Goal: Task Accomplishment & Management: Complete application form

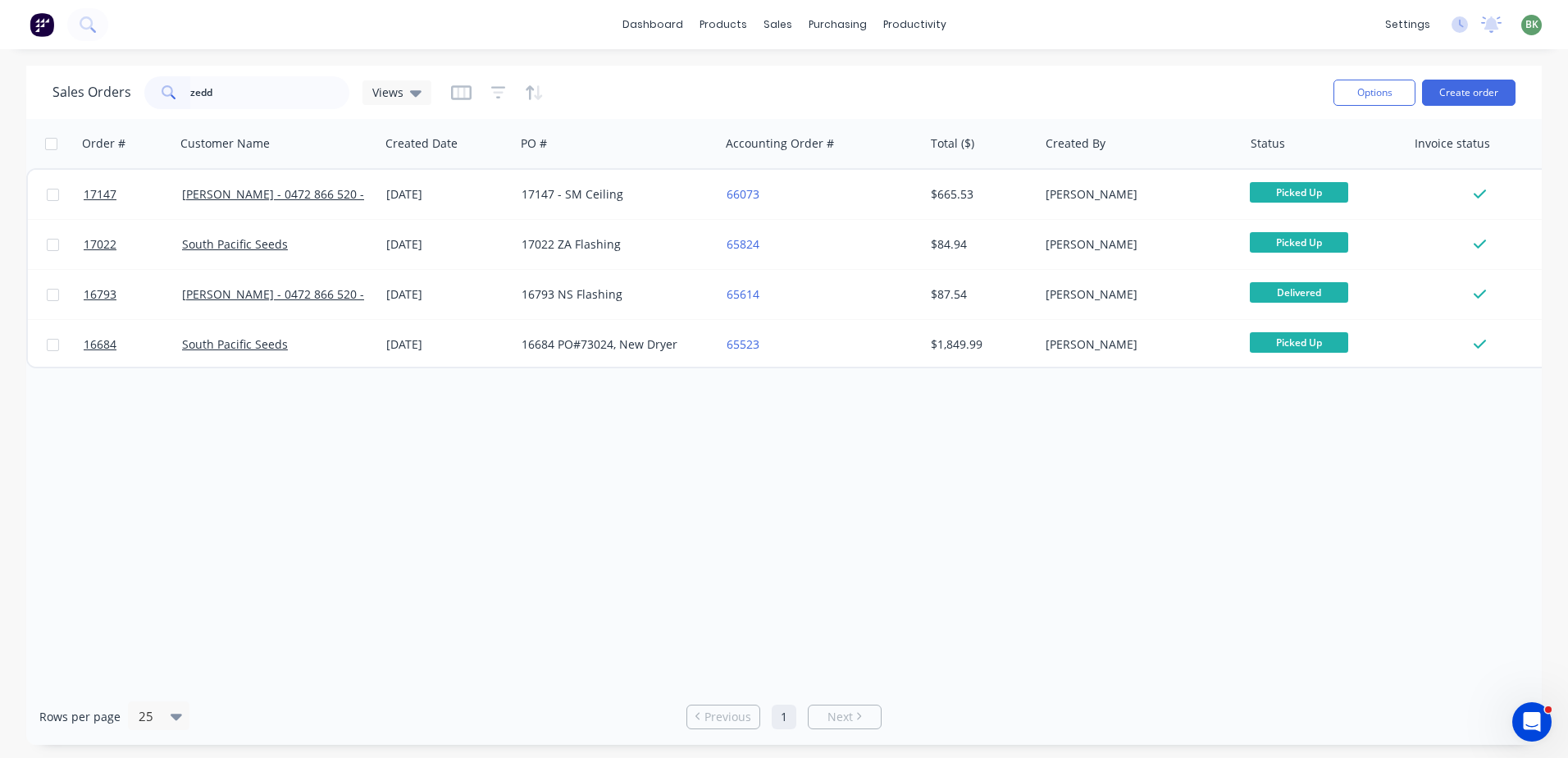
type input "zedd"
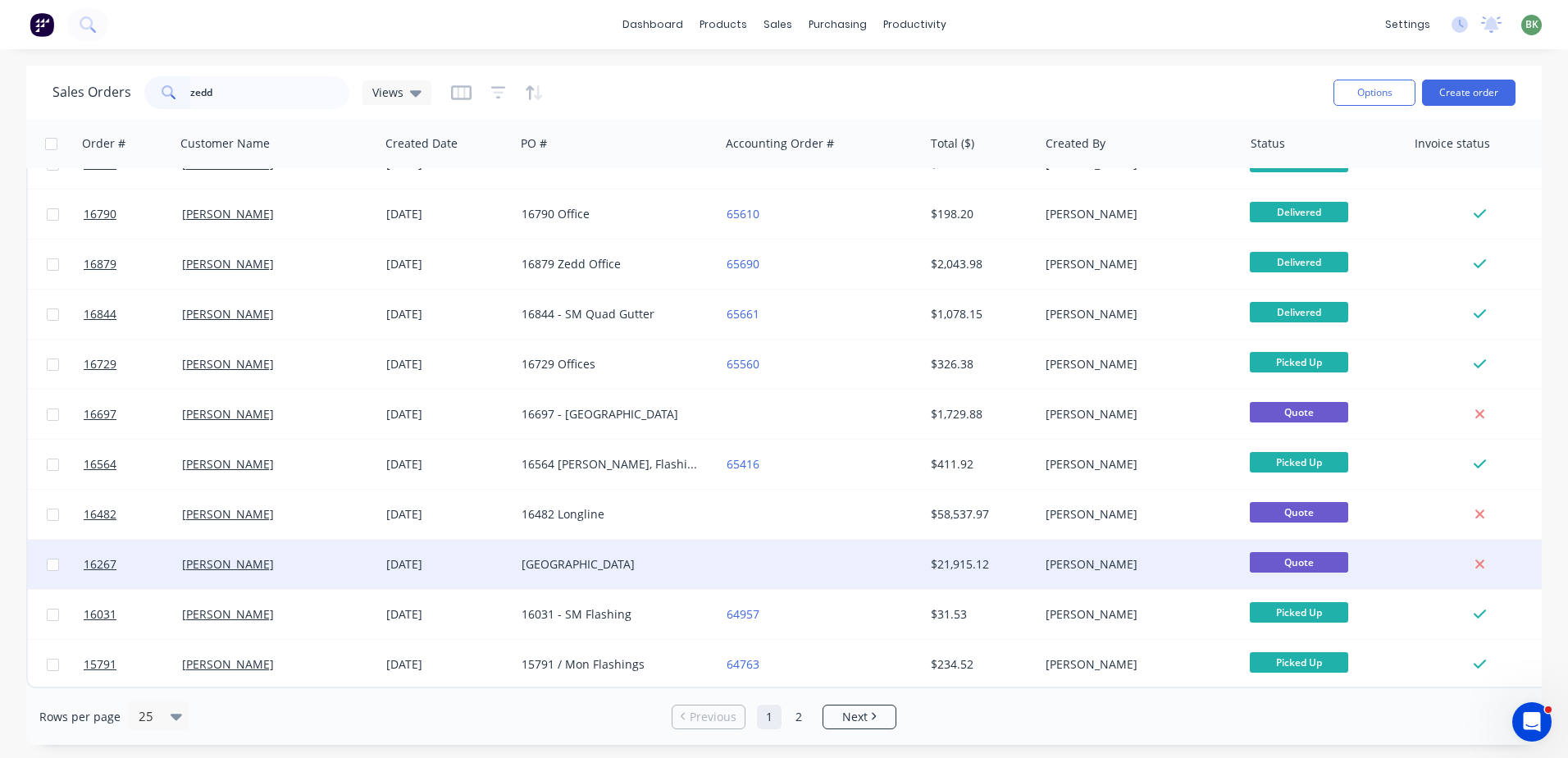
scroll to position [739, 0]
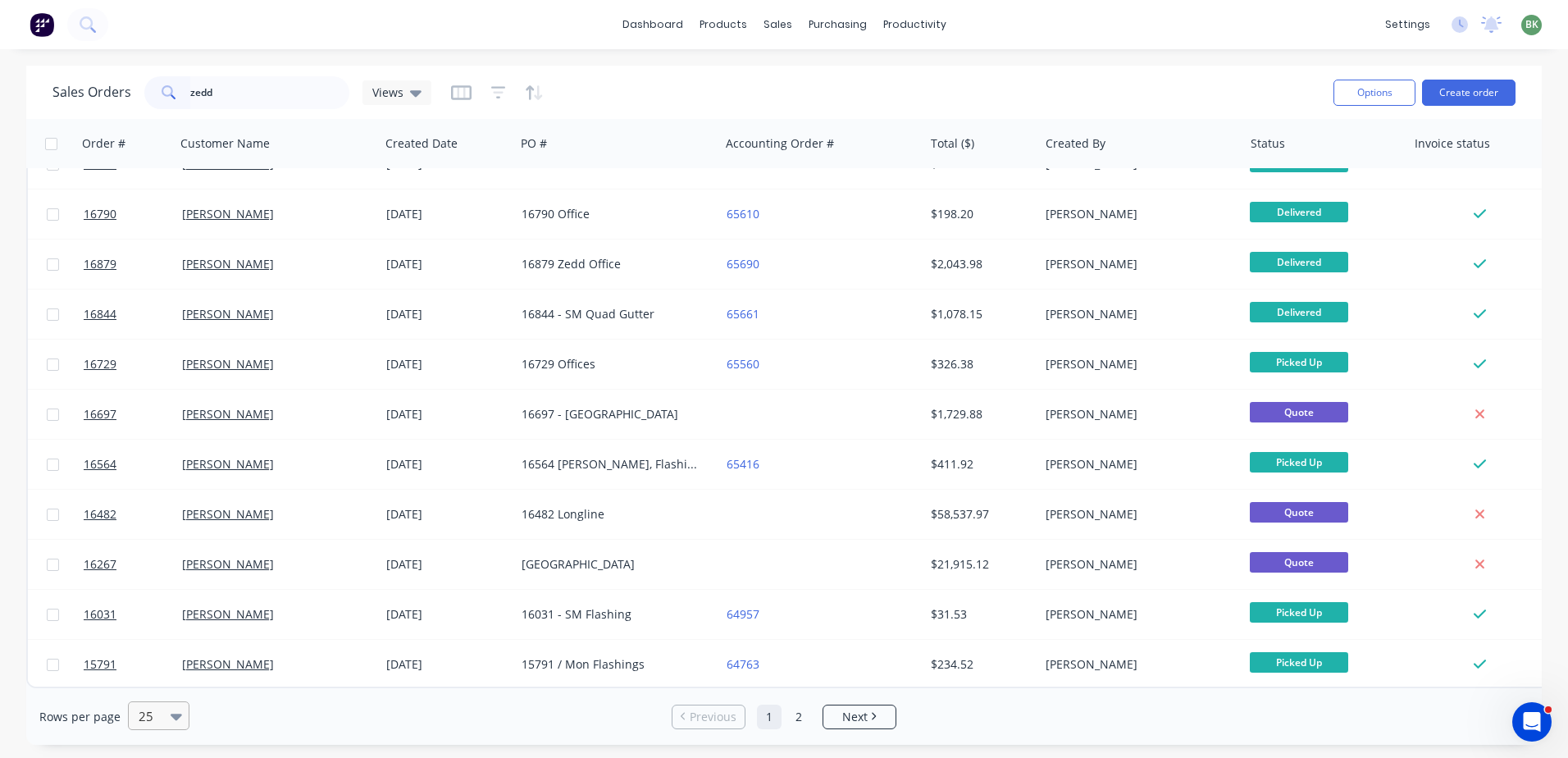
click at [167, 724] on div "25" at bounding box center [151, 715] width 39 height 27
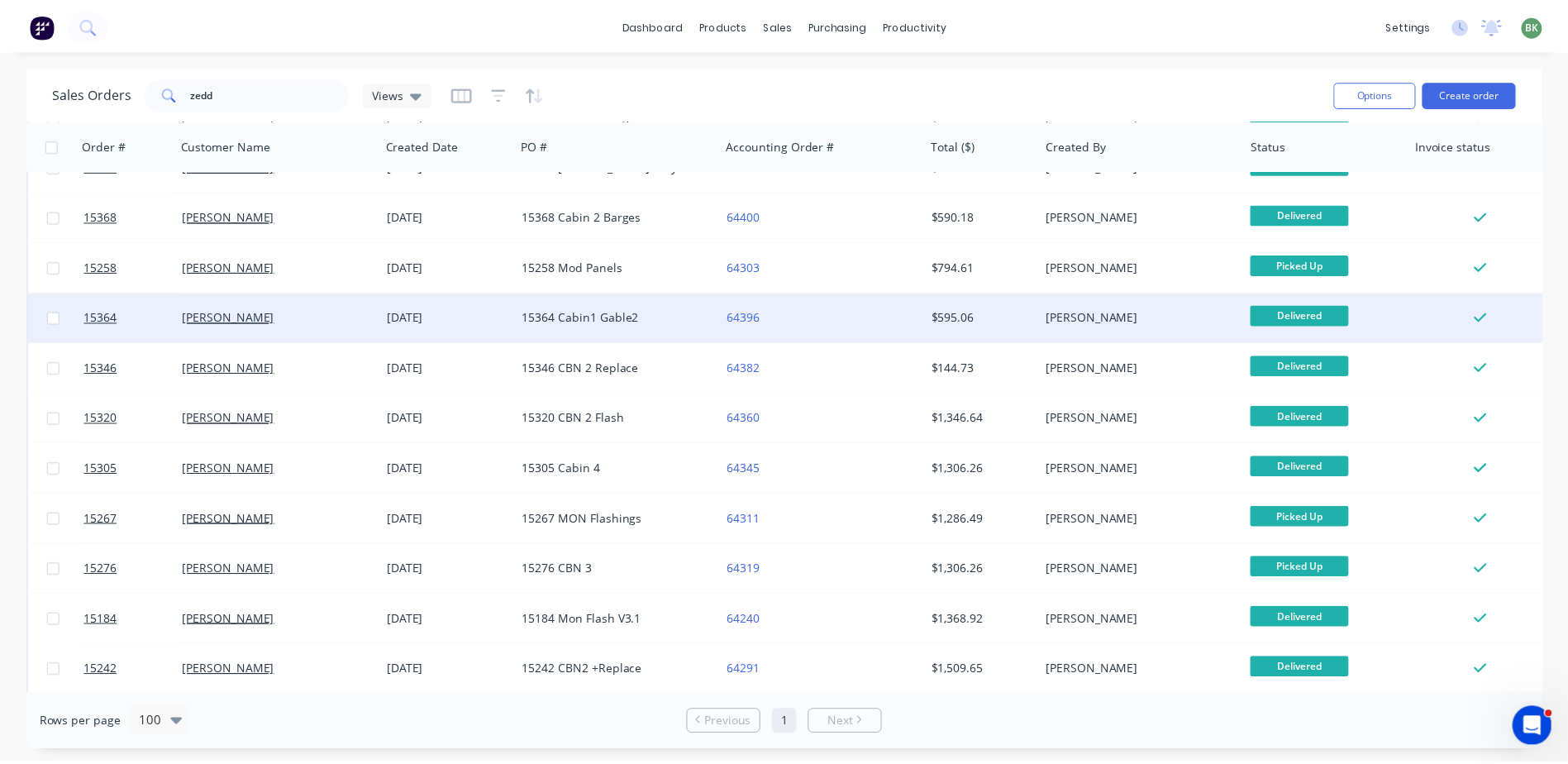
scroll to position [1505, 0]
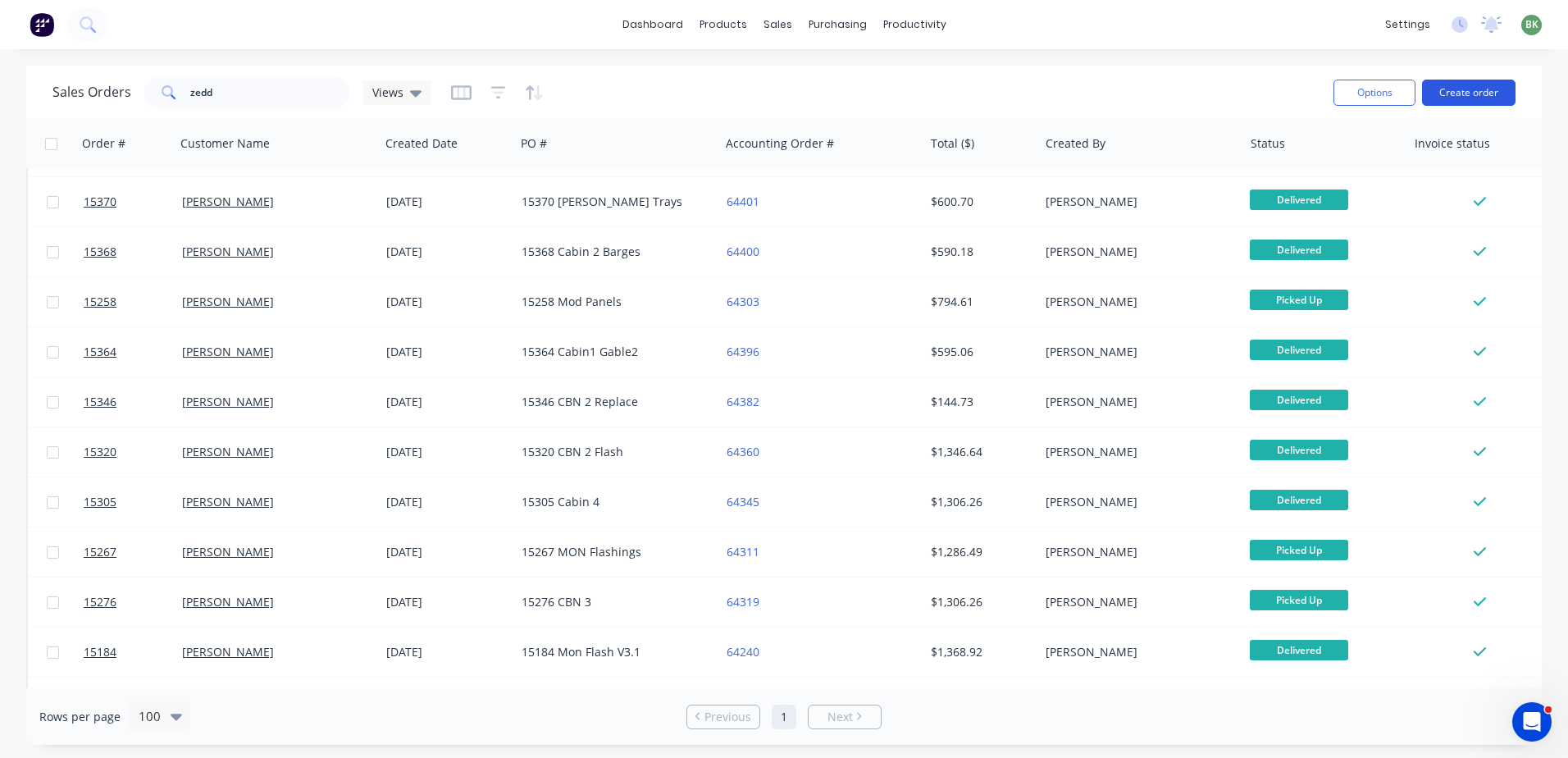
click at [1471, 94] on button "Create order" at bounding box center [1468, 92] width 93 height 26
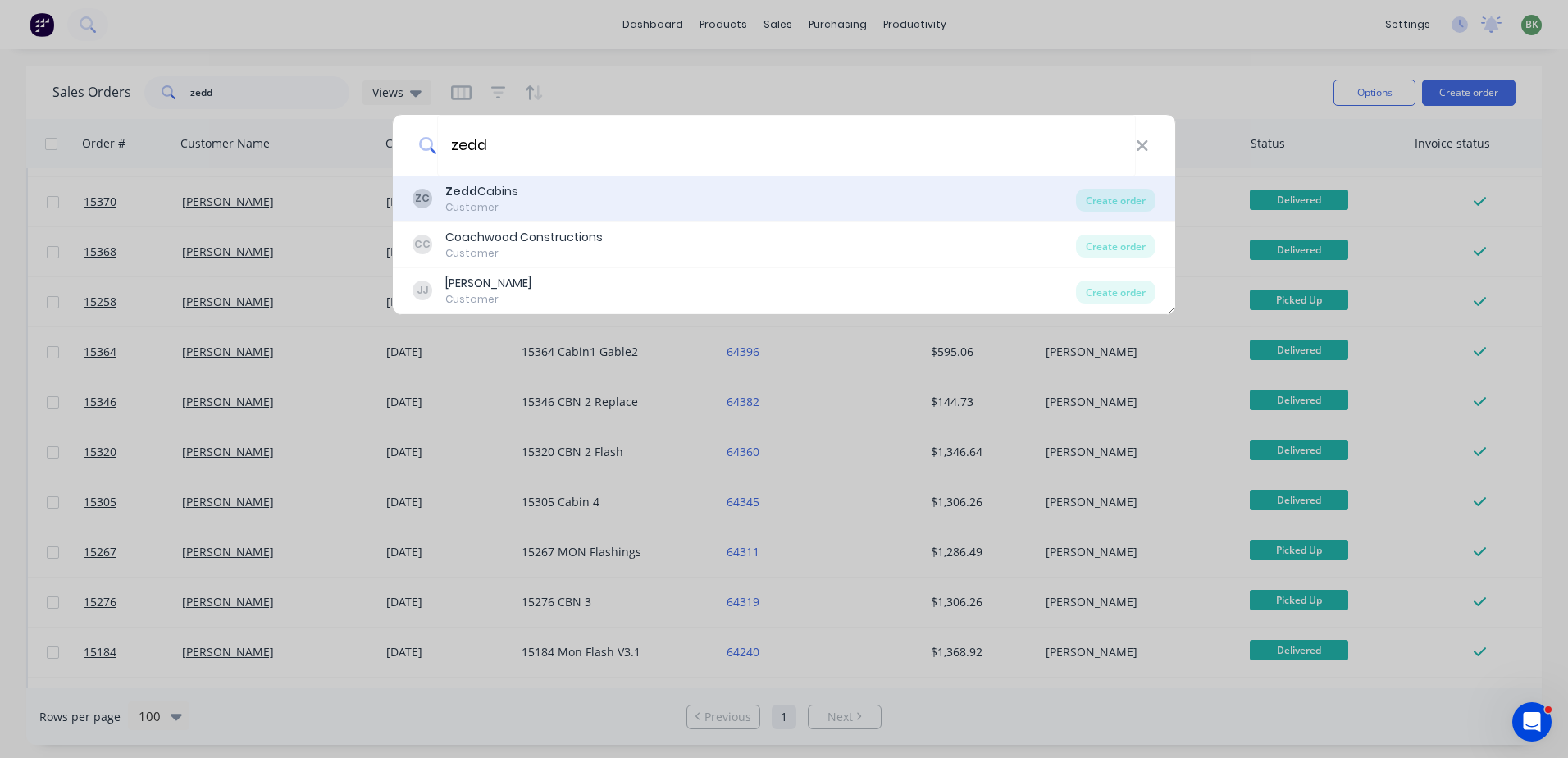
type input "zedd"
click at [503, 198] on div "[PERSON_NAME]" at bounding box center [481, 191] width 73 height 18
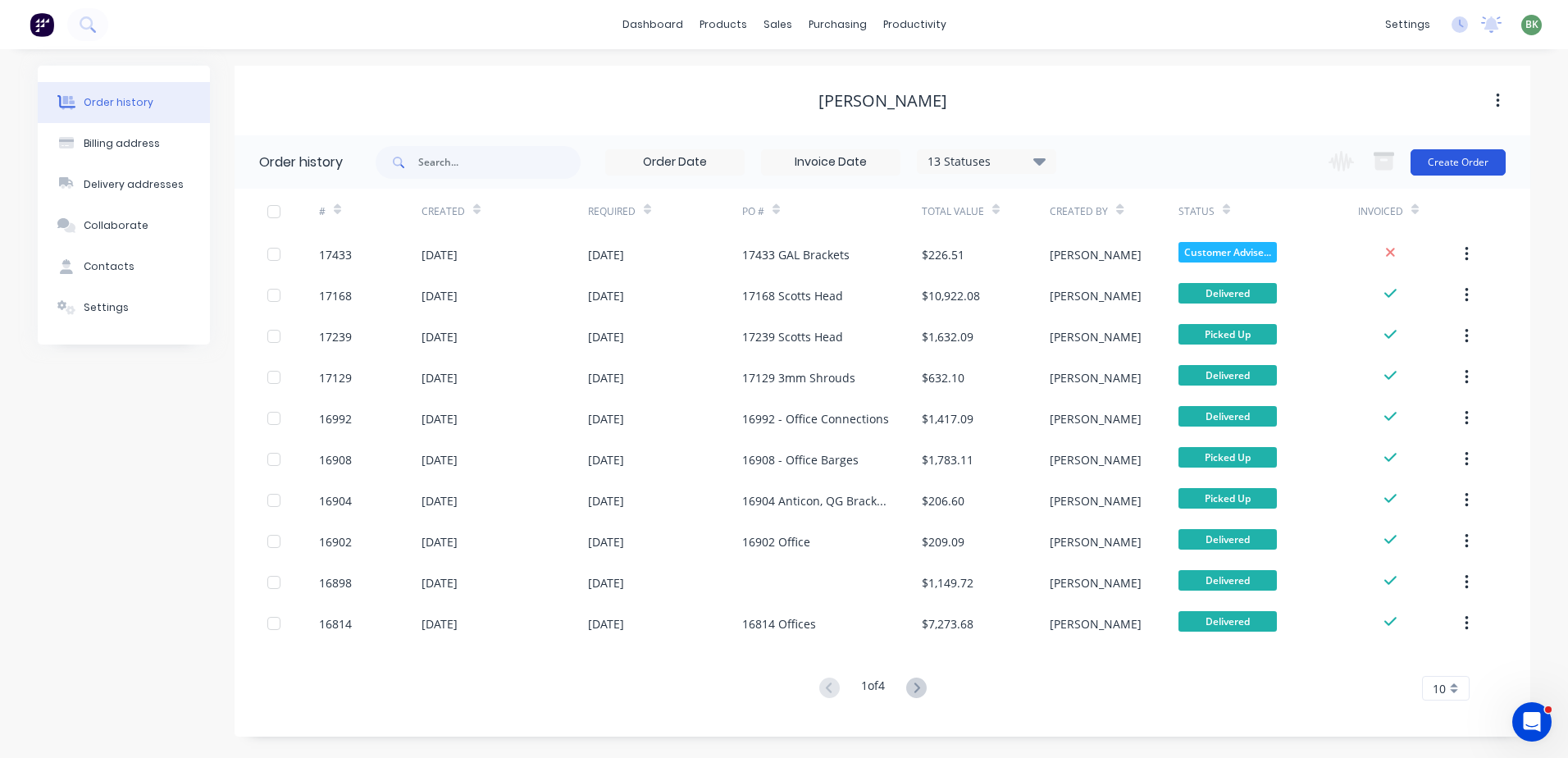
click at [1436, 171] on button "Create Order" at bounding box center [1457, 162] width 95 height 26
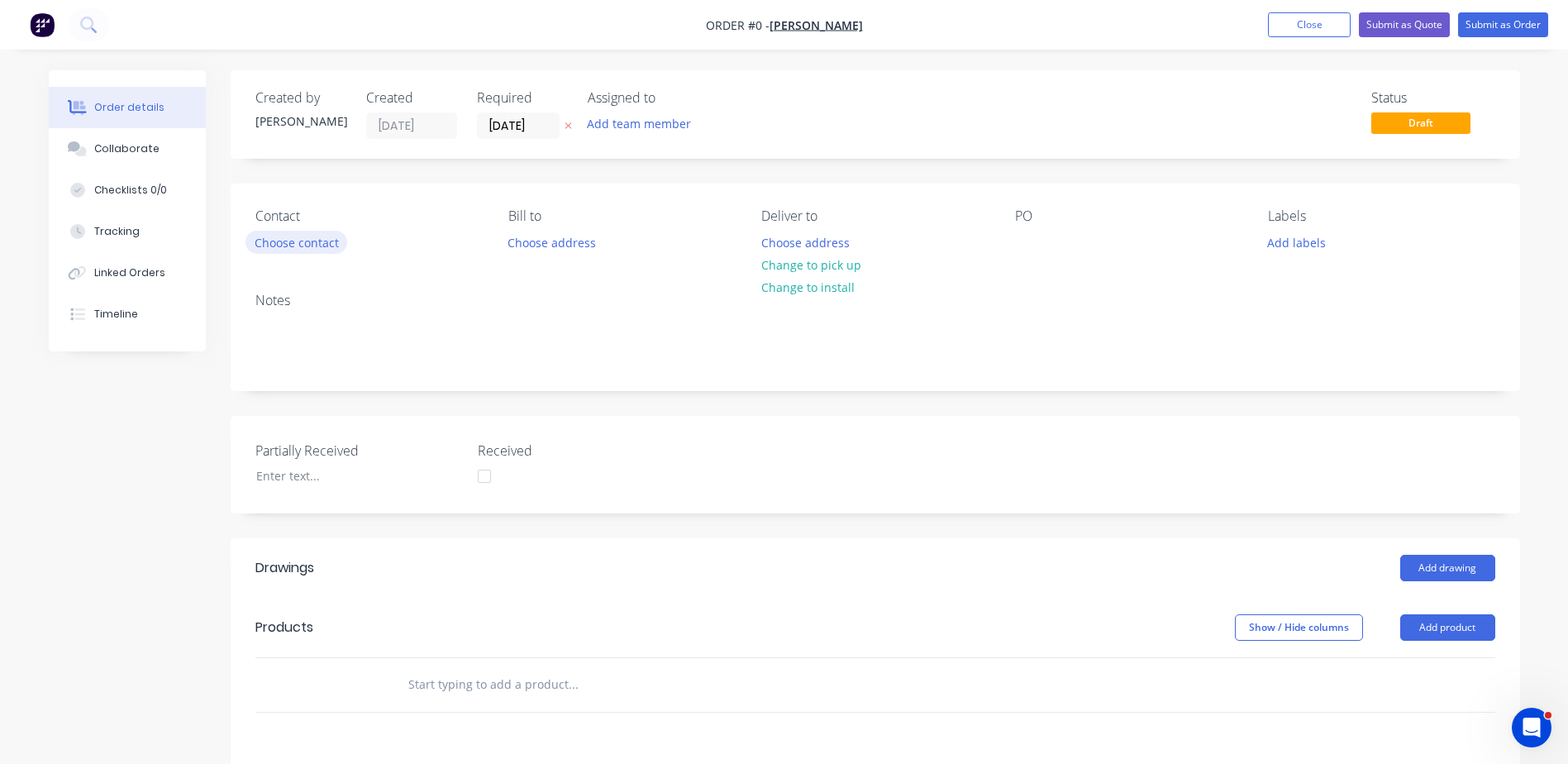
click at [284, 244] on button "Choose contact" at bounding box center [296, 242] width 101 height 22
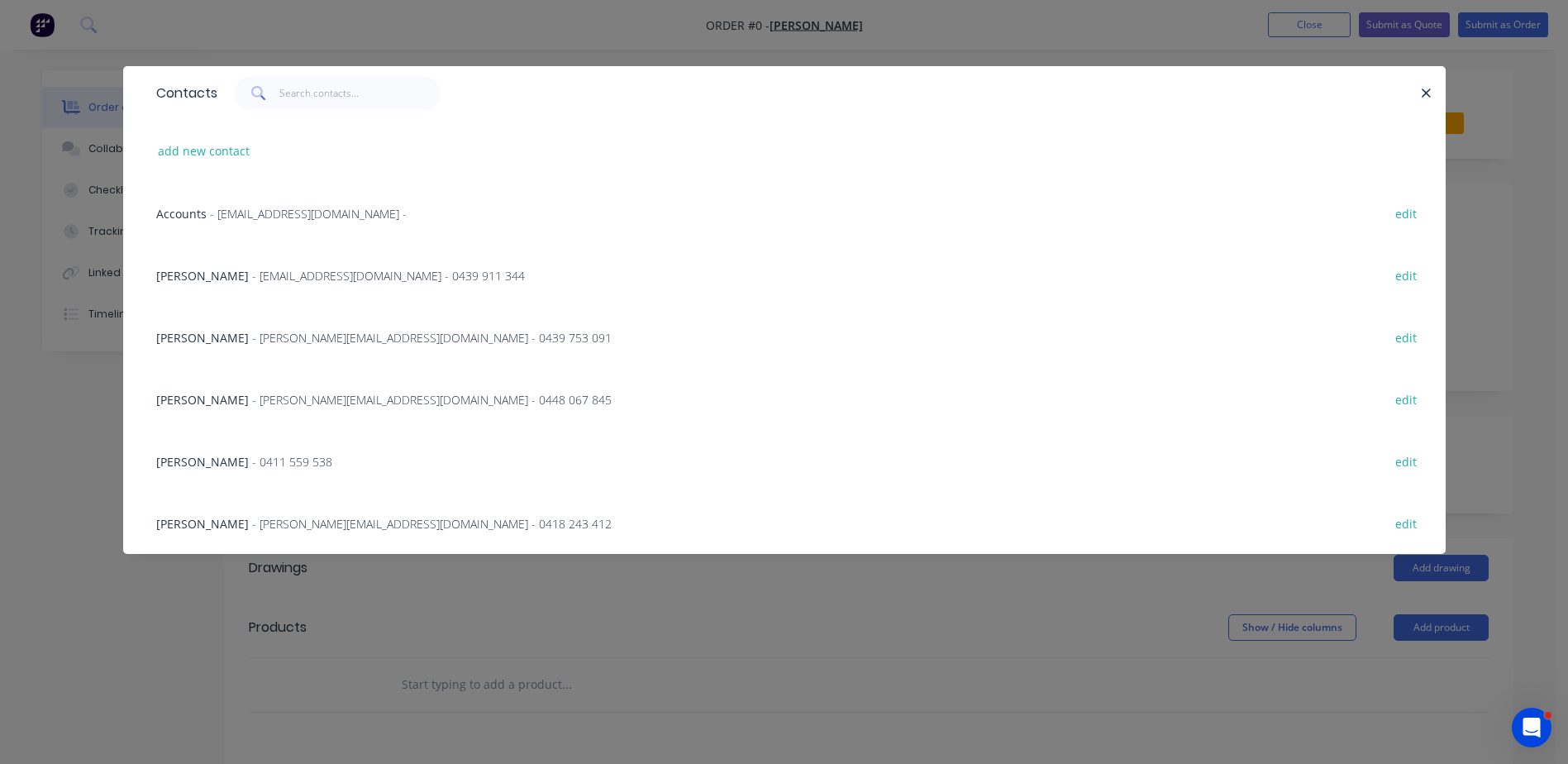
click at [283, 391] on div "[PERSON_NAME] - [PERSON_NAME][EMAIL_ADDRESS][DOMAIN_NAME] - 0448 067 845" at bounding box center [384, 400] width 456 height 18
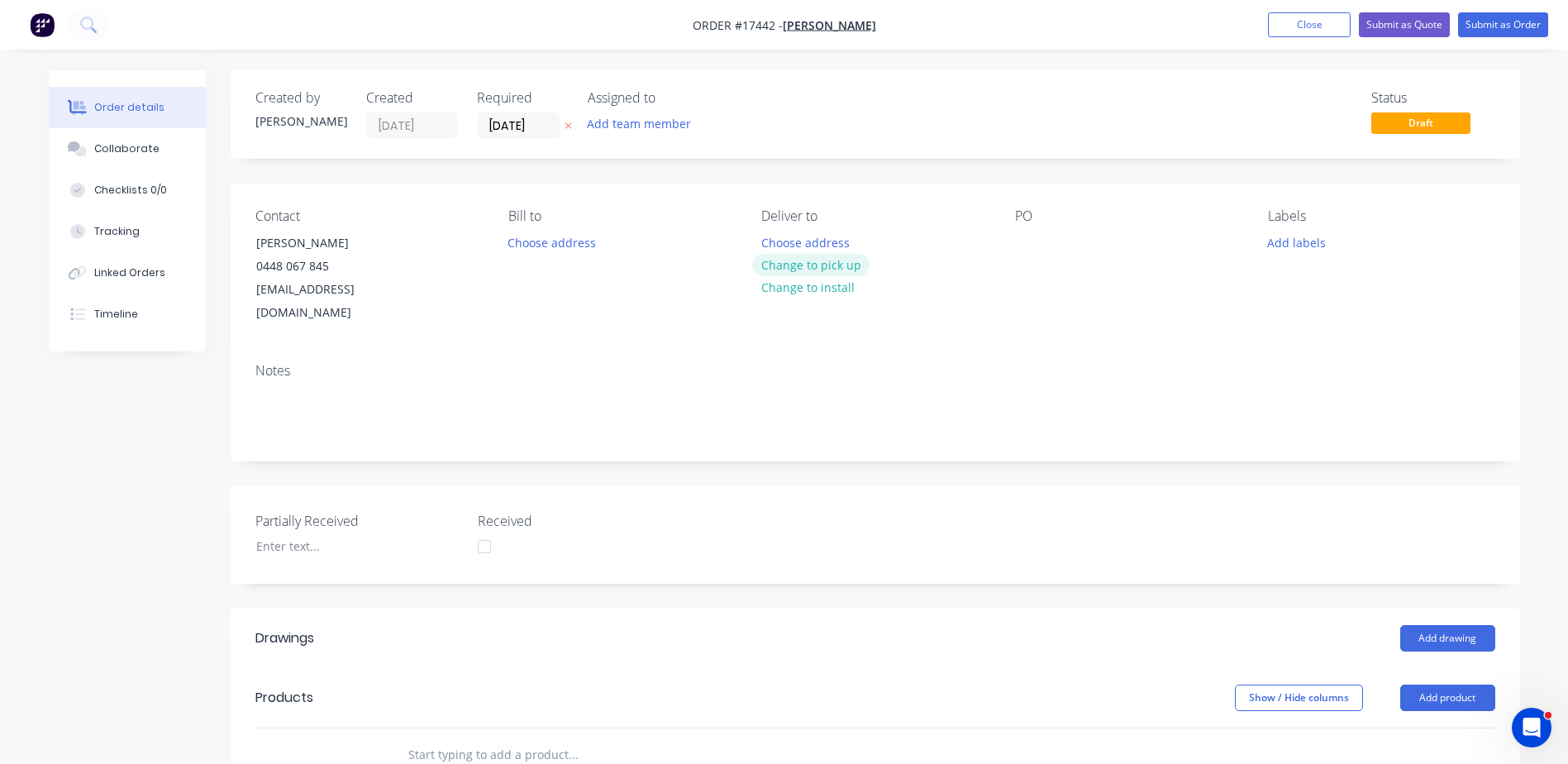
click at [825, 266] on button "Change to pick up" at bounding box center [811, 265] width 117 height 22
click at [1026, 242] on div at bounding box center [1028, 243] width 26 height 24
click at [1164, 299] on div "PO 17442 - Trailer Draw Bar Cover" at bounding box center [1128, 266] width 227 height 117
click at [1444, 625] on button "Add drawing" at bounding box center [1447, 637] width 95 height 26
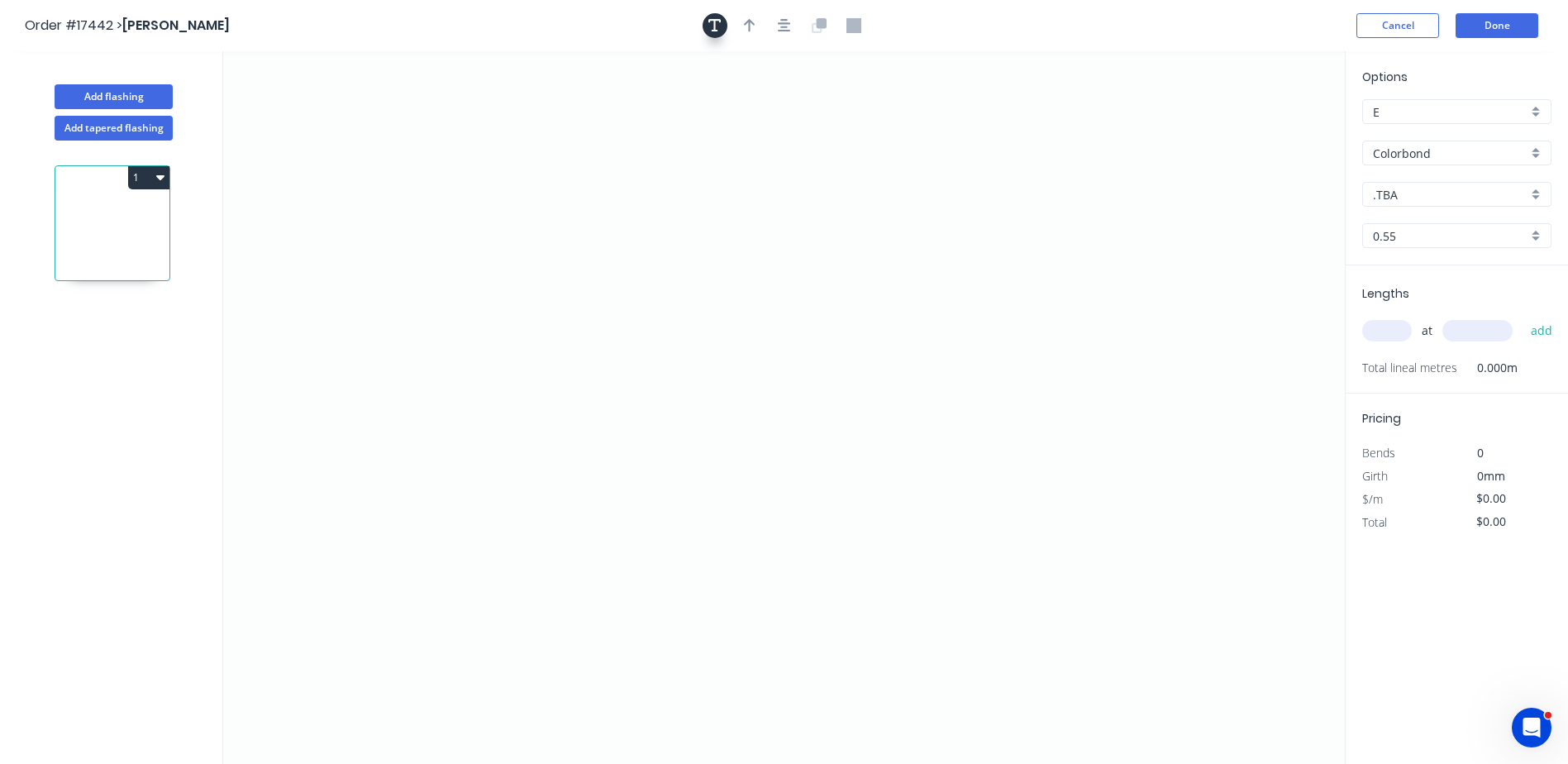
click at [713, 26] on icon "button" at bounding box center [715, 26] width 14 height 15
click at [1532, 156] on div "Colorbond" at bounding box center [1456, 152] width 189 height 25
click at [1438, 177] on div "Colorbond" at bounding box center [1456, 184] width 188 height 29
type input "Colorbond"
click at [101, 122] on button "Add tapered flashing" at bounding box center [114, 128] width 118 height 25
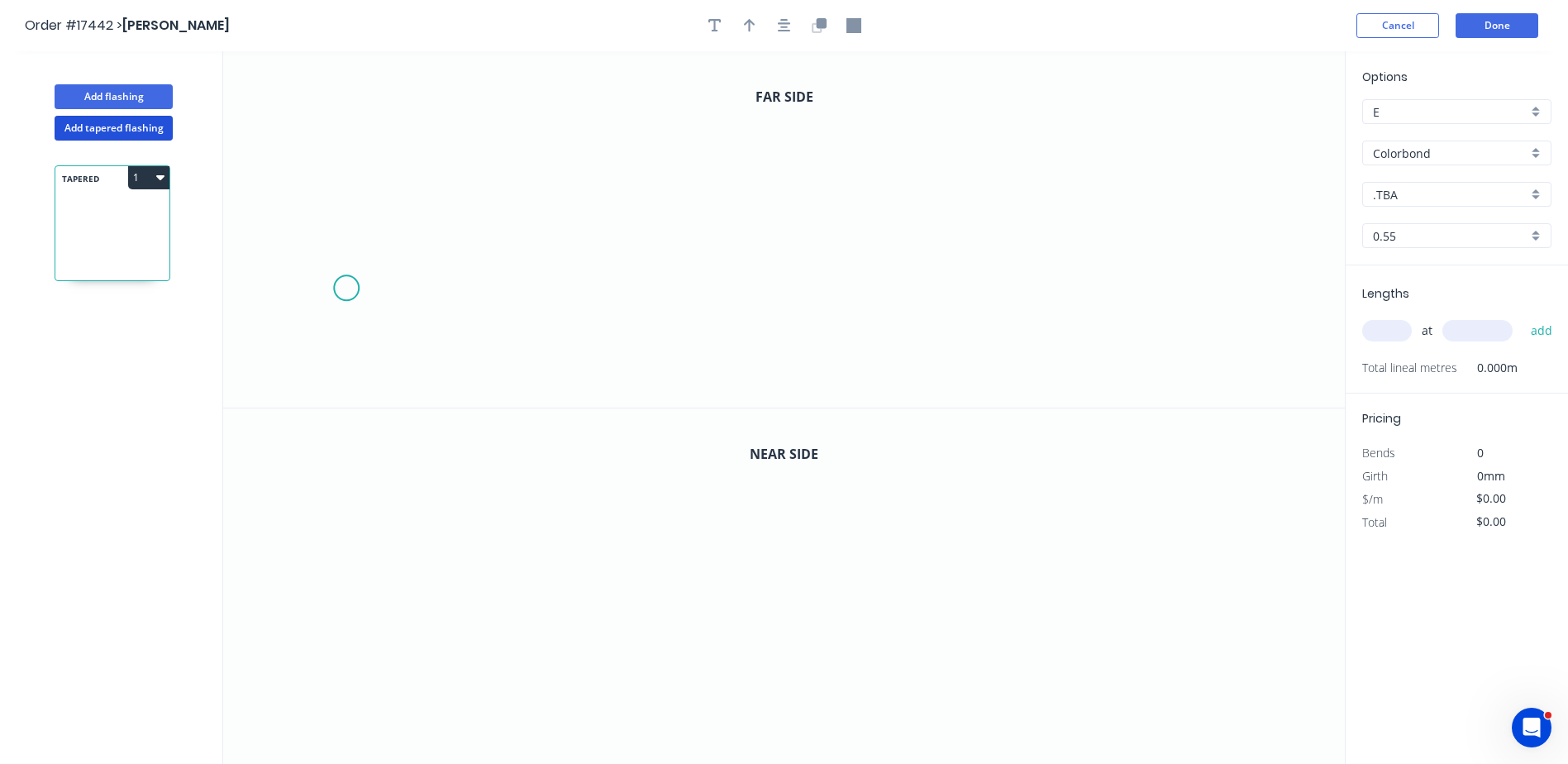
click at [352, 289] on icon "0" at bounding box center [784, 229] width 1122 height 356
click at [354, 193] on icon "0" at bounding box center [784, 229] width 1122 height 356
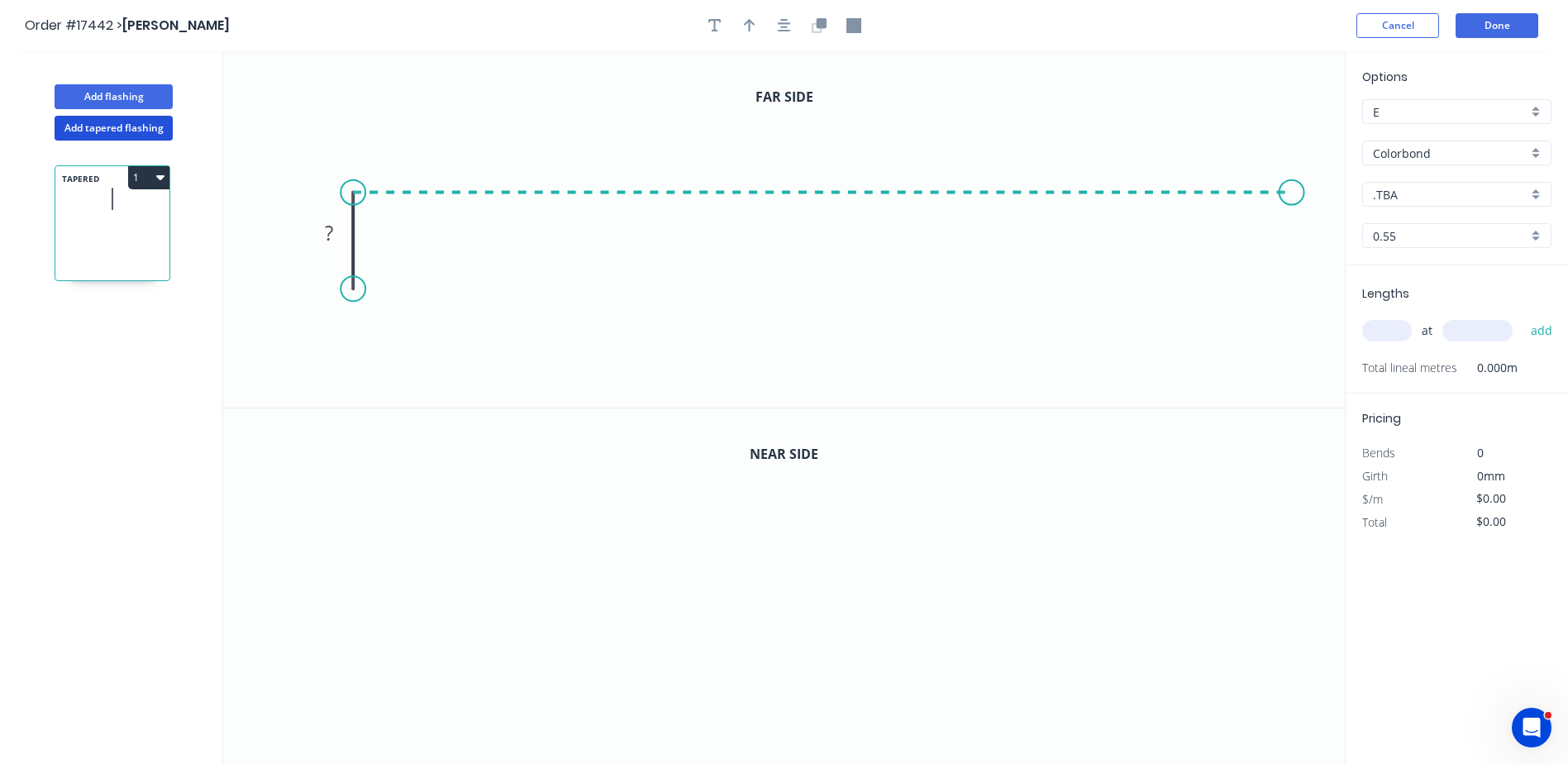
click at [1292, 197] on icon "0 ?" at bounding box center [784, 229] width 1122 height 356
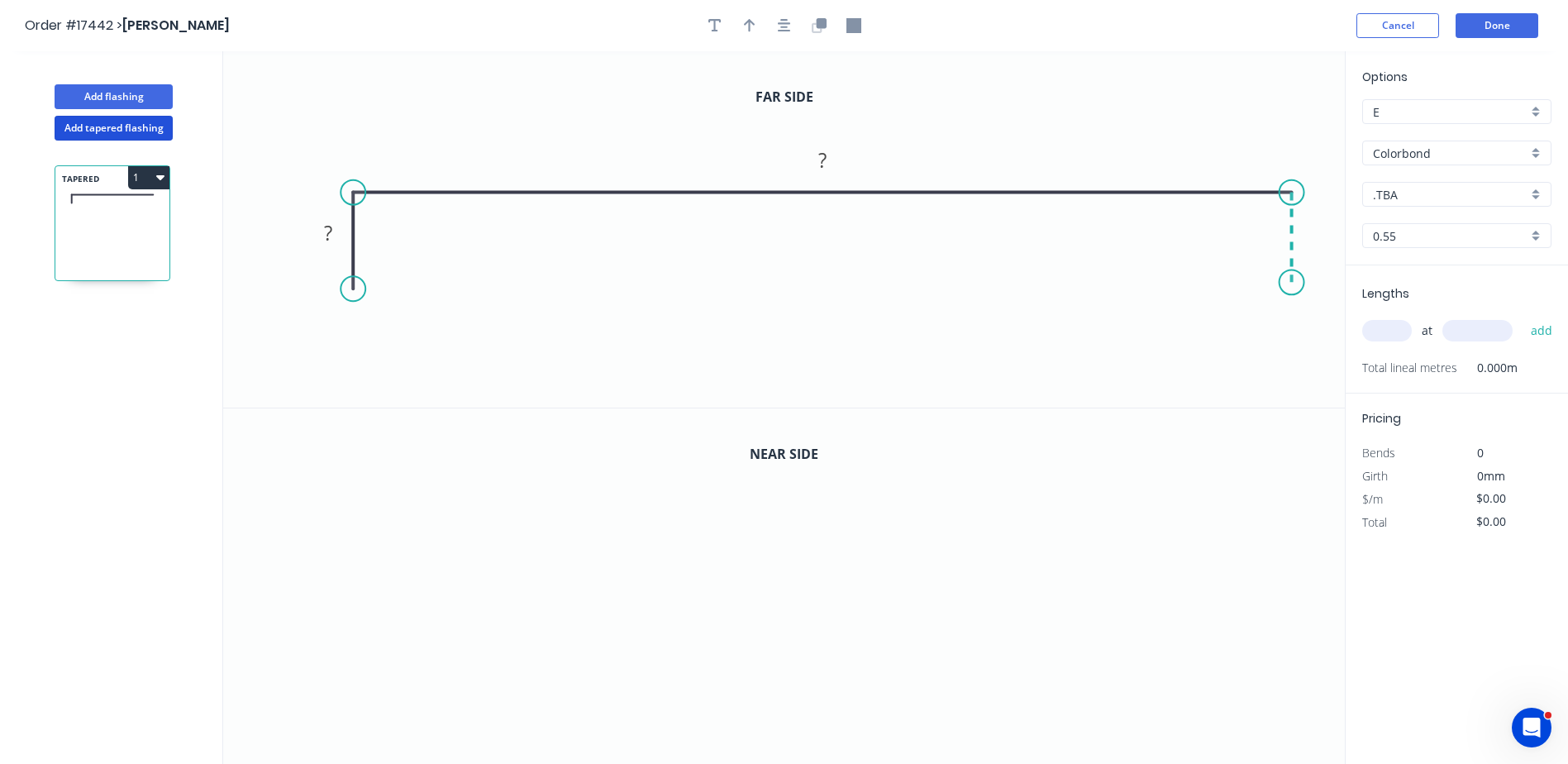
click at [1292, 282] on icon "0 ? ?" at bounding box center [784, 229] width 1122 height 356
click at [1292, 282] on circle at bounding box center [1292, 281] width 25 height 25
click at [333, 231] on rect at bounding box center [328, 233] width 33 height 23
click at [829, 166] on rect at bounding box center [822, 161] width 33 height 23
drag, startPoint x: 514, startPoint y: 663, endPoint x: 515, endPoint y: 586, distance: 77.0
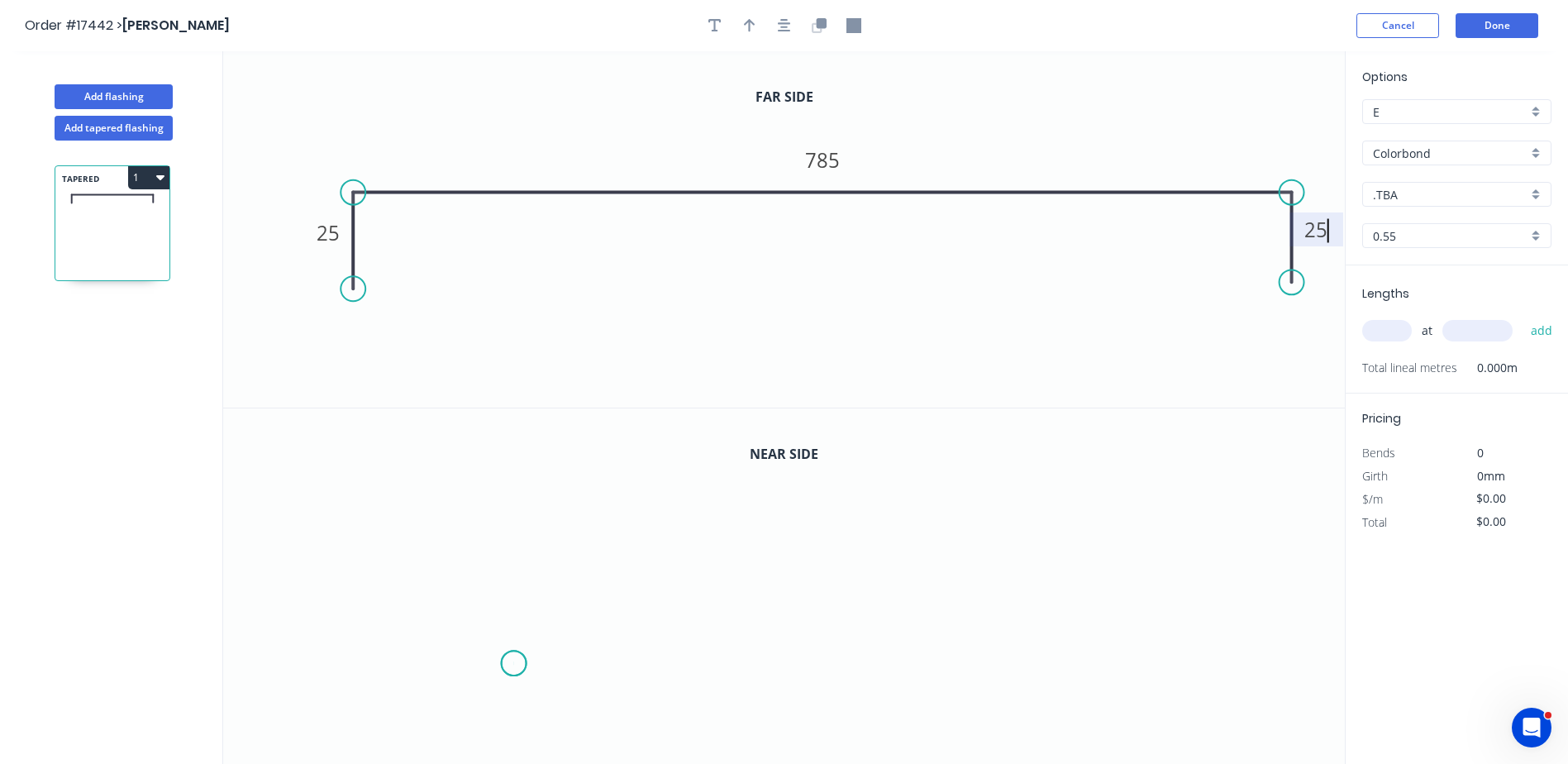
click at [514, 661] on icon "0" at bounding box center [784, 587] width 1122 height 357
click at [516, 559] on icon "0" at bounding box center [784, 587] width 1122 height 357
click at [1227, 559] on icon at bounding box center [870, 559] width 713 height 0
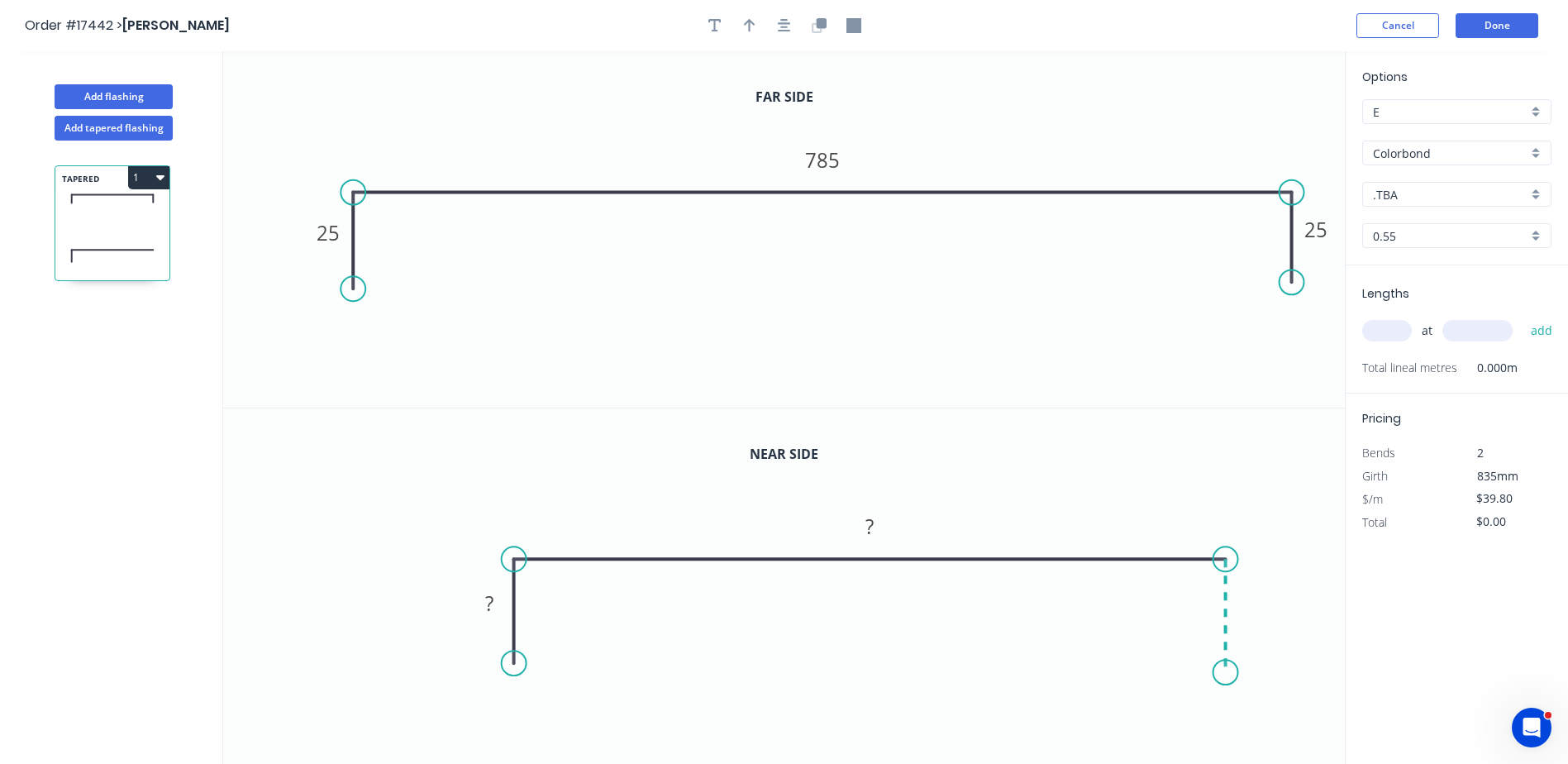
click at [1232, 672] on icon "0 ? ?" at bounding box center [784, 587] width 1122 height 357
click at [1233, 673] on circle at bounding box center [1226, 671] width 25 height 25
click at [494, 607] on tspan "?" at bounding box center [489, 603] width 8 height 27
click at [755, 27] on icon "button" at bounding box center [750, 26] width 12 height 15
type input "$42.69"
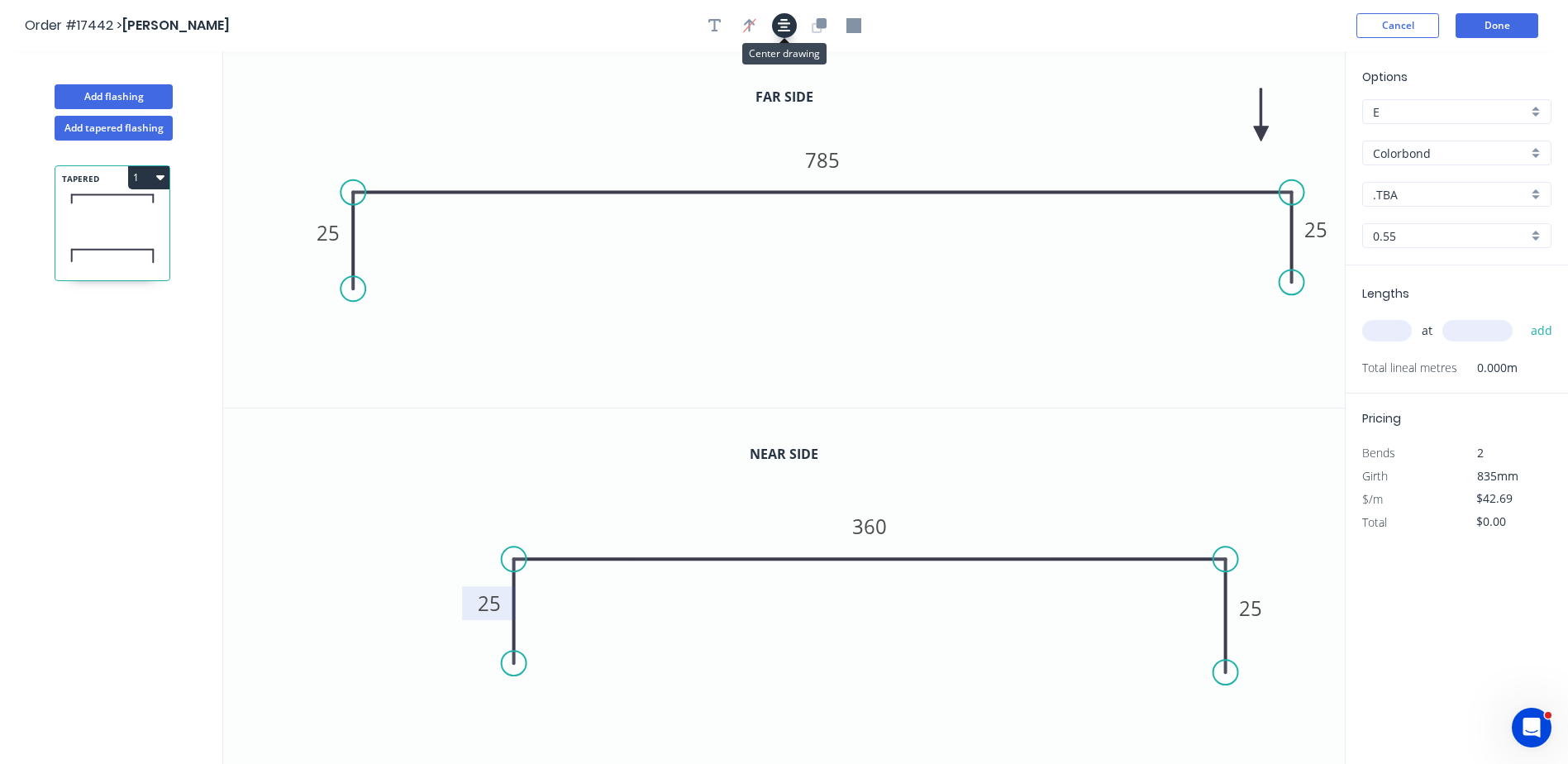
click at [784, 29] on icon "button" at bounding box center [784, 26] width 14 height 15
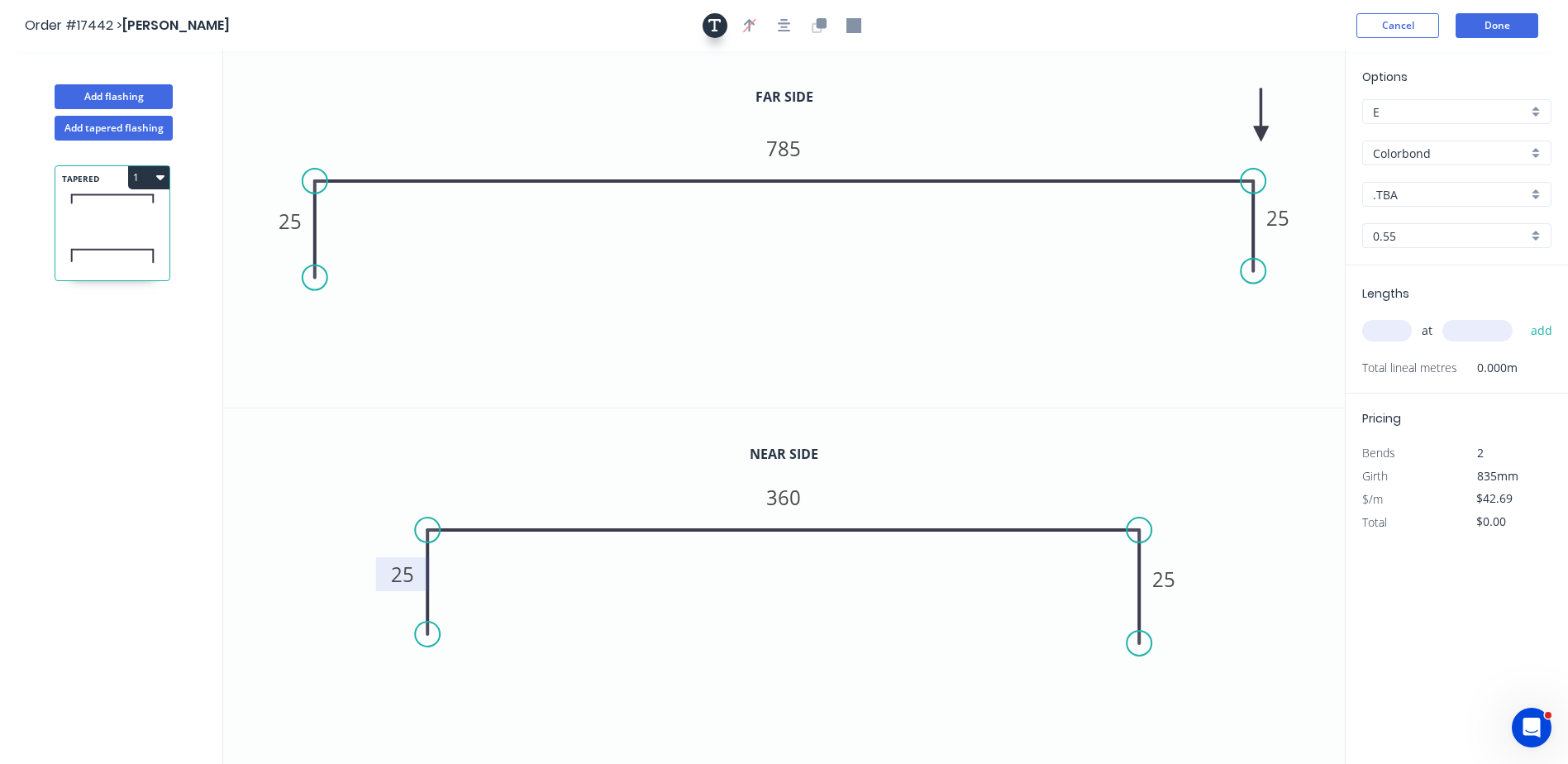
click at [708, 22] on icon "button" at bounding box center [715, 25] width 14 height 14
drag, startPoint x: 347, startPoint y: 111, endPoint x: 605, endPoint y: 358, distance: 357.2
click at [605, 358] on textarea at bounding box center [577, 368] width 134 height 61
drag, startPoint x: 666, startPoint y: 361, endPoint x: 1211, endPoint y: 348, distance: 545.2
click at [1211, 348] on icon "25 785 25" at bounding box center [784, 229] width 1122 height 356
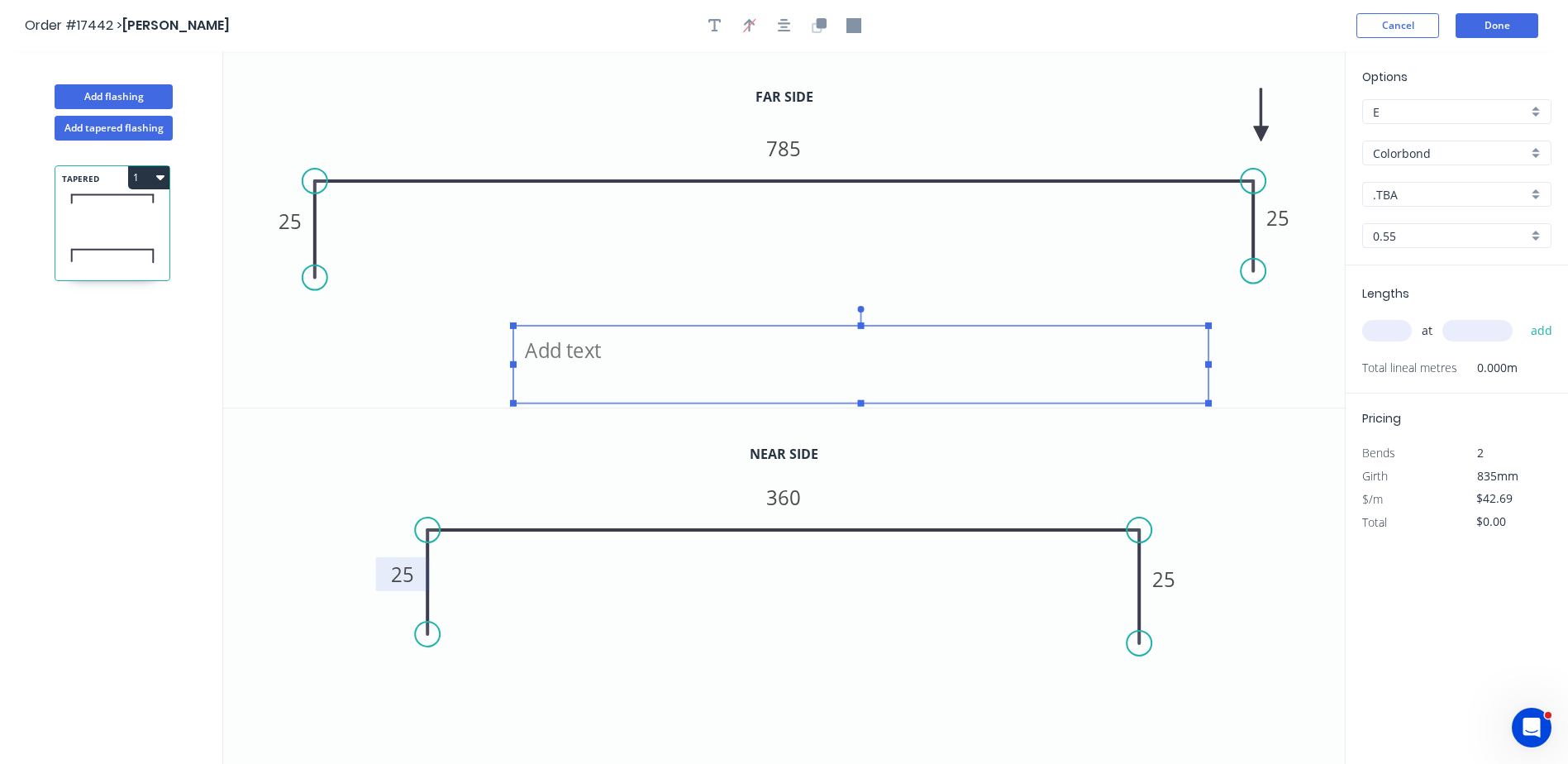
click at [593, 353] on textarea at bounding box center [860, 364] width 679 height 61
type textarea "Aluminium Treadplate Inside Dimensions given"
click at [1498, 33] on button "Done" at bounding box center [1497, 25] width 83 height 25
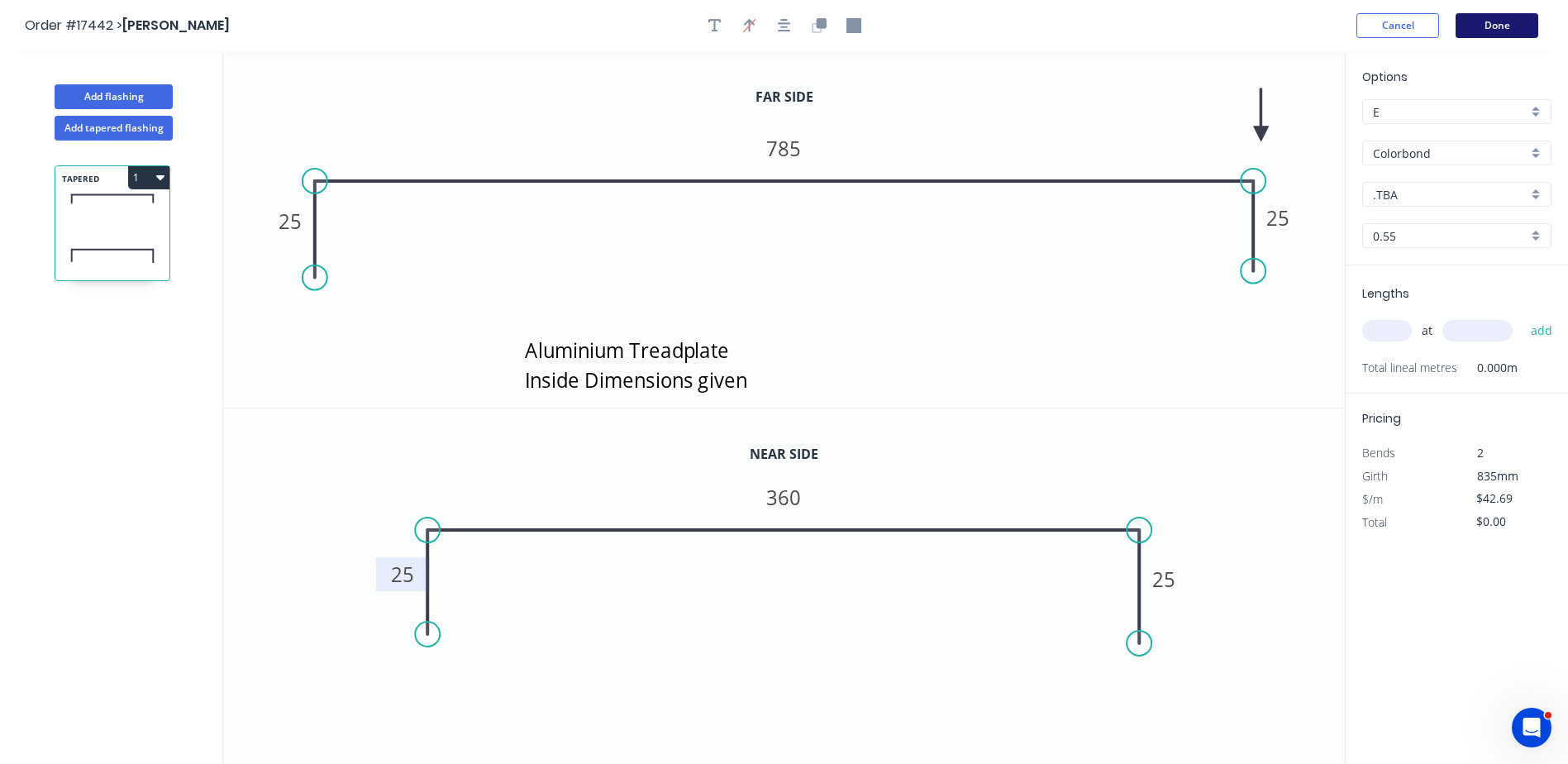
click at [1494, 27] on button "Done" at bounding box center [1497, 25] width 83 height 25
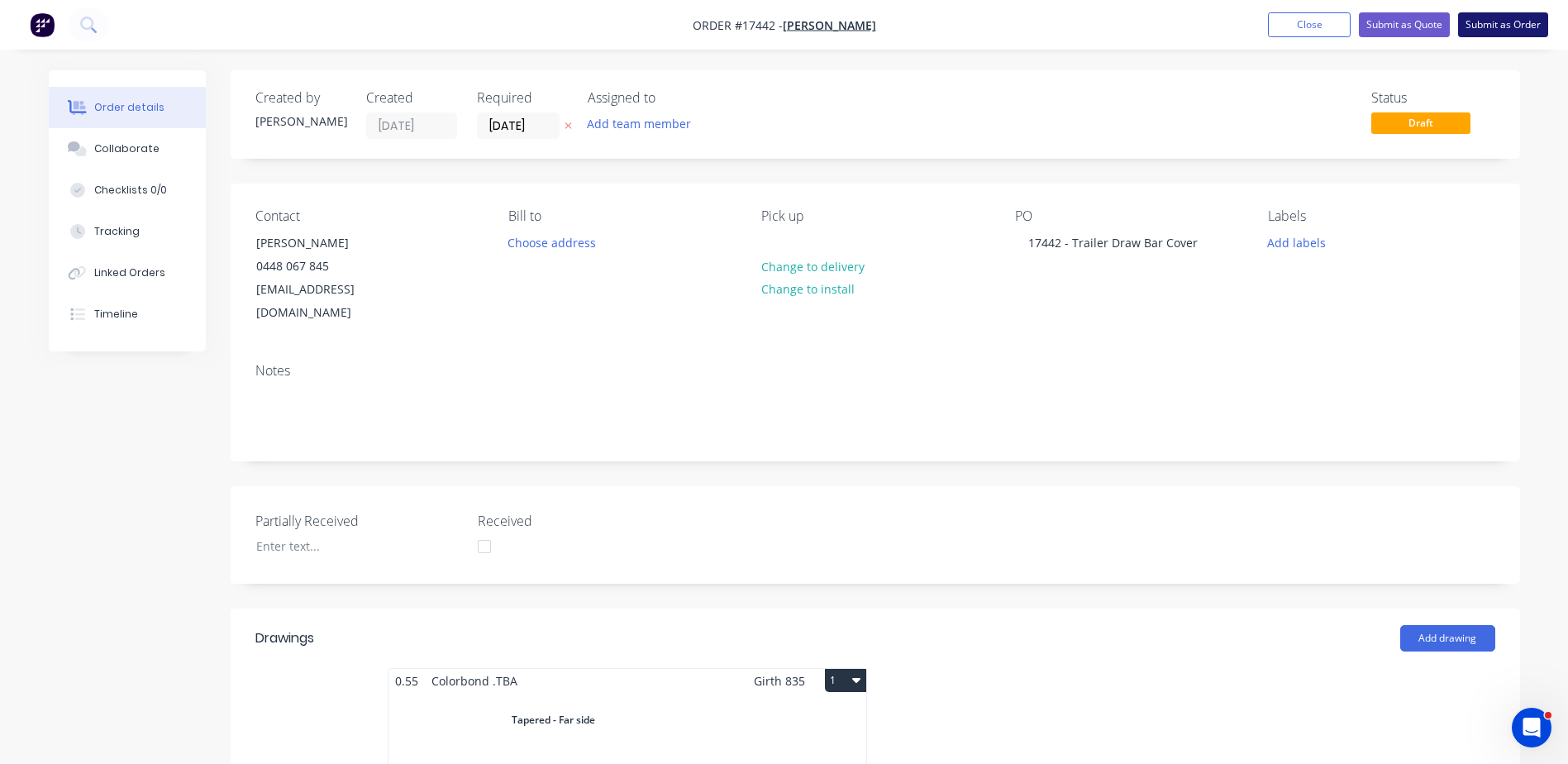
click at [1515, 25] on button "Submit as Order" at bounding box center [1503, 25] width 90 height 25
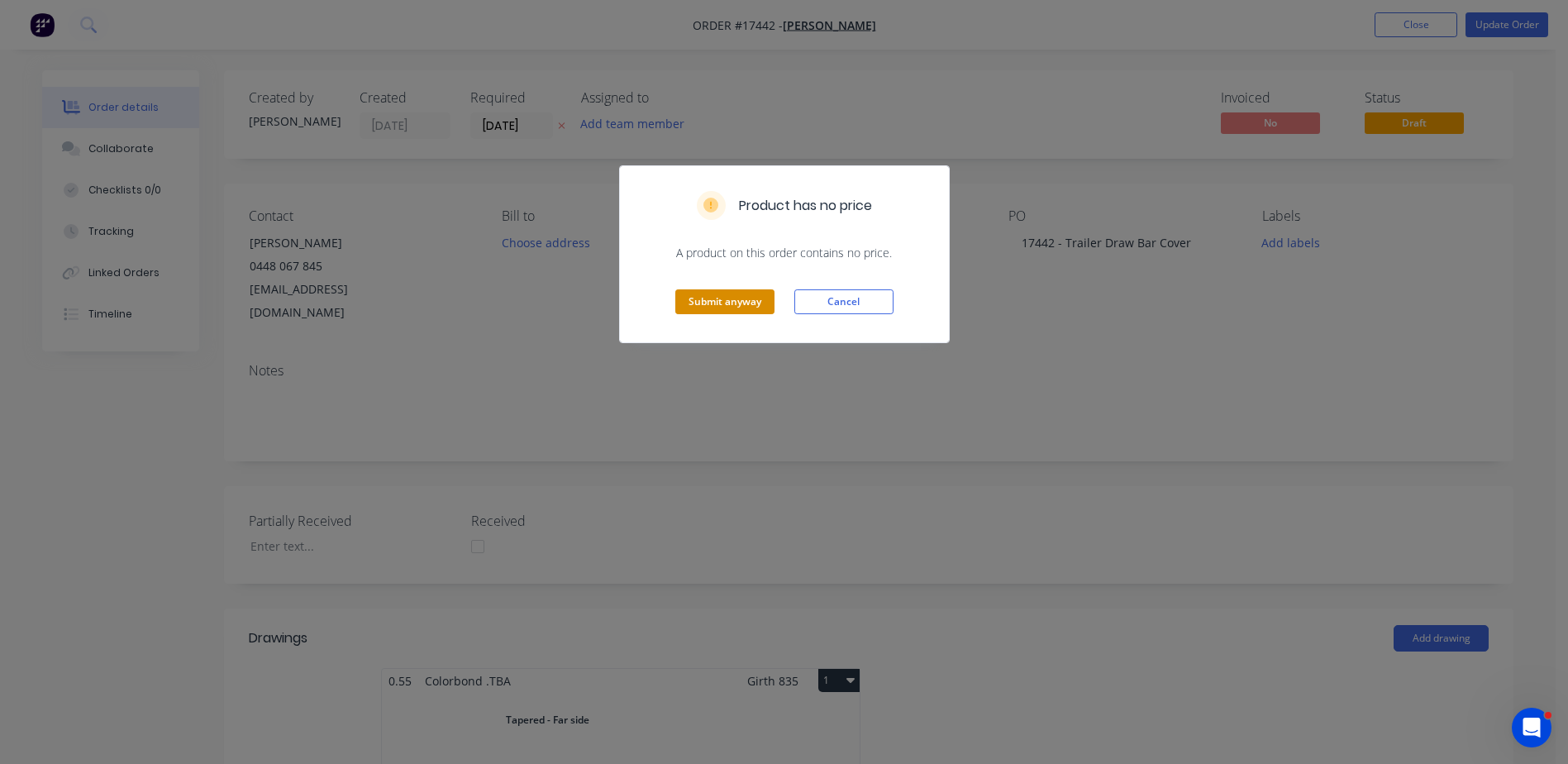
click at [720, 307] on button "Submit anyway" at bounding box center [724, 301] width 99 height 25
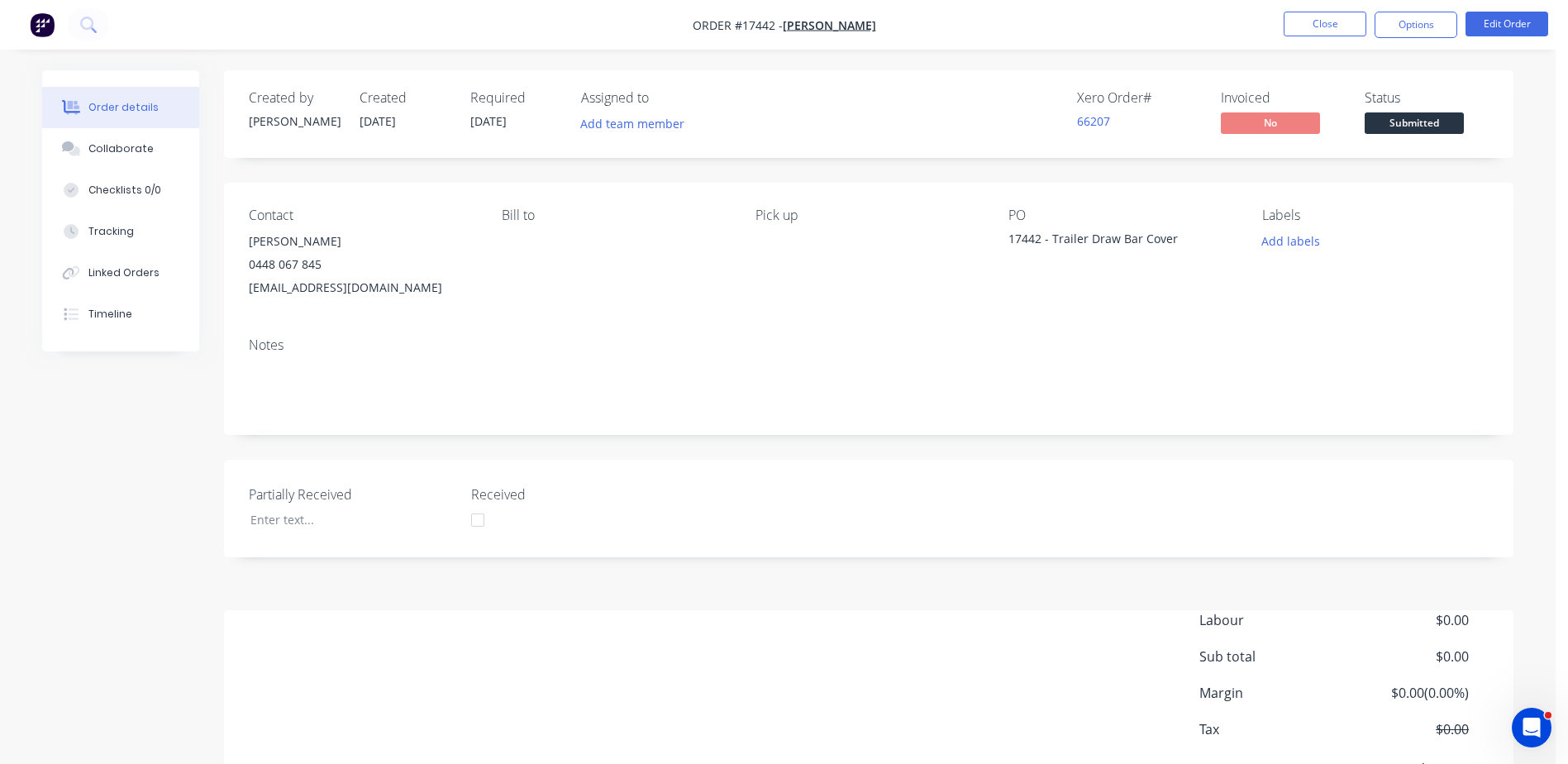
drag, startPoint x: 1420, startPoint y: 29, endPoint x: 561, endPoint y: 347, distance: 916.0
click at [1047, 202] on div "Order #17442 - [PERSON_NAME] Close Options Edit Order Order details Collaborate…" at bounding box center [778, 425] width 1555 height 851
click at [525, 247] on div "Bill to" at bounding box center [615, 253] width 227 height 92
click at [1512, 19] on button "Edit Order" at bounding box center [1507, 24] width 83 height 25
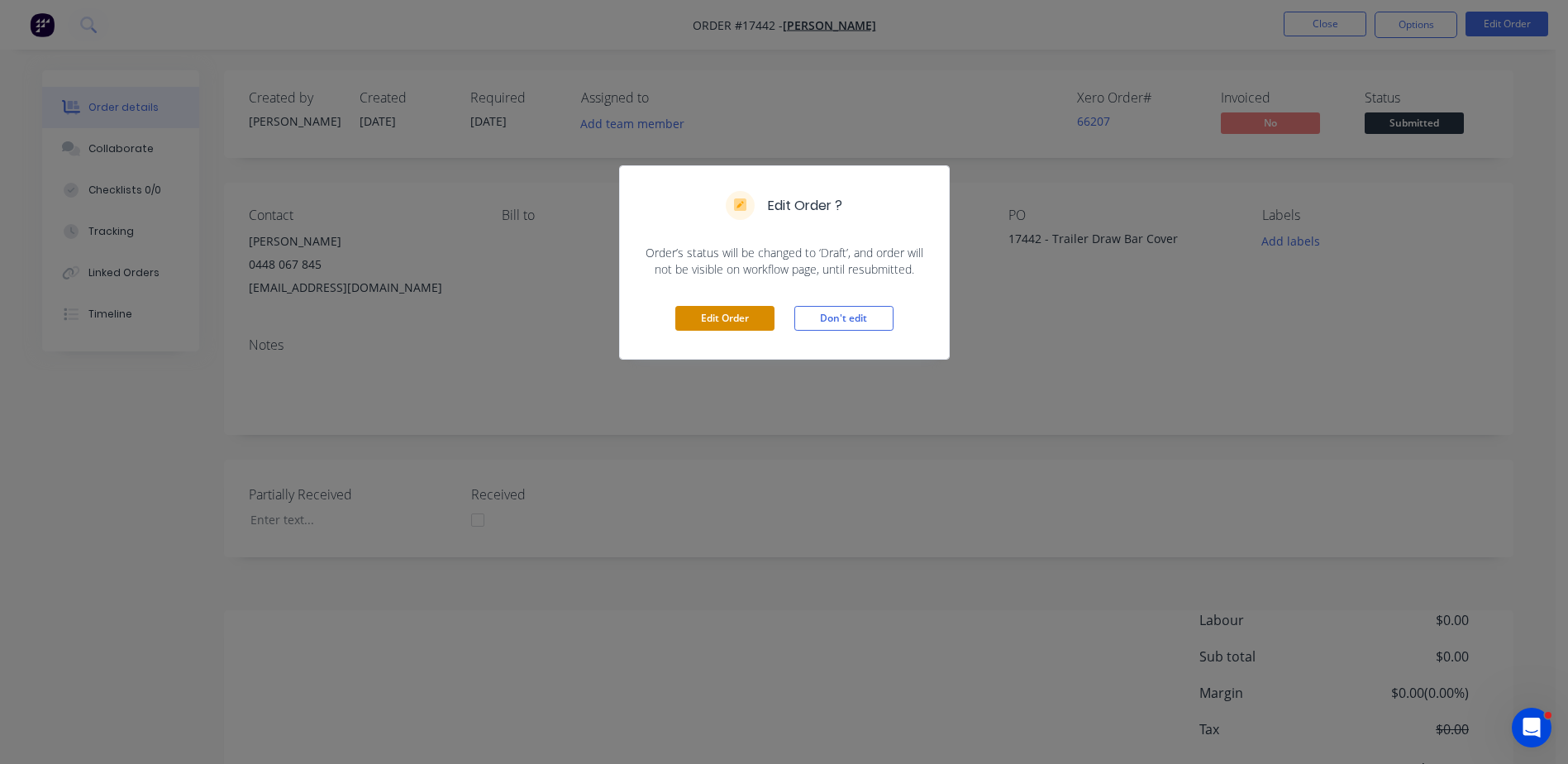
click at [737, 314] on button "Edit Order" at bounding box center [724, 318] width 99 height 25
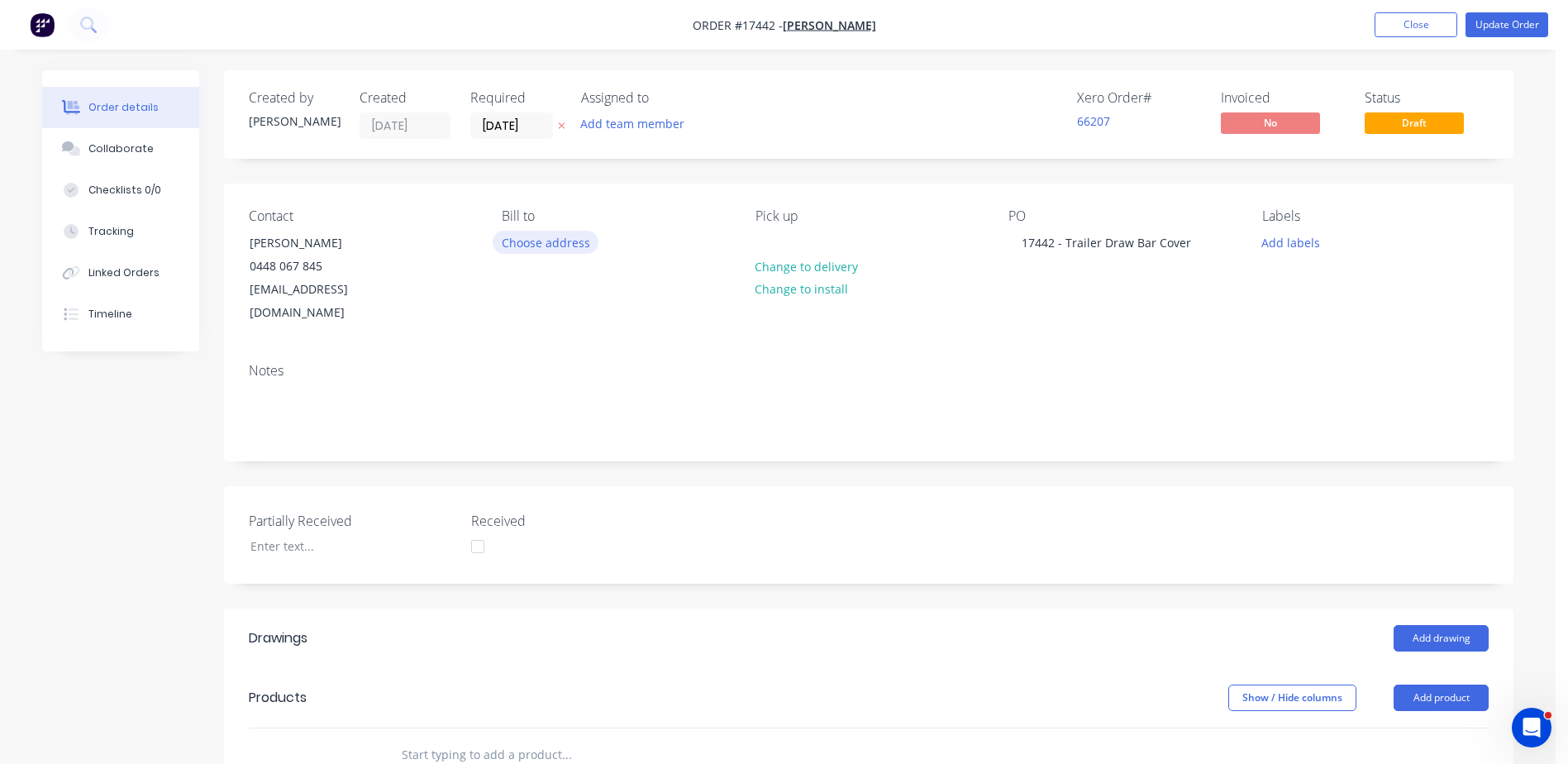
click at [549, 243] on button "Choose address" at bounding box center [545, 242] width 106 height 22
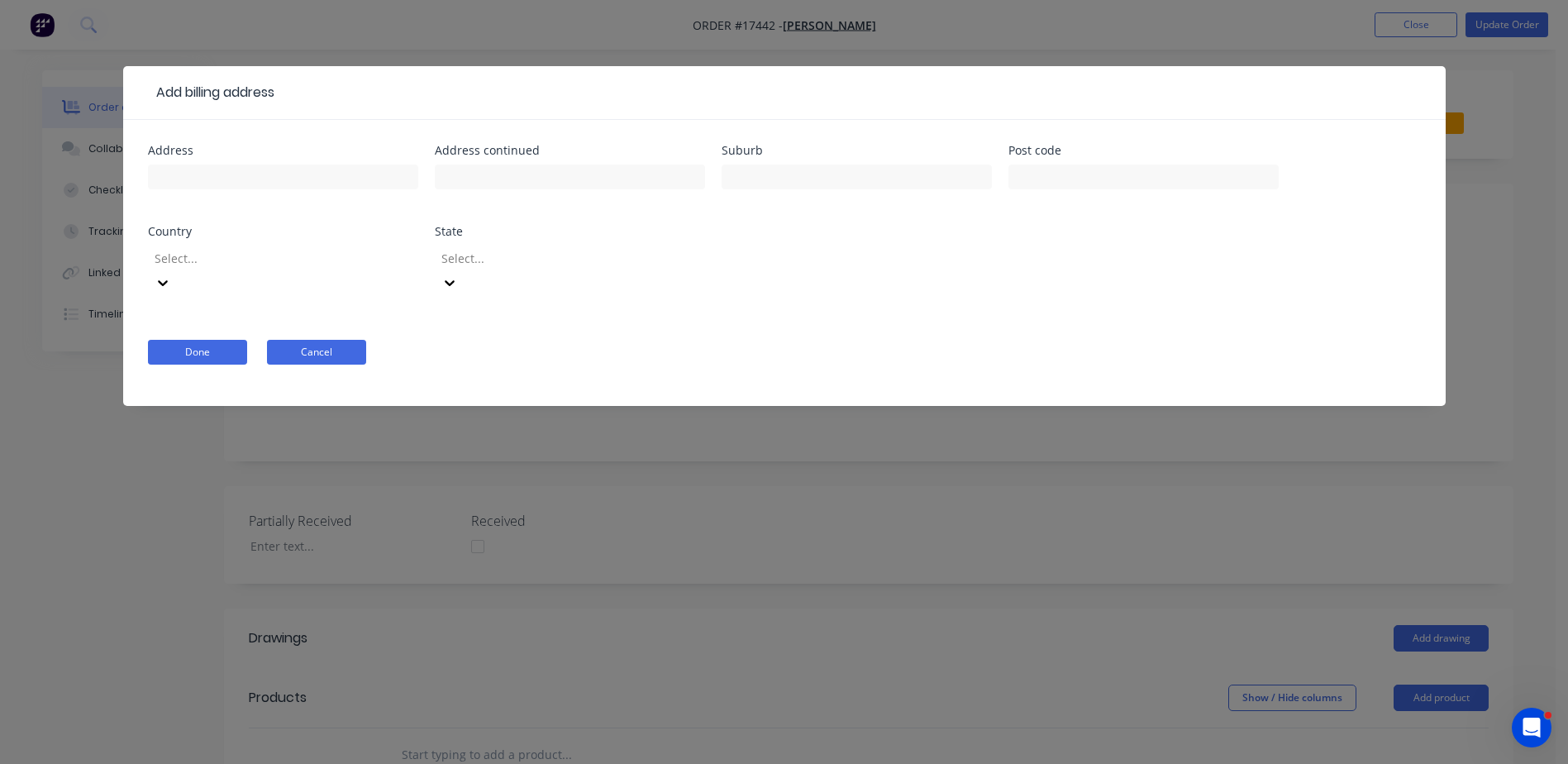
click at [326, 340] on button "Cancel" at bounding box center [316, 352] width 99 height 25
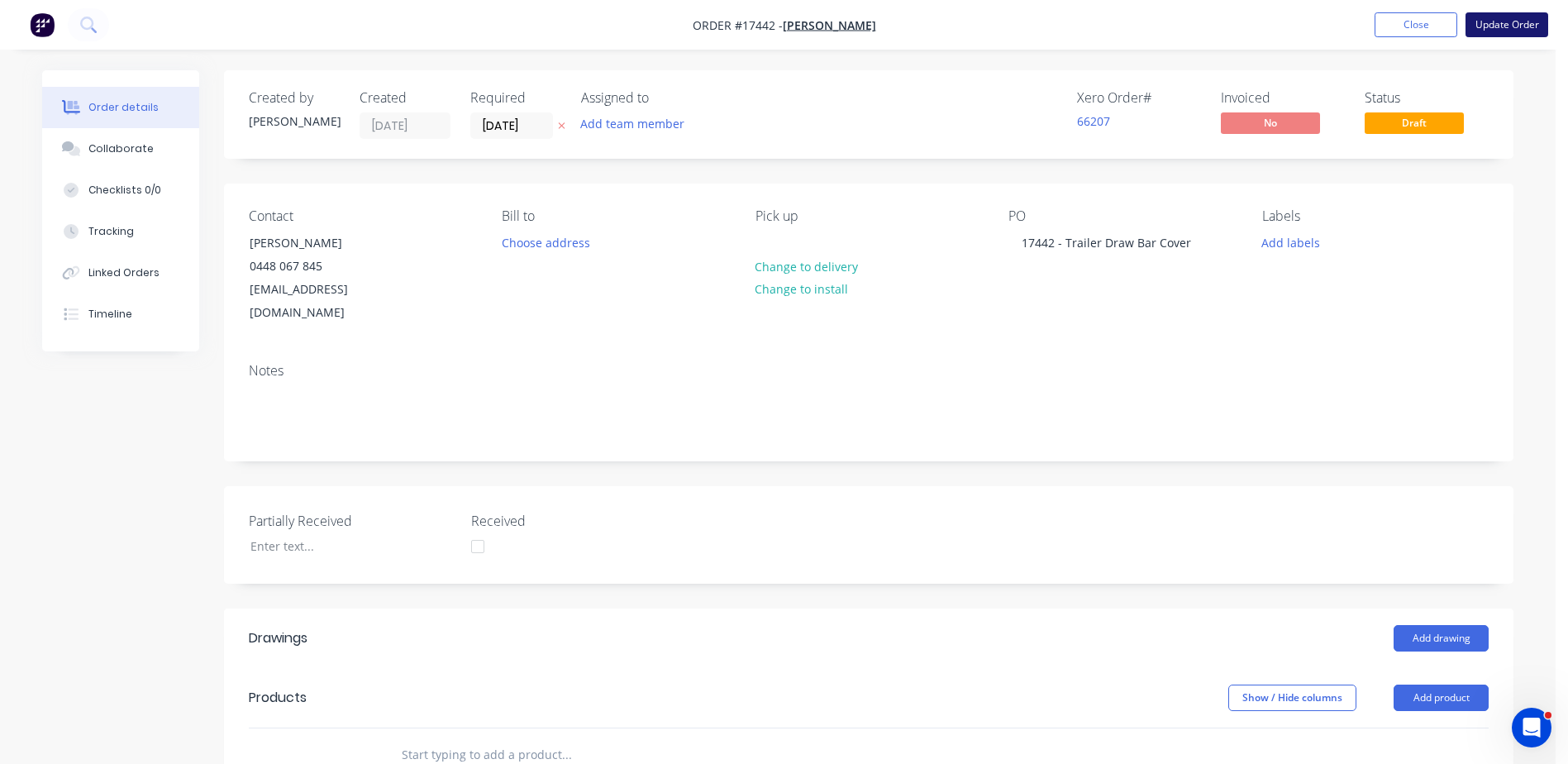
click at [1511, 31] on button "Update Order" at bounding box center [1507, 25] width 83 height 25
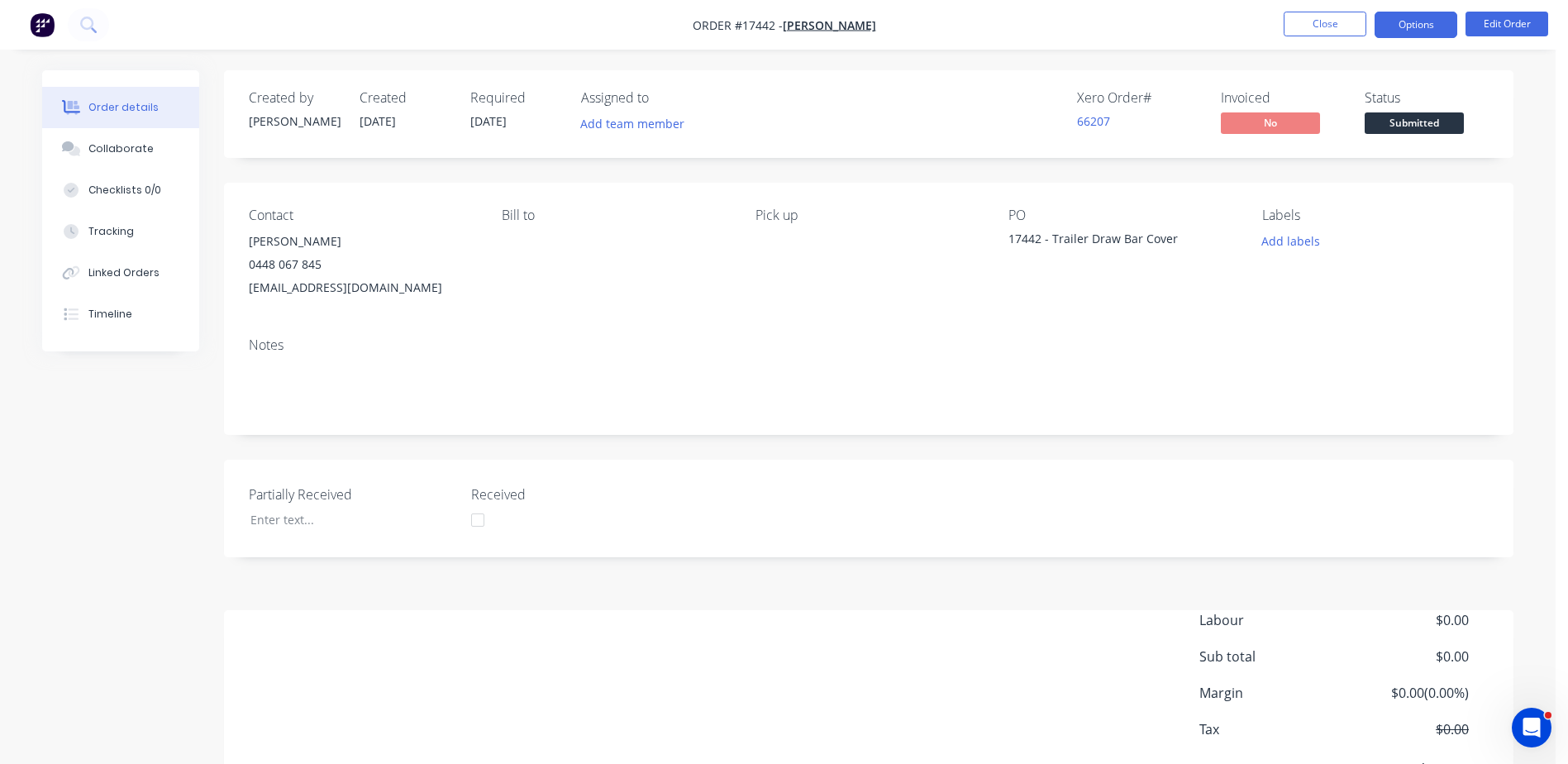
click at [1414, 29] on button "Options" at bounding box center [1416, 25] width 83 height 26
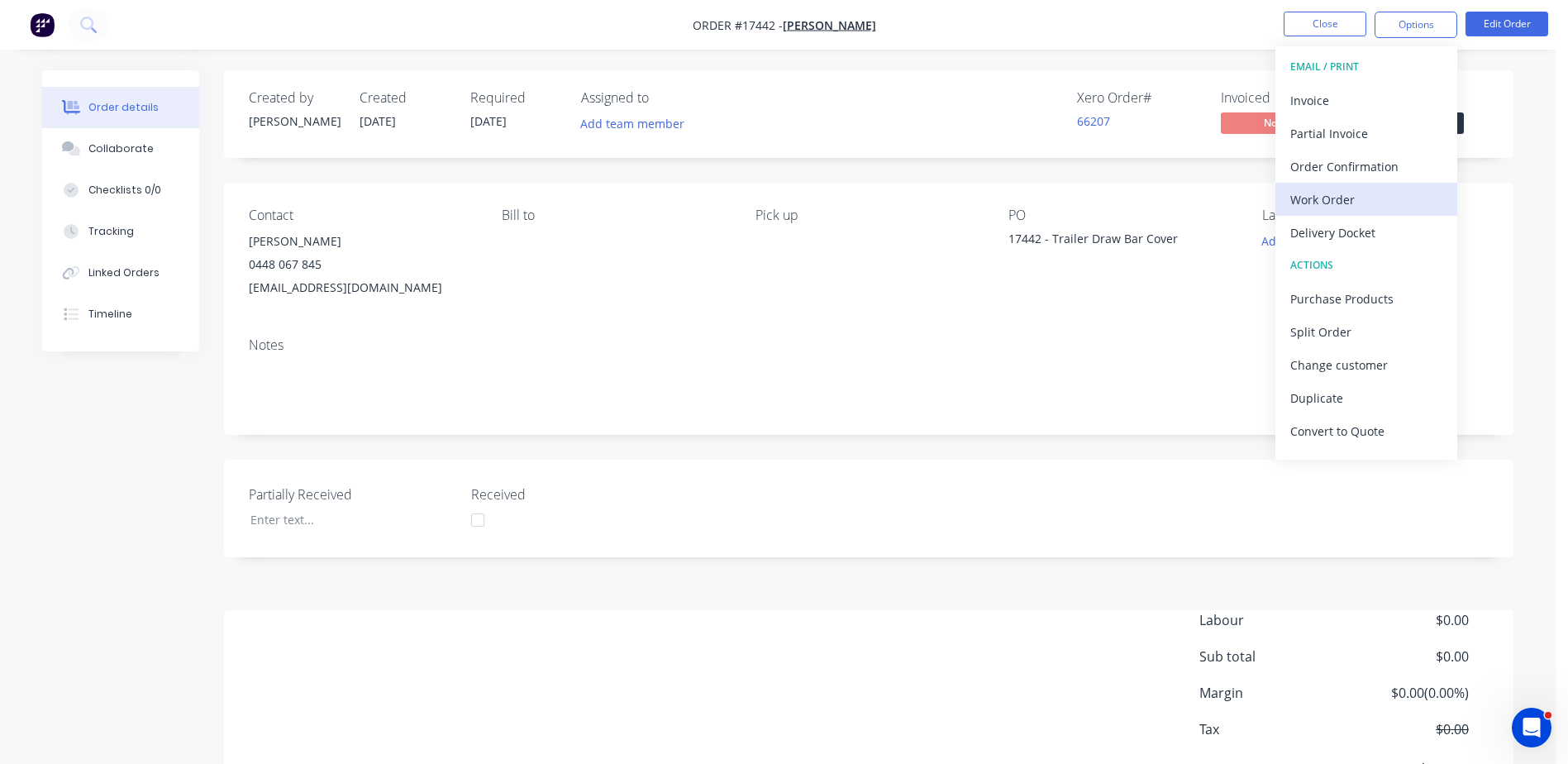
click at [1328, 205] on div "Work Order" at bounding box center [1366, 199] width 152 height 24
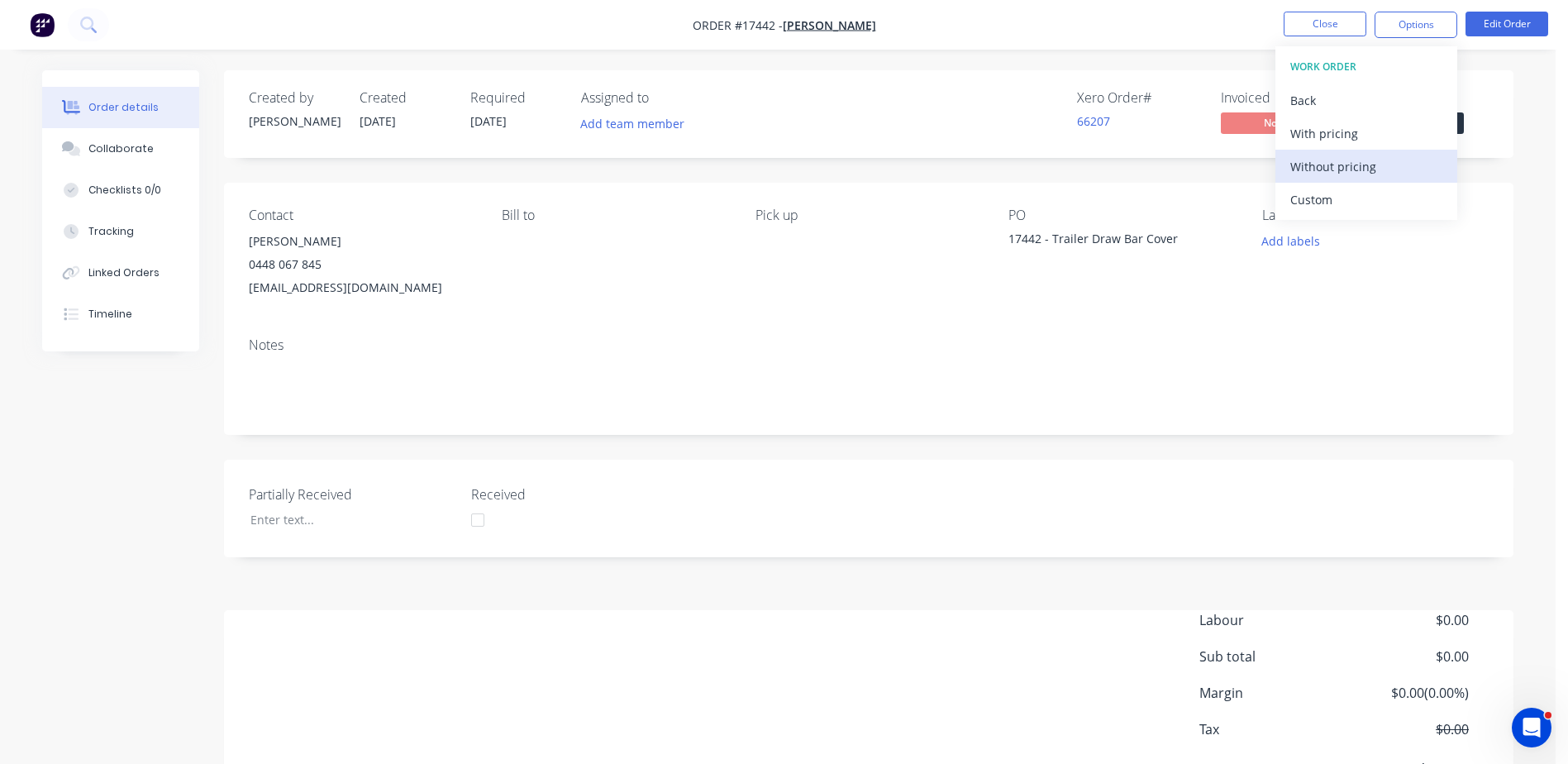
click at [1332, 162] on div "Without pricing" at bounding box center [1366, 166] width 152 height 24
click at [1003, 337] on div "Notes" at bounding box center [868, 345] width 1240 height 16
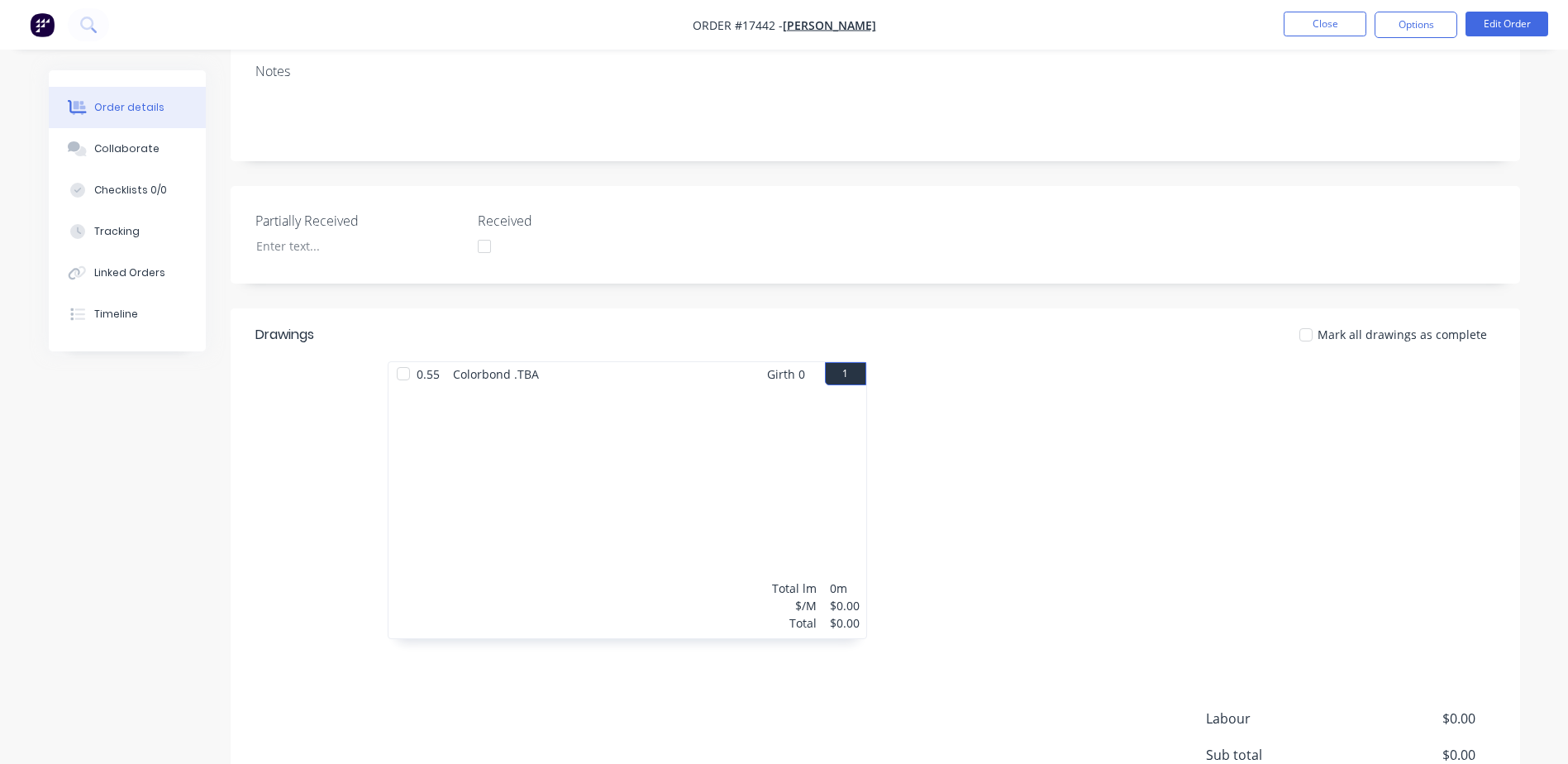
scroll to position [460, 0]
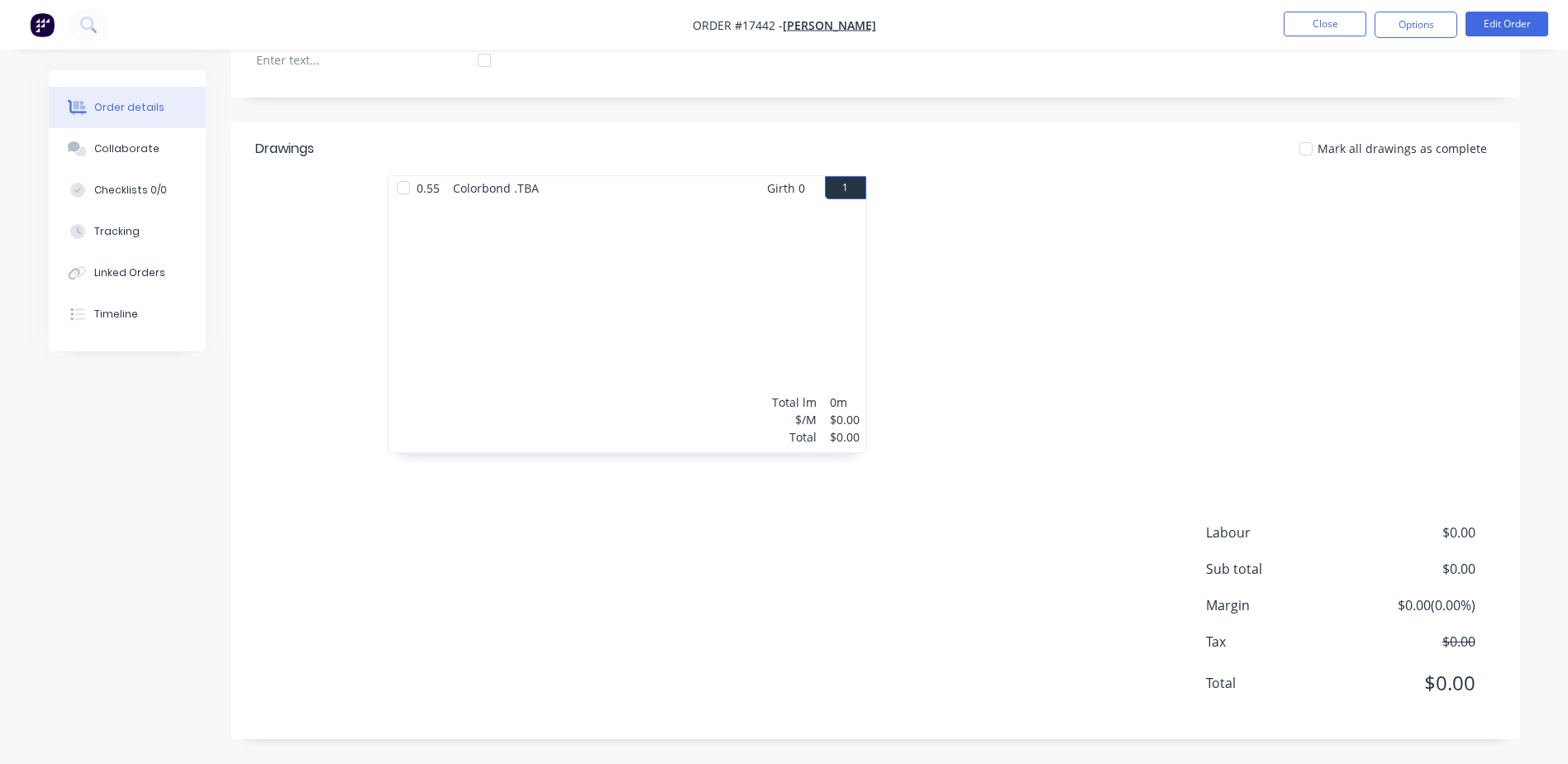
click at [552, 289] on div "Total lm $/M Total 0m $0.00 $0.00" at bounding box center [627, 326] width 478 height 252
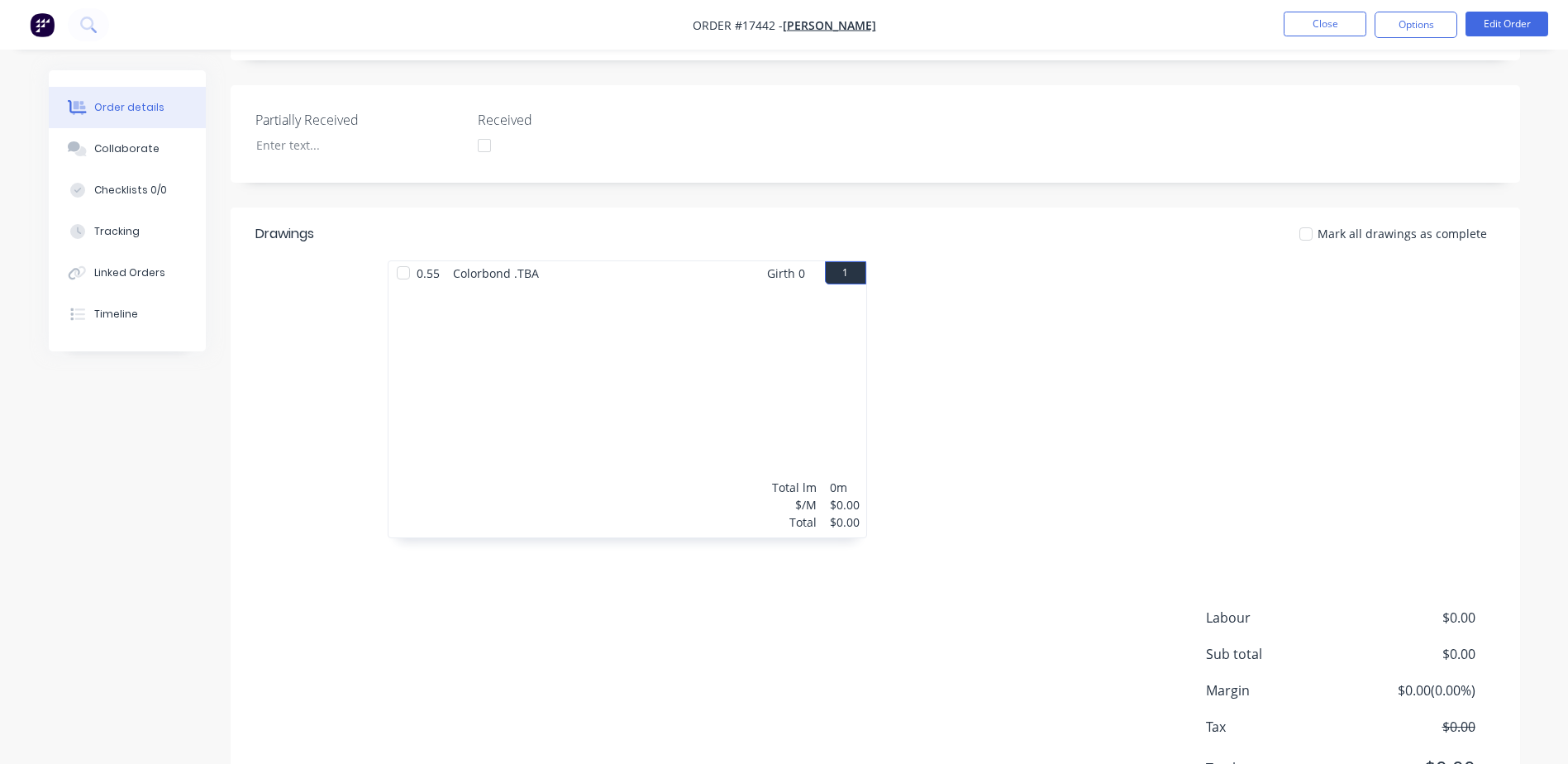
scroll to position [129, 0]
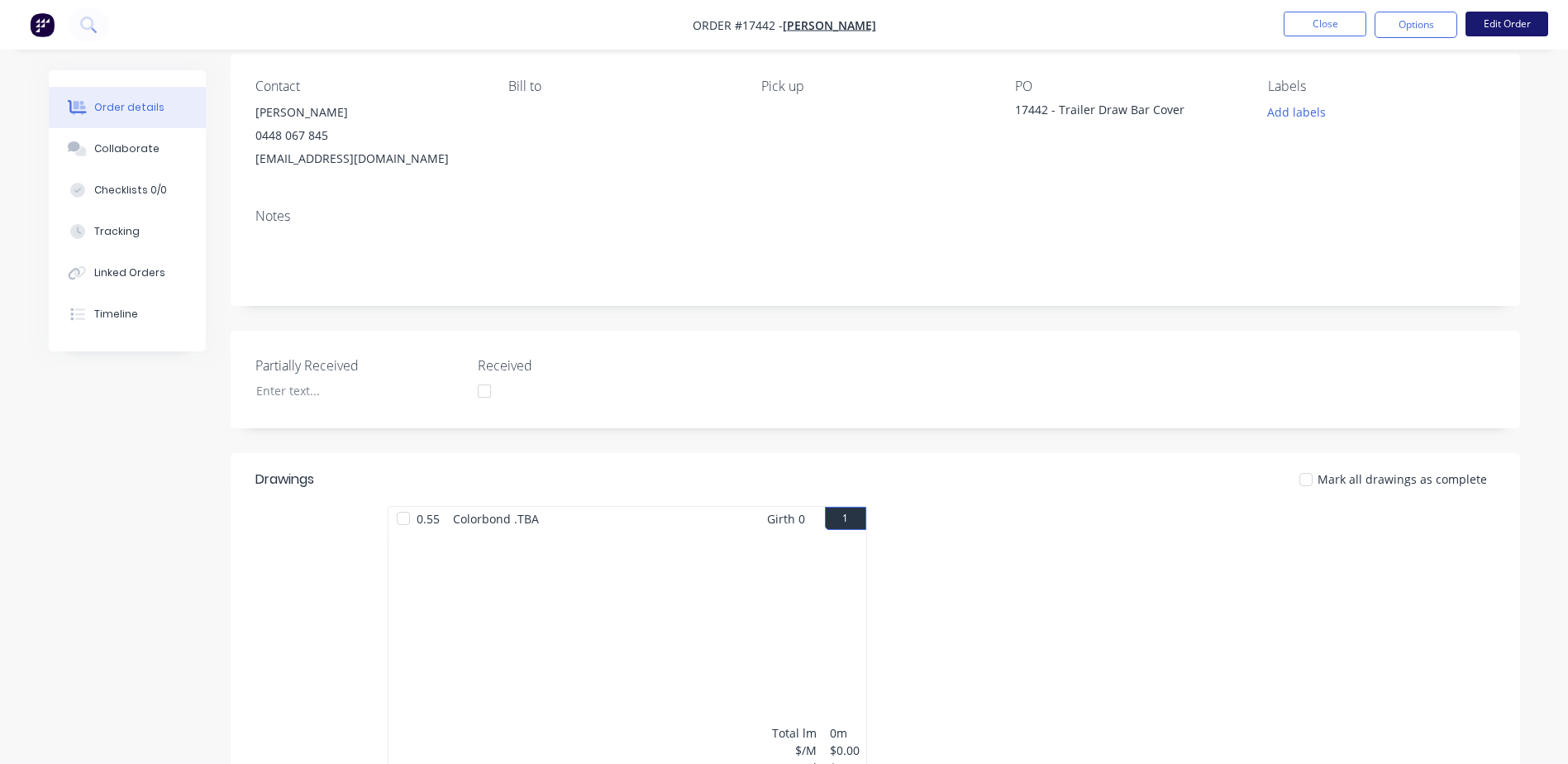
click at [1522, 28] on button "Edit Order" at bounding box center [1507, 24] width 83 height 25
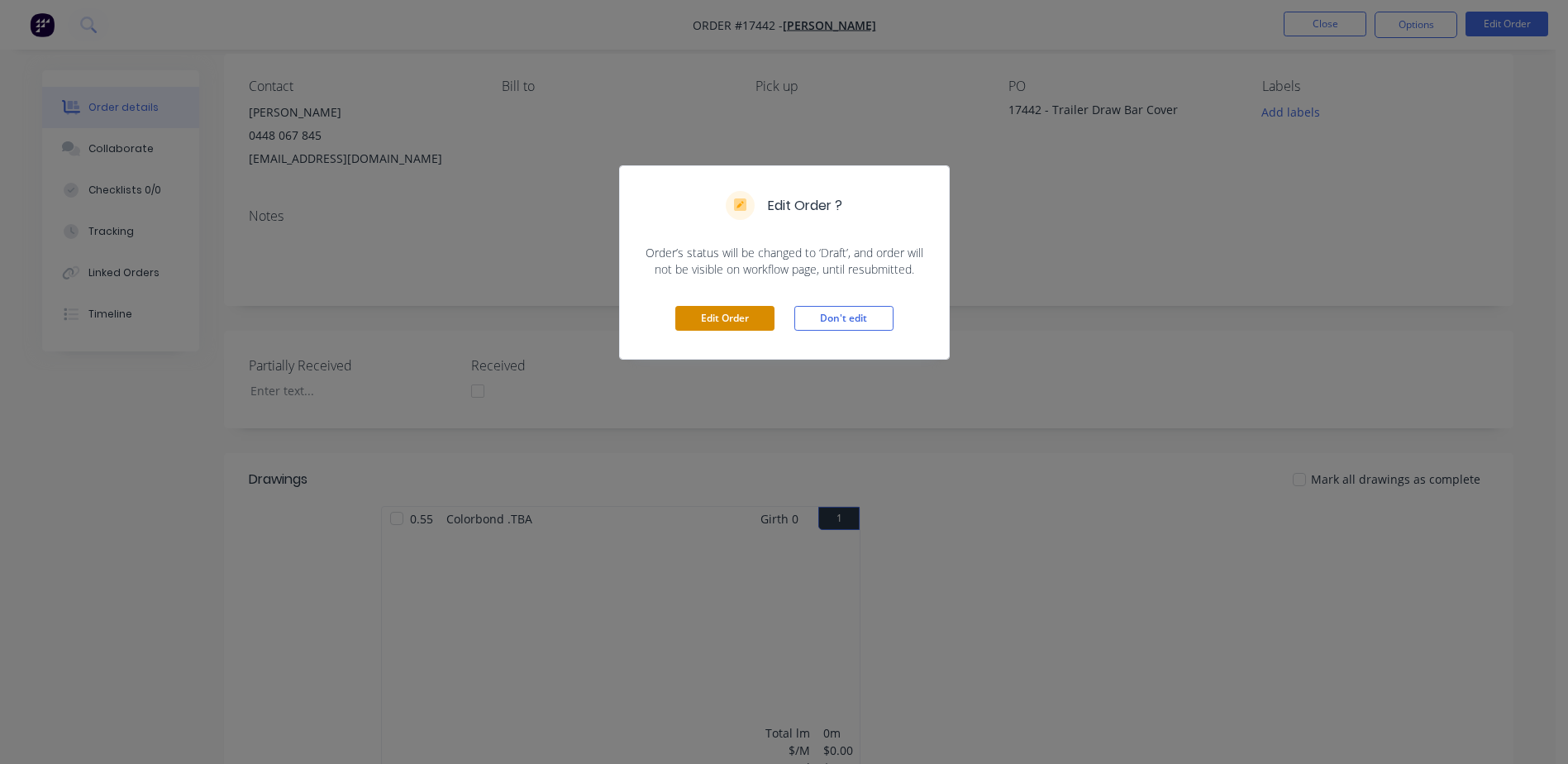
click at [735, 313] on button "Edit Order" at bounding box center [724, 318] width 99 height 25
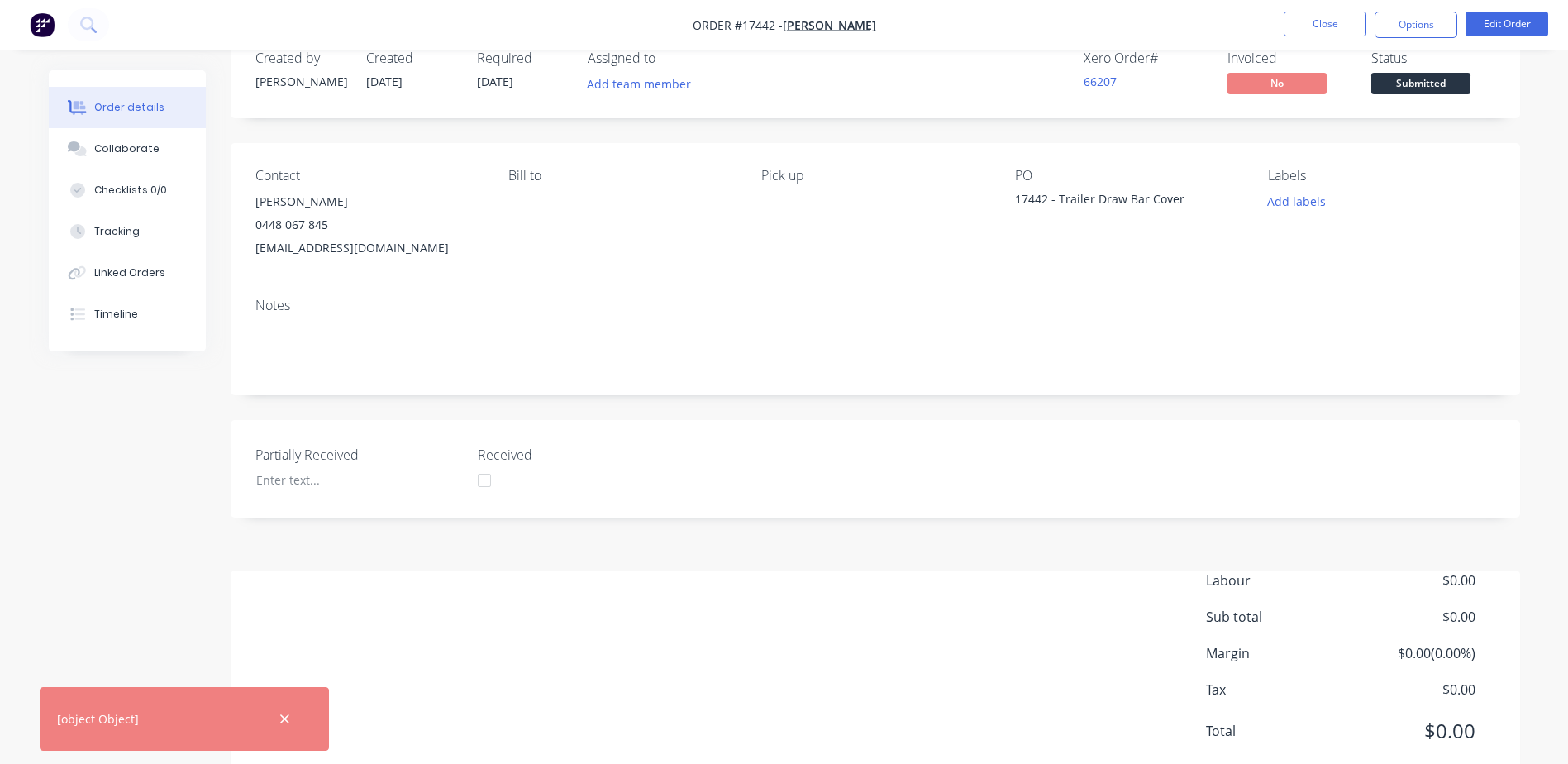
scroll to position [0, 0]
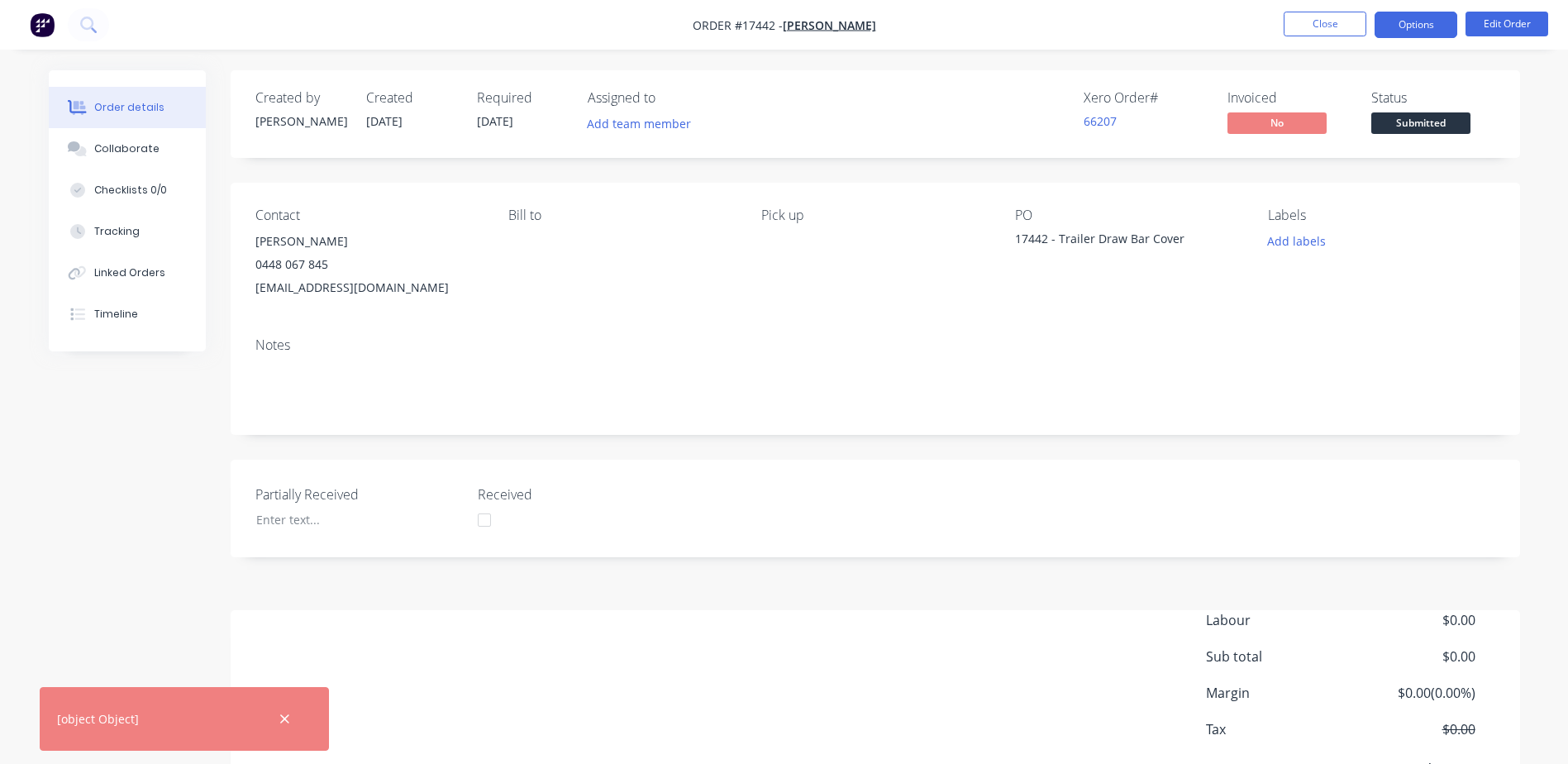
click at [1431, 18] on button "Options" at bounding box center [1416, 25] width 83 height 26
click at [1507, 121] on div "Created by Barry Created 27/08/25 Required 27/08/25 Assigned to Add team member…" at bounding box center [875, 114] width 1289 height 88
click at [1494, 19] on button "Edit Order" at bounding box center [1507, 24] width 83 height 25
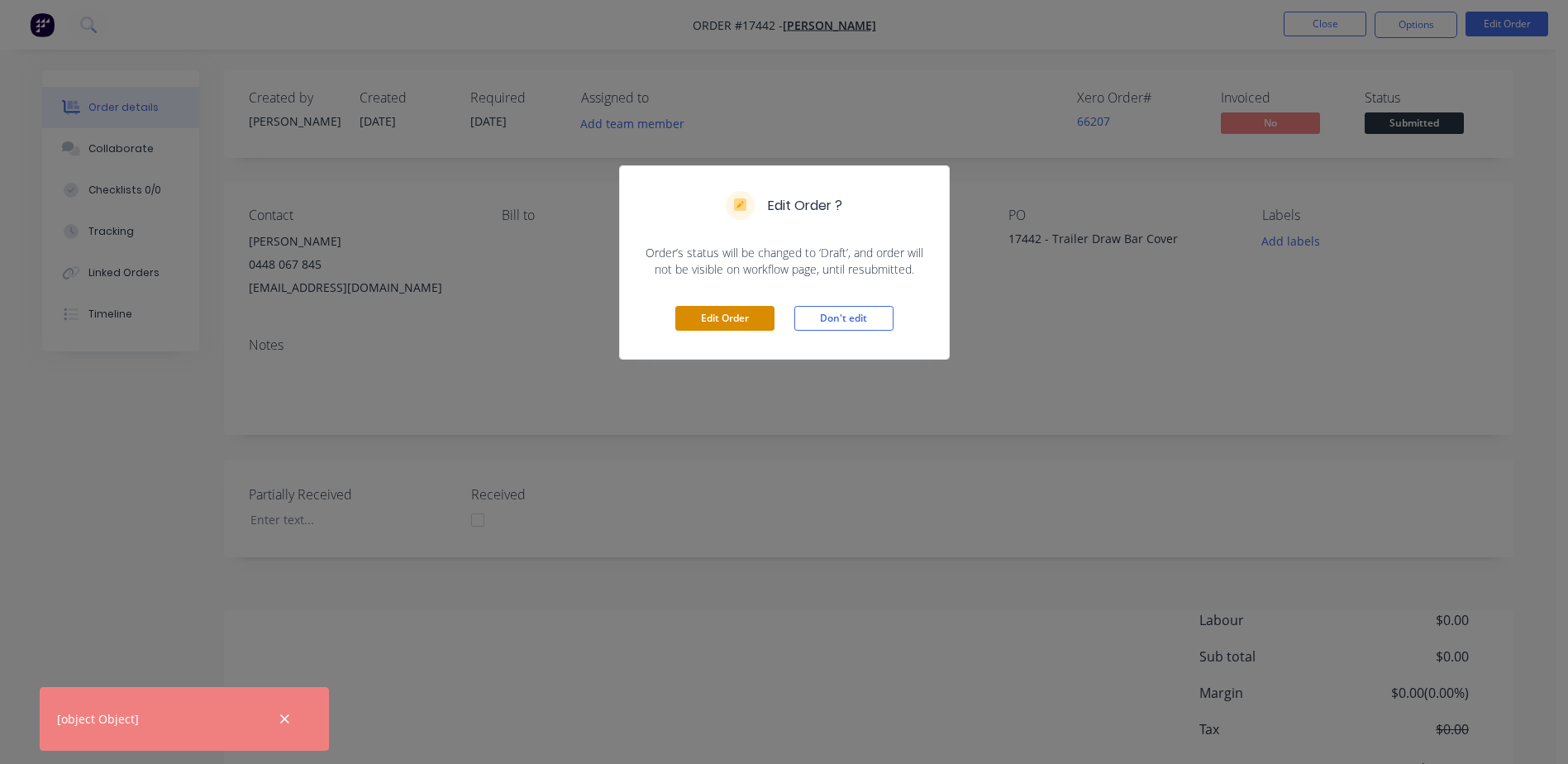
click at [730, 314] on button "Edit Order" at bounding box center [724, 318] width 99 height 25
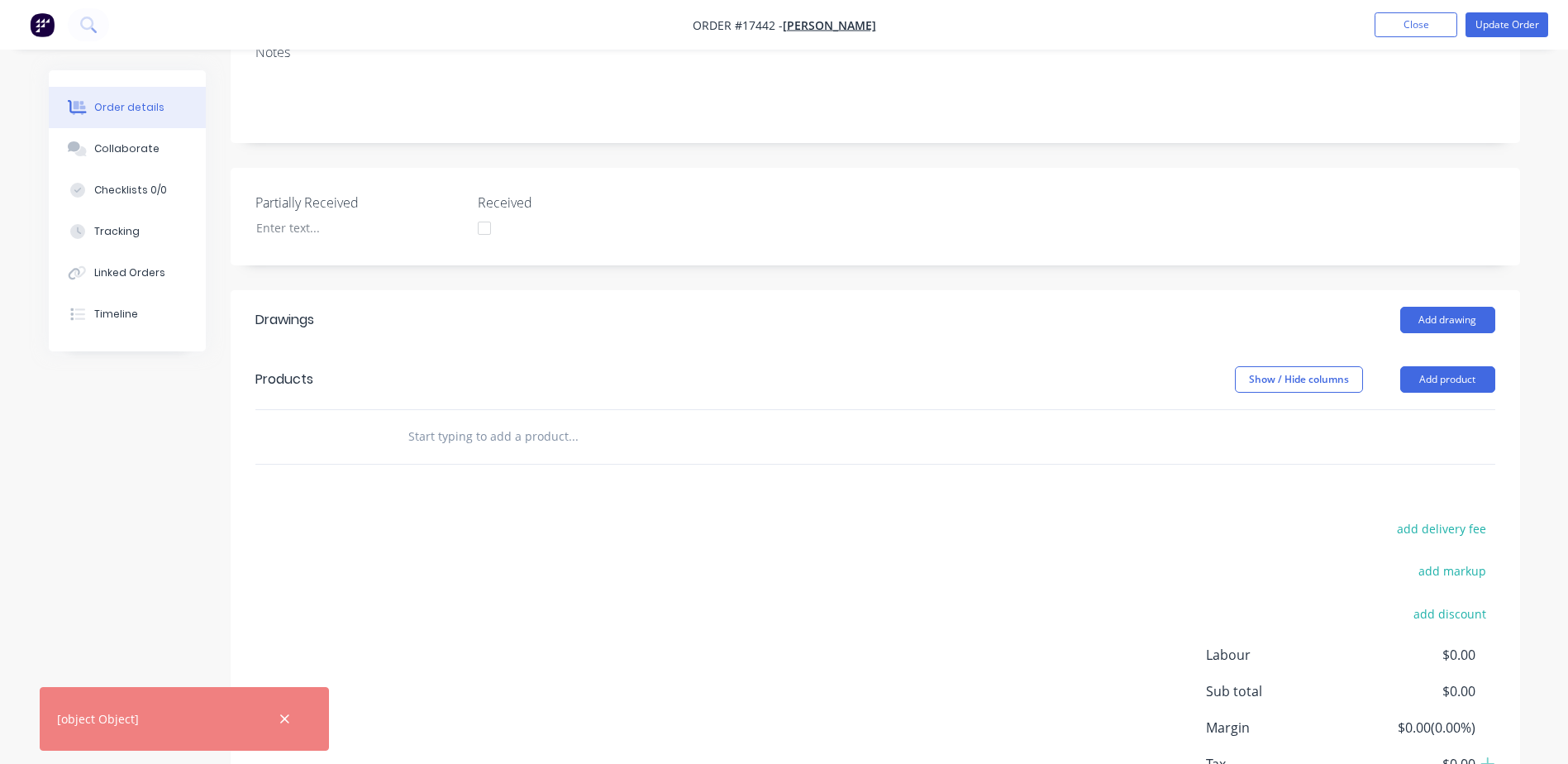
scroll to position [413, 0]
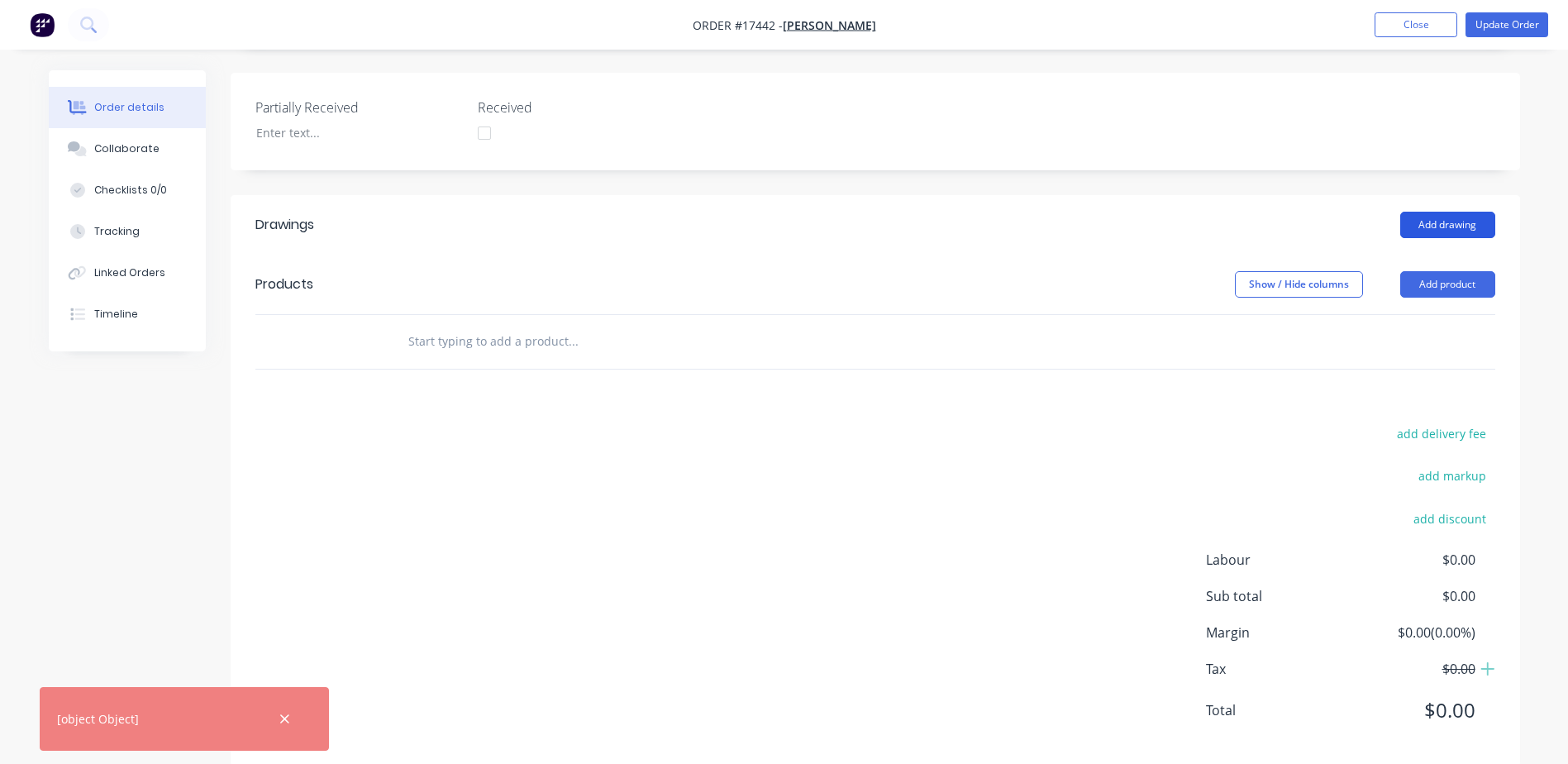
click at [1459, 211] on button "Add drawing" at bounding box center [1447, 224] width 95 height 26
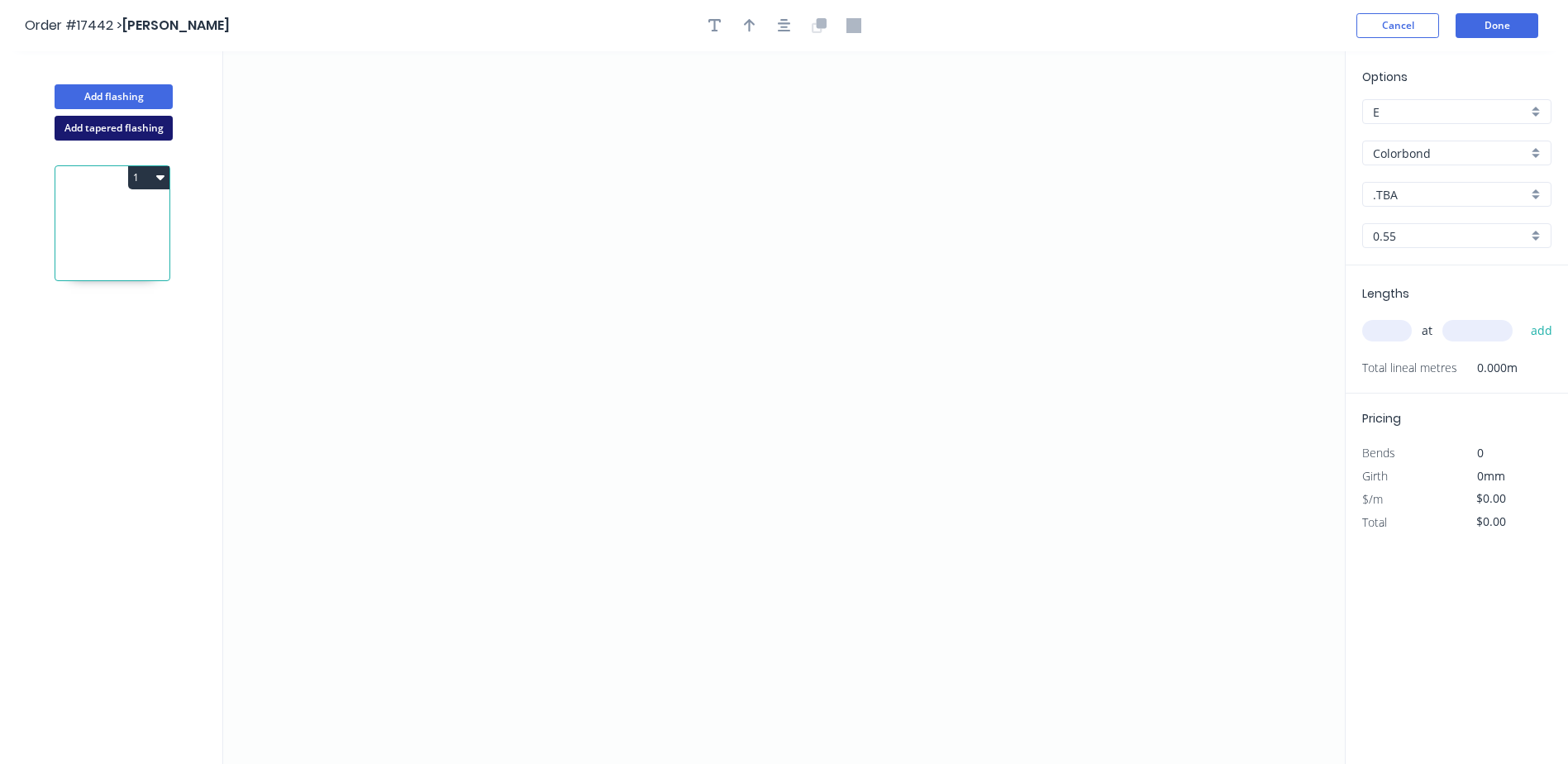
click at [116, 130] on button "Add tapered flashing" at bounding box center [114, 128] width 118 height 25
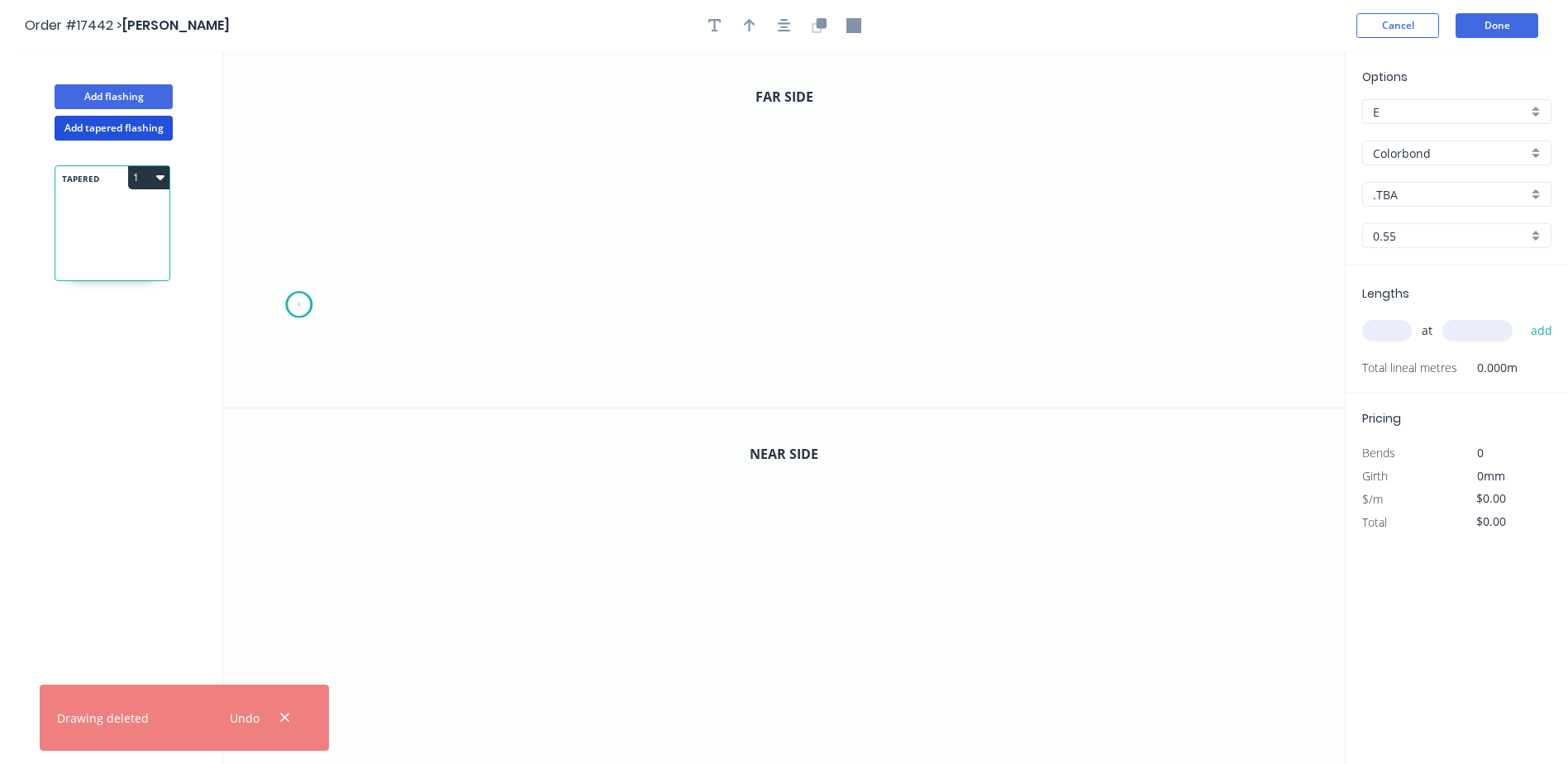
click at [298, 305] on icon "0" at bounding box center [784, 229] width 1122 height 356
click at [305, 176] on icon "0" at bounding box center [784, 229] width 1122 height 356
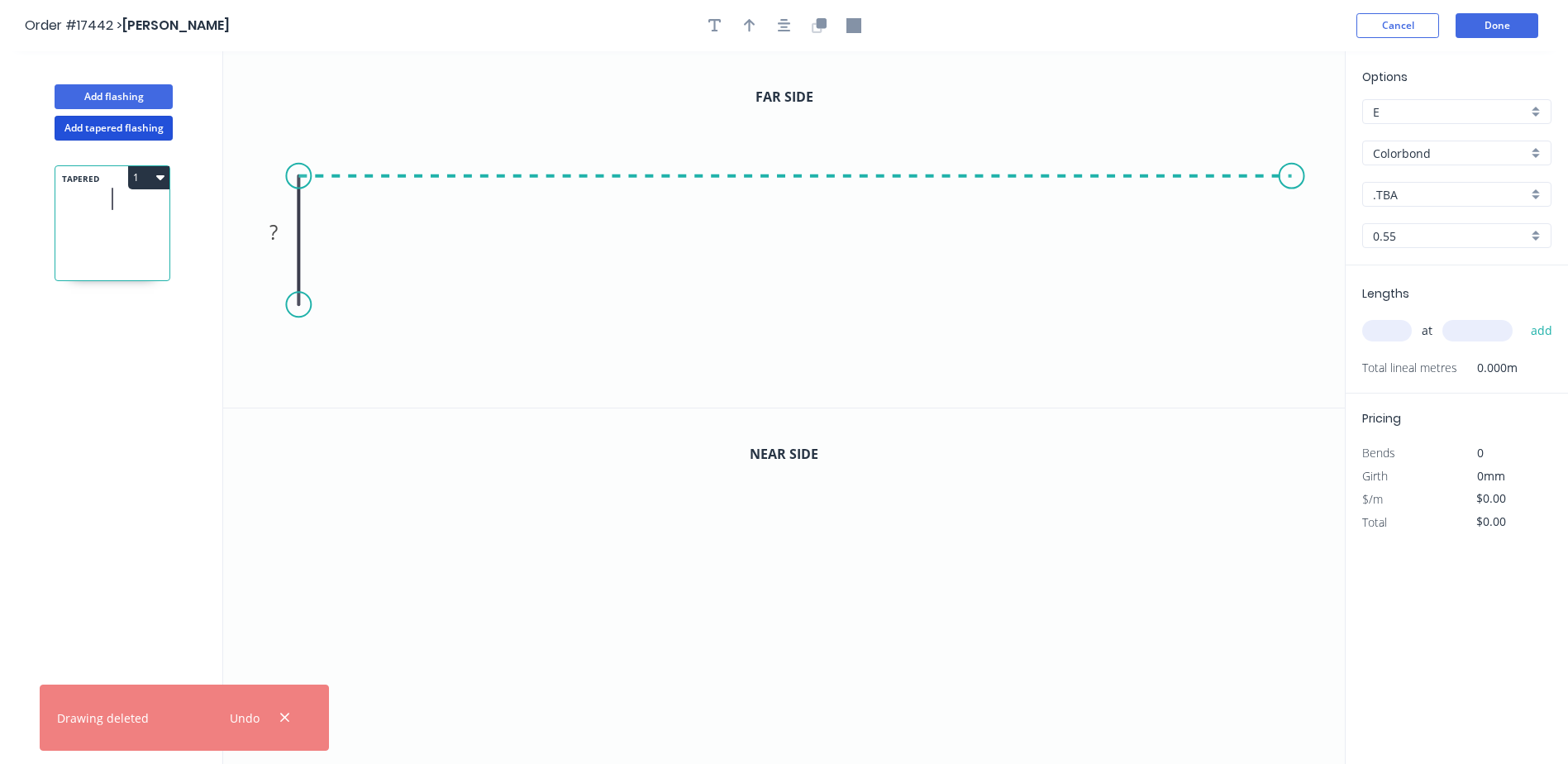
click at [1304, 168] on icon "0 ?" at bounding box center [784, 229] width 1122 height 356
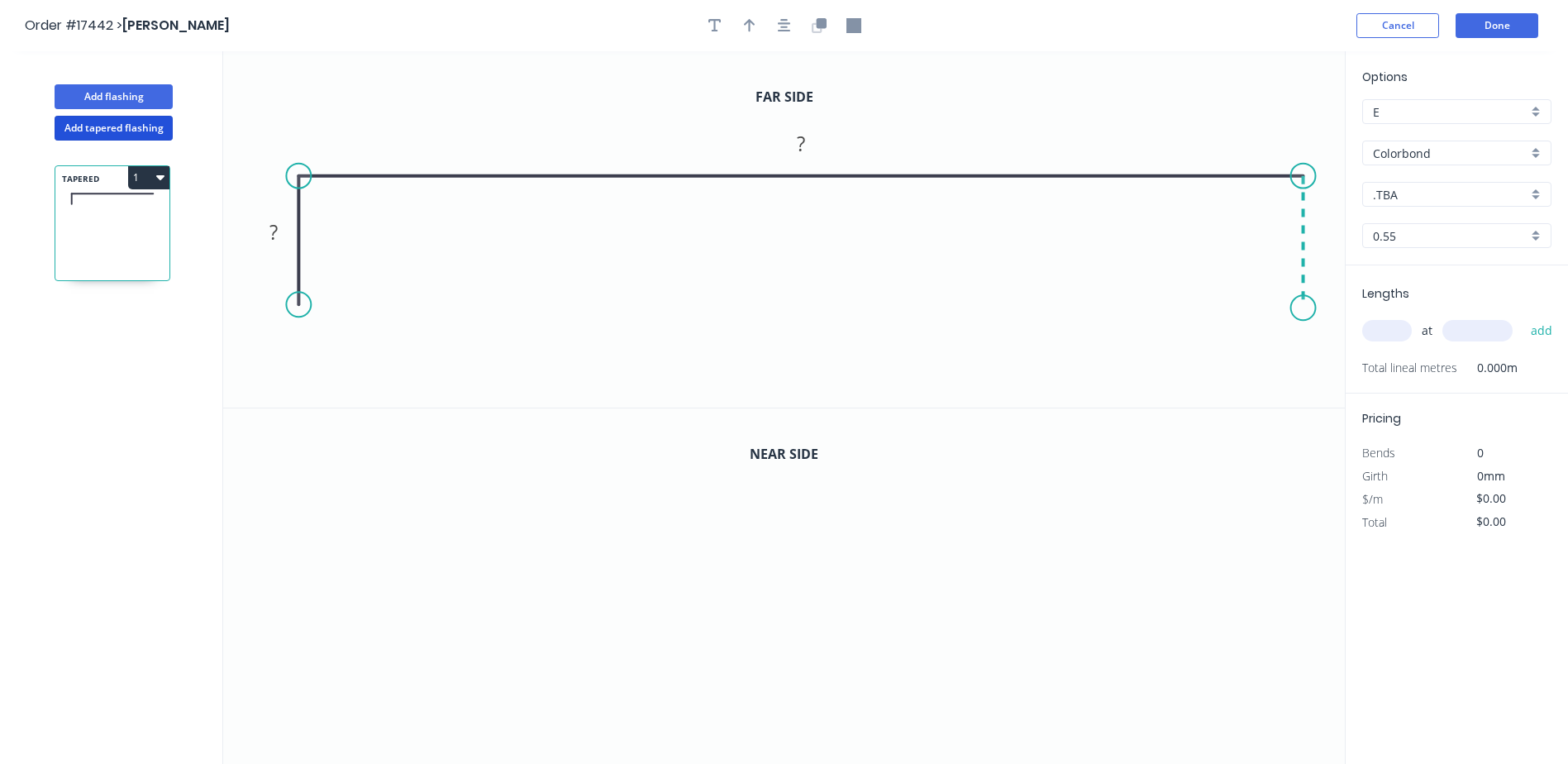
click at [1308, 308] on icon "0 ? ?" at bounding box center [784, 229] width 1122 height 356
click at [270, 230] on tspan "?" at bounding box center [274, 232] width 8 height 27
click at [1508, 20] on button "Done" at bounding box center [1497, 25] width 83 height 25
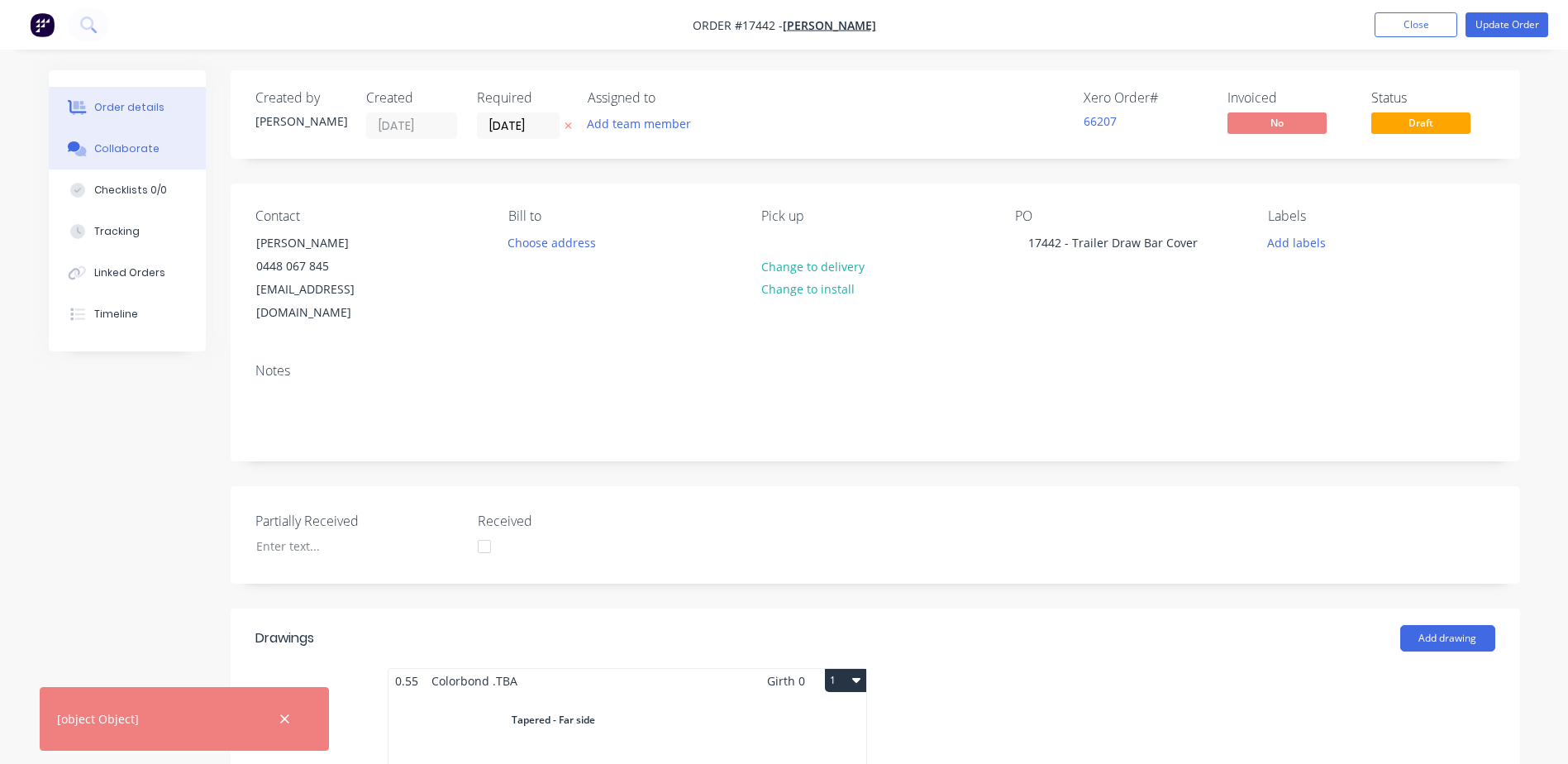
click at [114, 148] on div "Collaborate" at bounding box center [126, 149] width 65 height 15
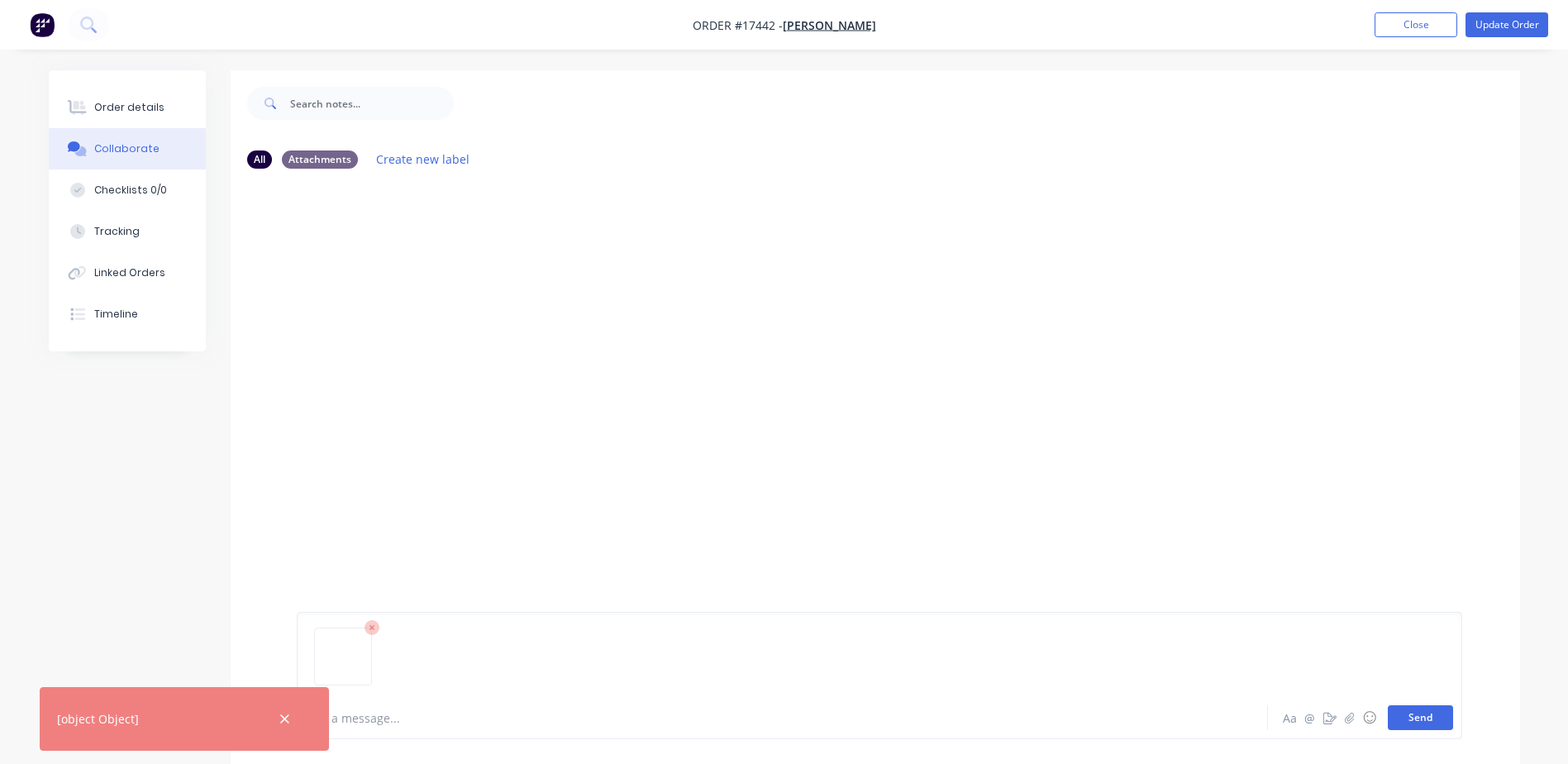
click at [1439, 718] on button "Send" at bounding box center [1420, 717] width 65 height 25
click at [391, 305] on img at bounding box center [356, 308] width 119 height 108
click at [105, 106] on div "Order details" at bounding box center [128, 107] width 70 height 15
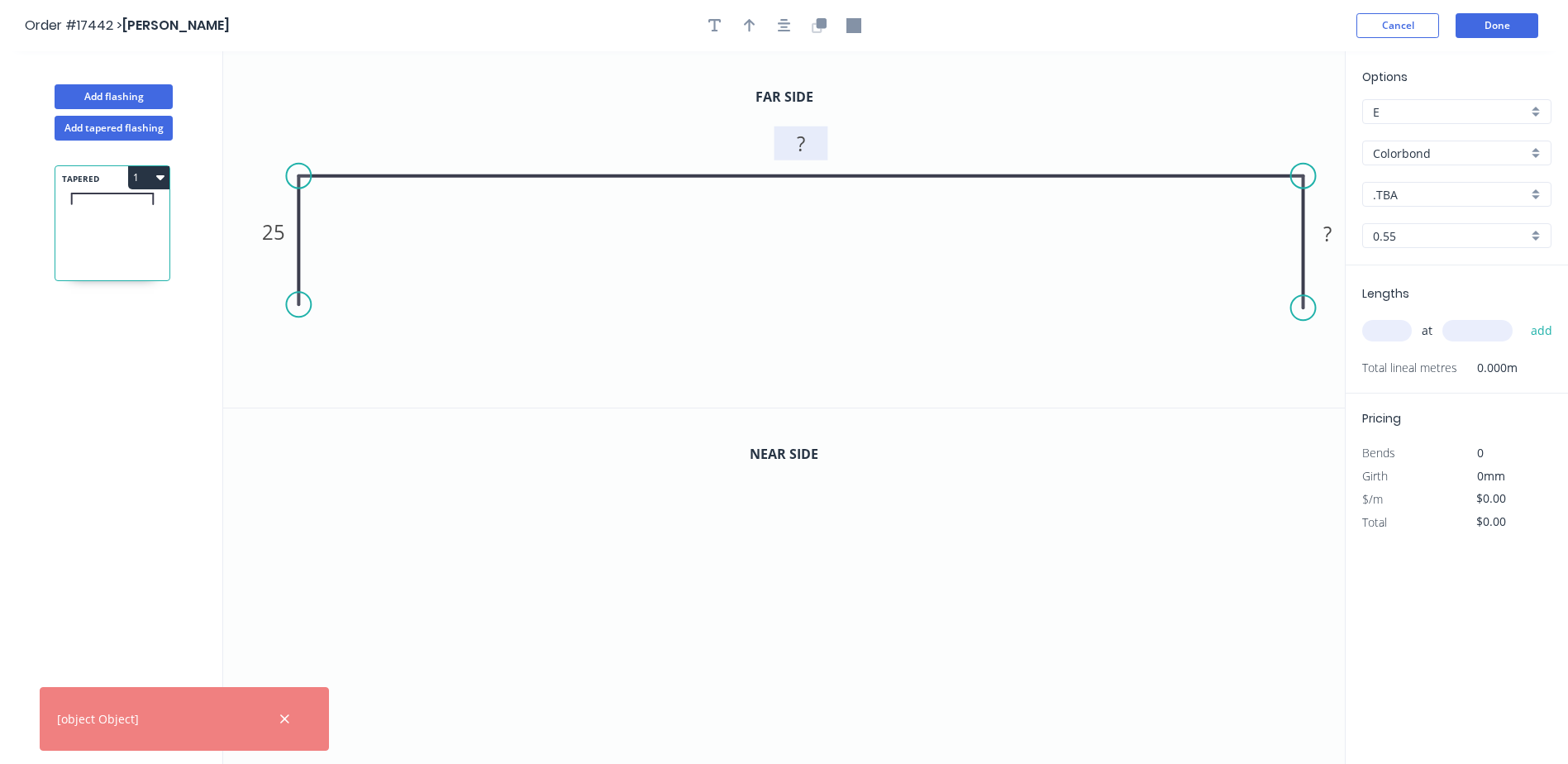
click at [804, 141] on tspan "?" at bounding box center [801, 144] width 8 height 27
click at [475, 711] on icon "0" at bounding box center [784, 587] width 1122 height 357
click at [472, 586] on icon "0" at bounding box center [784, 587] width 1122 height 357
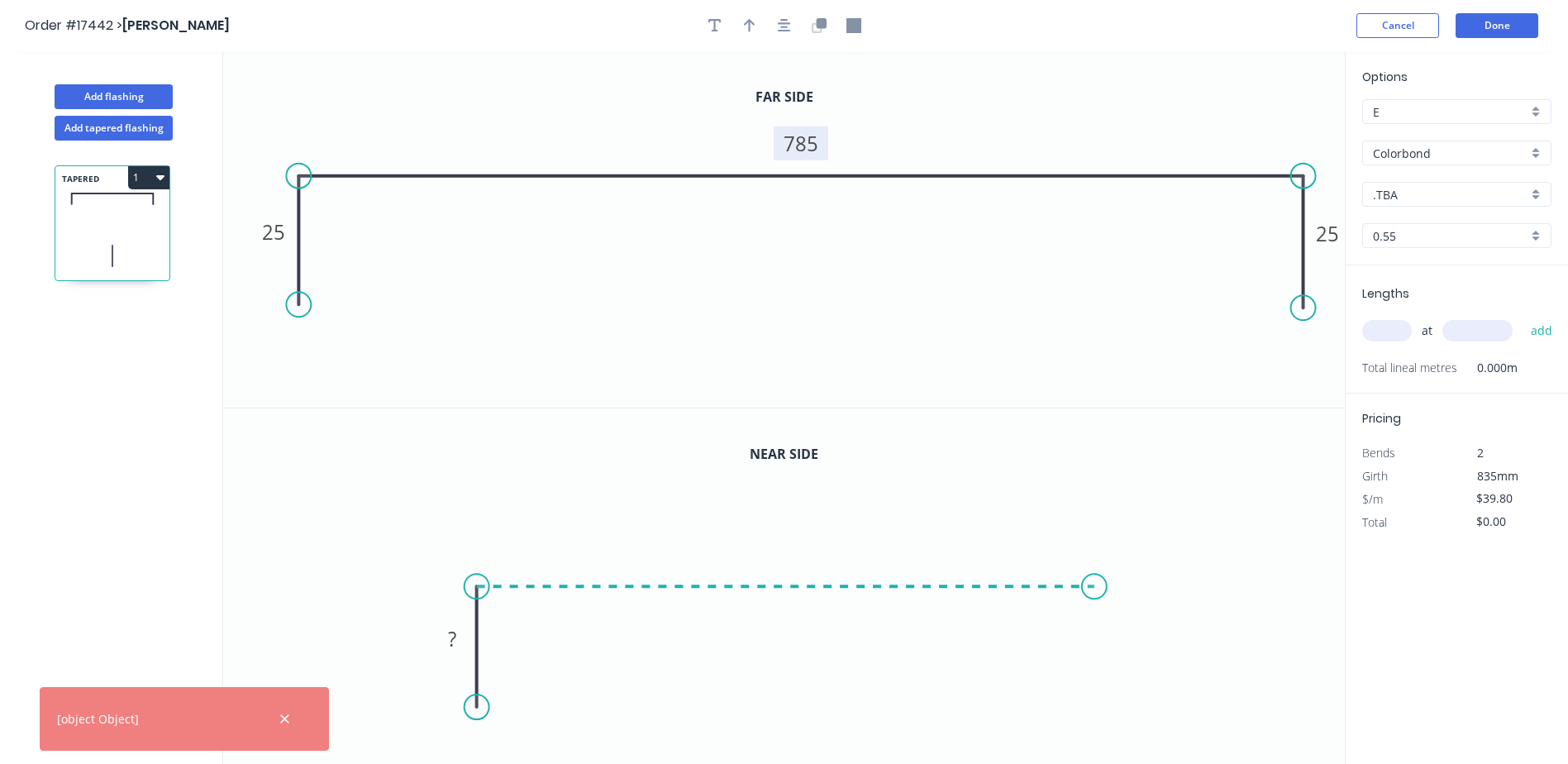
click at [1095, 576] on icon "0 ?" at bounding box center [784, 587] width 1122 height 357
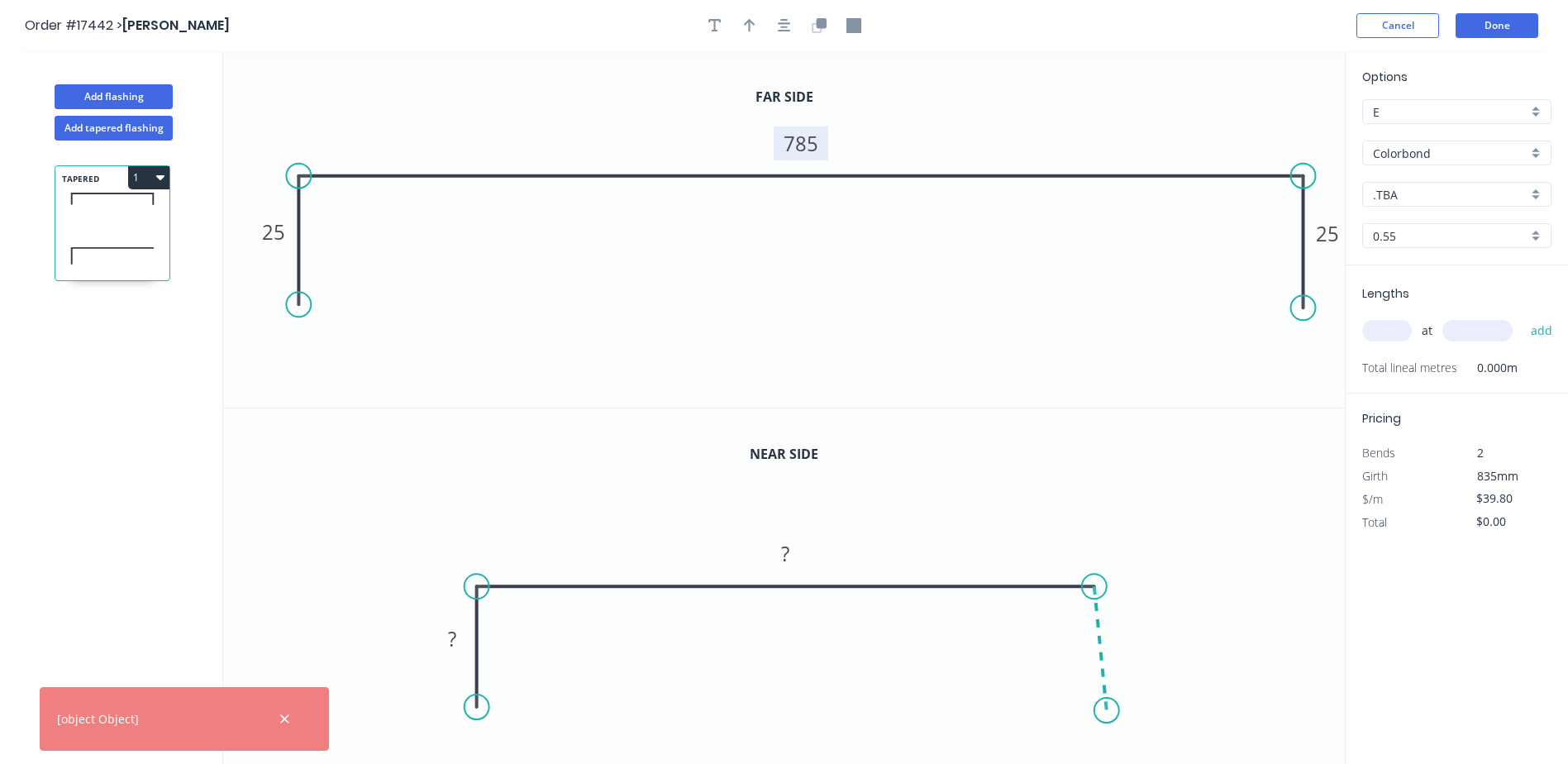
click at [1107, 710] on icon "0 ? ?" at bounding box center [784, 587] width 1122 height 357
drag, startPoint x: 1106, startPoint y: 710, endPoint x: 1098, endPoint y: 709, distance: 8.1
click at [1098, 709] on circle at bounding box center [1095, 708] width 25 height 25
click at [462, 642] on rect at bounding box center [451, 639] width 33 height 23
click at [1402, 332] on input "text" at bounding box center [1386, 330] width 50 height 21
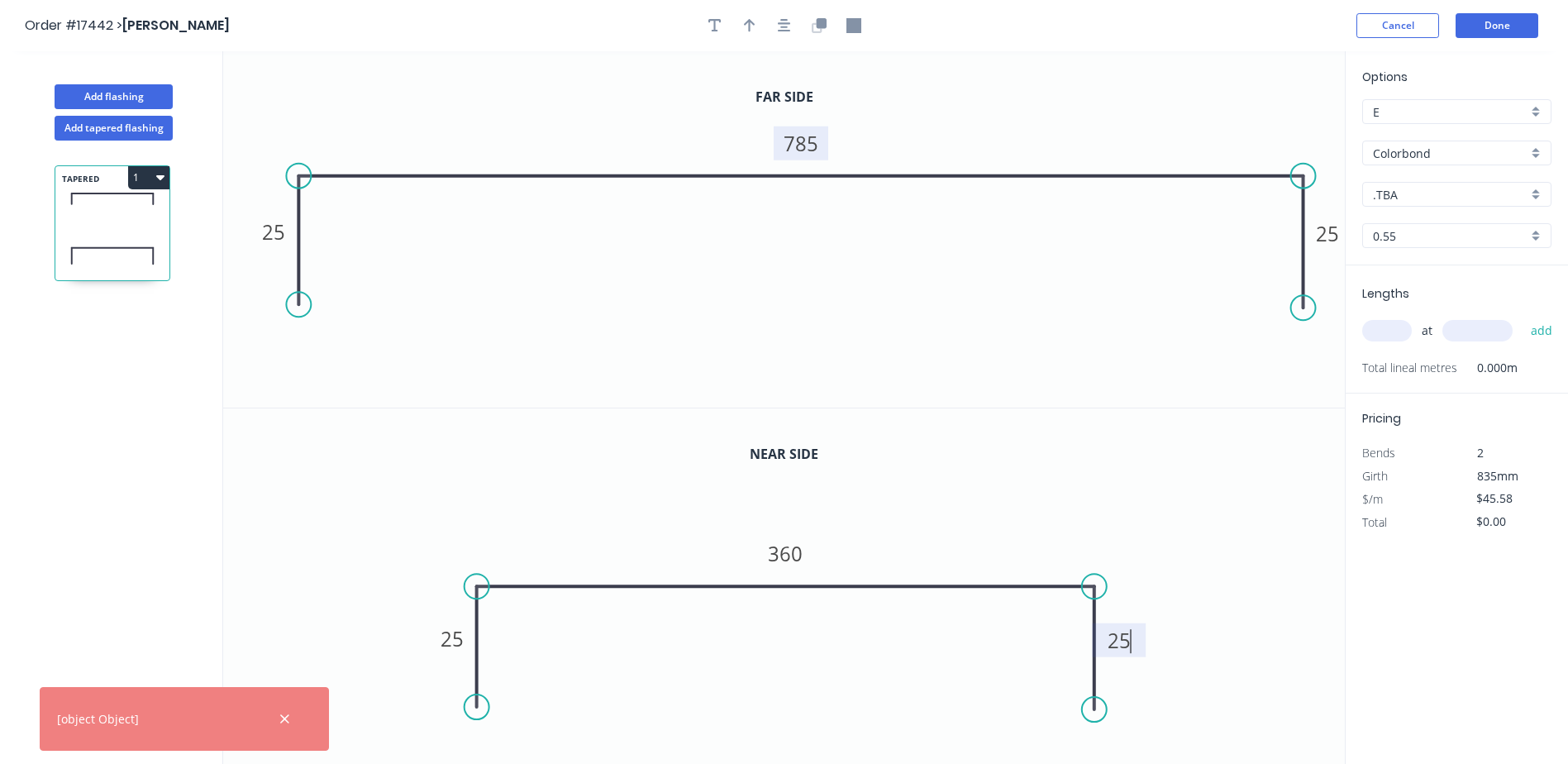
type input "$42.69"
type input "1"
type input "1300"
click at [1522, 317] on button "add" at bounding box center [1542, 330] width 39 height 28
type input "$55.50"
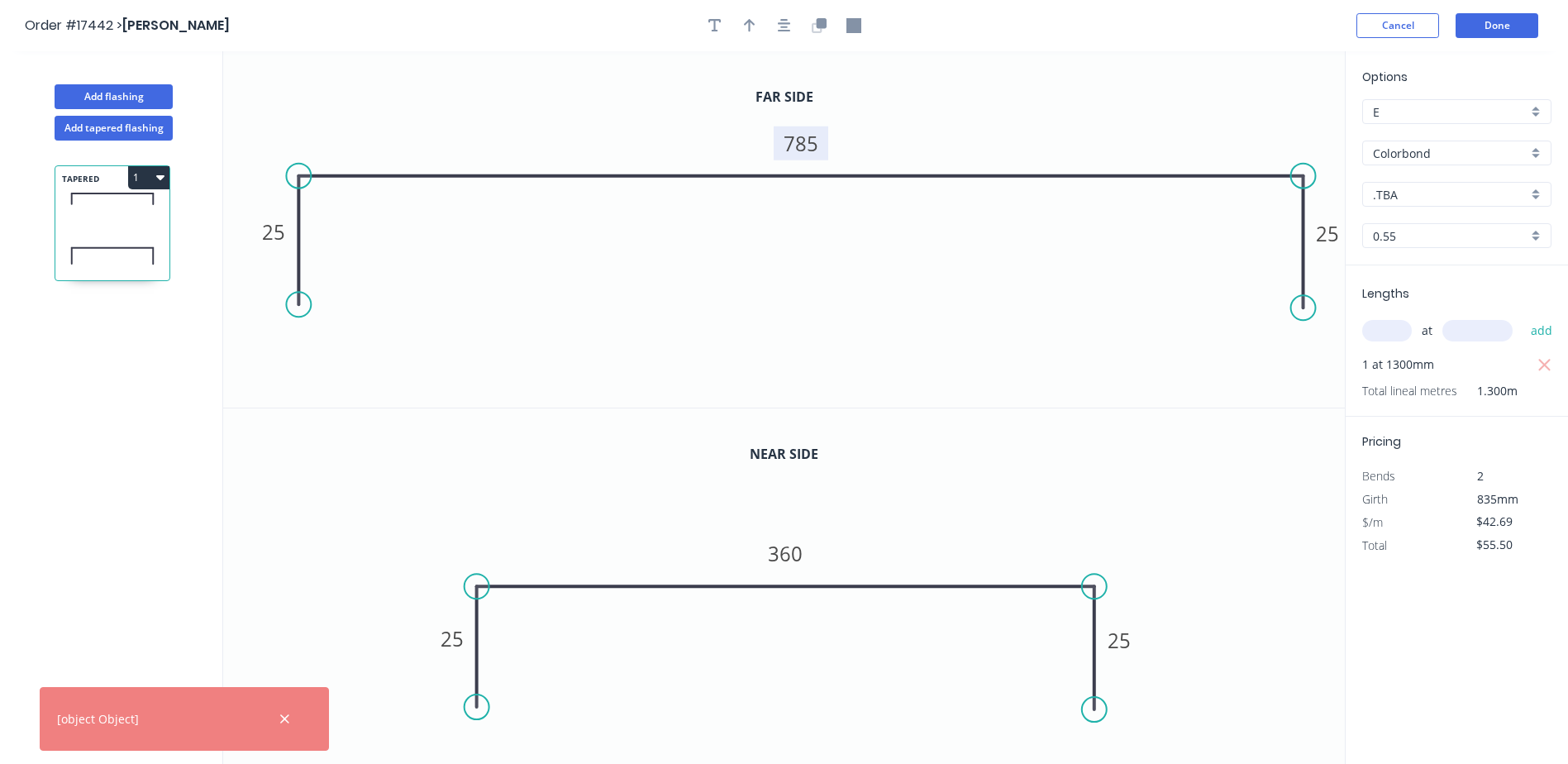
click at [786, 32] on icon "button" at bounding box center [784, 26] width 14 height 15
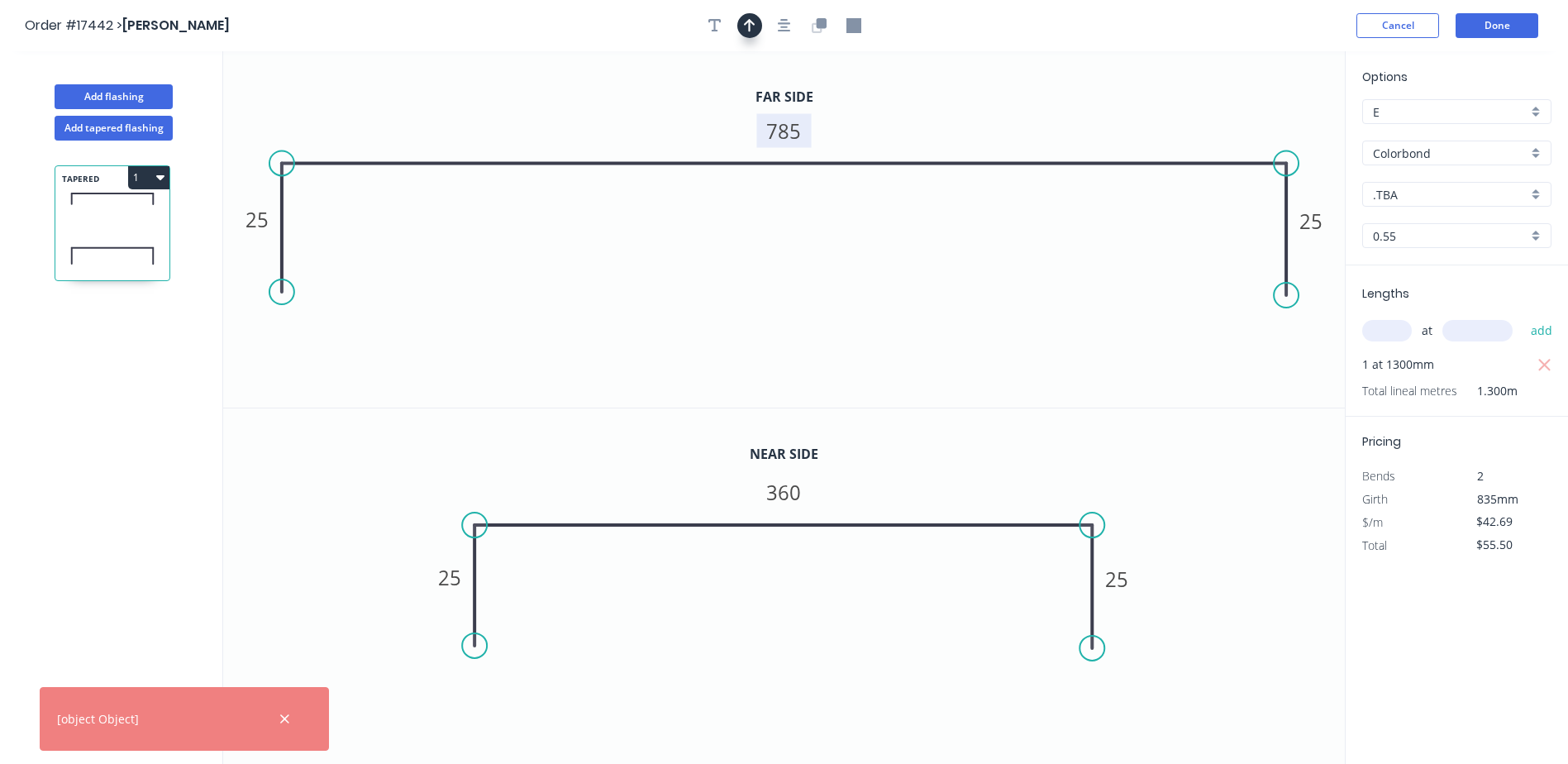
click at [757, 25] on button "button" at bounding box center [749, 25] width 25 height 25
click at [717, 25] on icon "button" at bounding box center [715, 26] width 14 height 15
drag, startPoint x: 364, startPoint y: 115, endPoint x: 466, endPoint y: 345, distance: 251.6
click at [466, 345] on textarea at bounding box center [451, 356] width 134 height 61
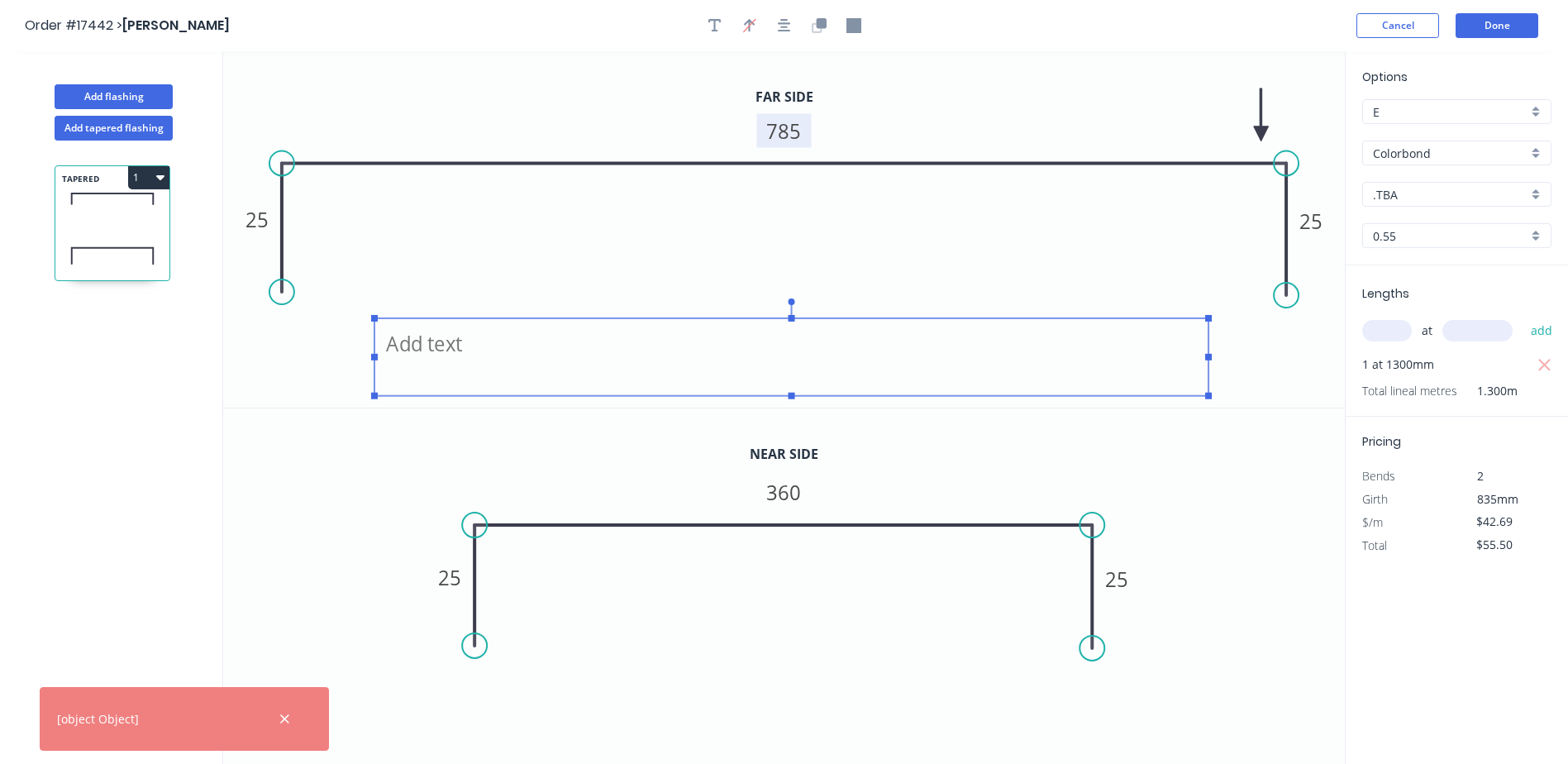
drag, startPoint x: 523, startPoint y: 357, endPoint x: 1207, endPoint y: 363, distance: 684.0
click at [1207, 363] on icon "25 785 25" at bounding box center [784, 229] width 1122 height 356
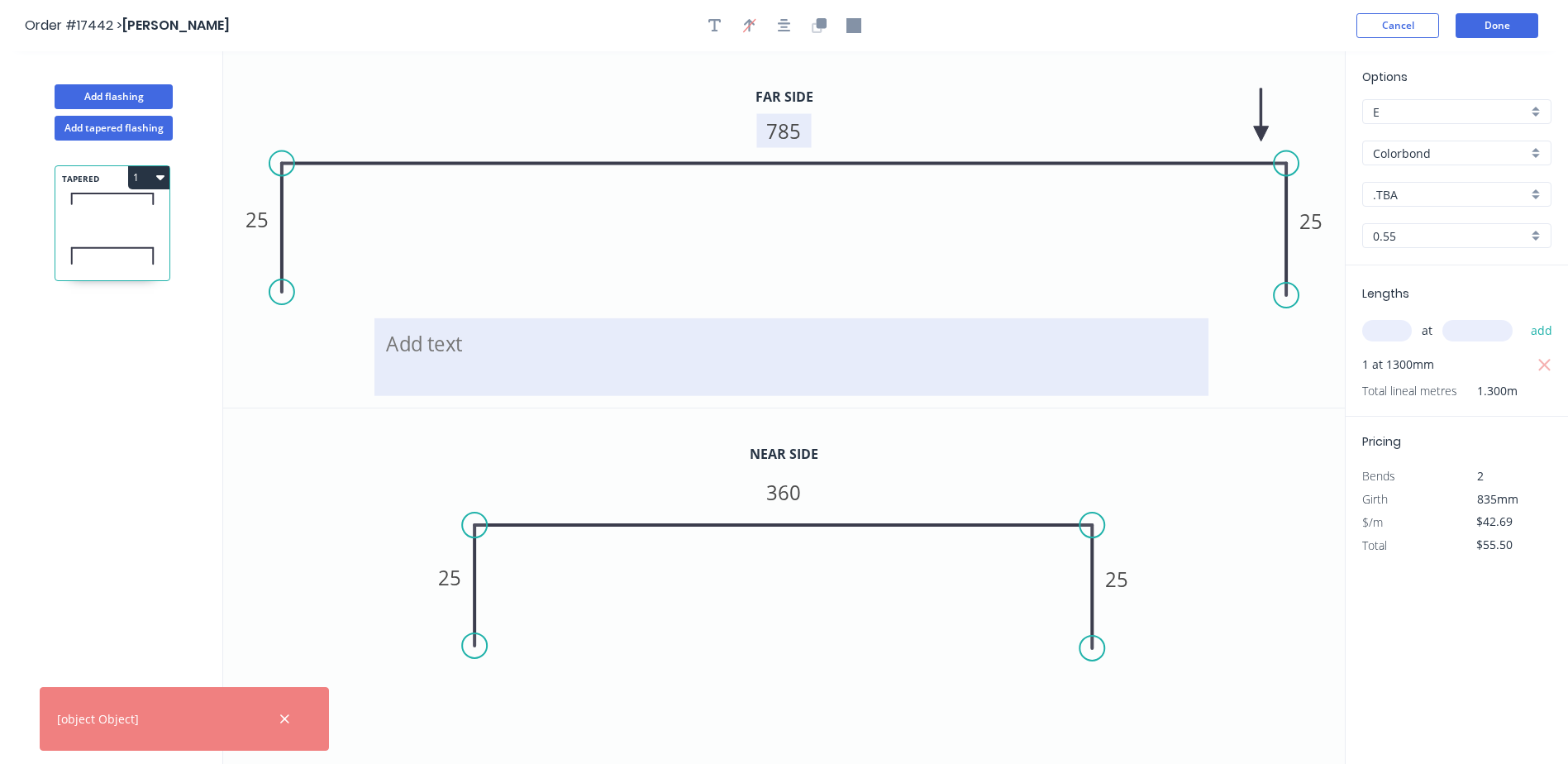
click at [458, 351] on textarea at bounding box center [791, 357] width 817 height 61
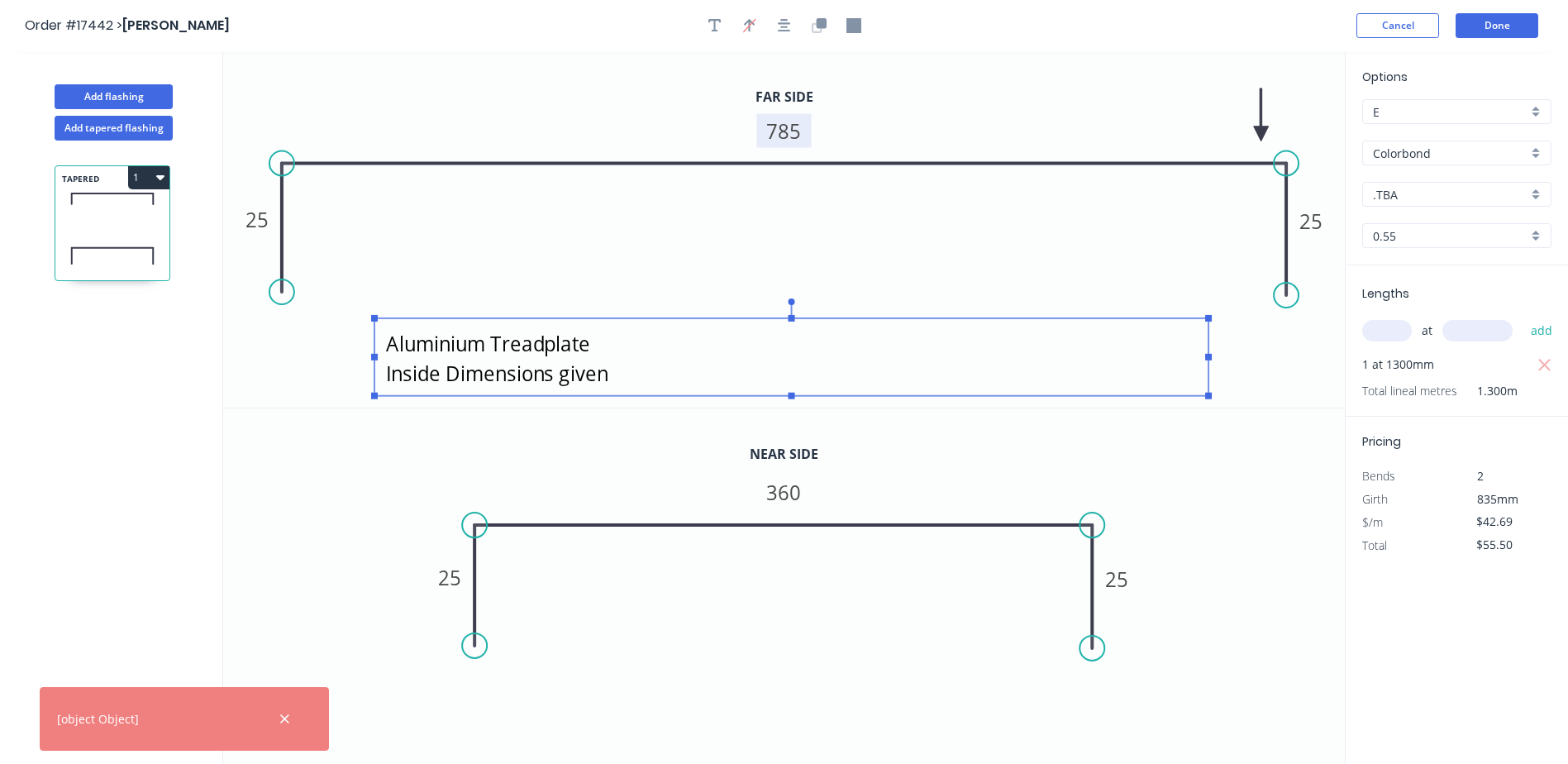
click at [572, 377] on textarea "Aluminium Treadplate Inside Dimensions given" at bounding box center [791, 357] width 817 height 61
type textarea "Aluminium Treadplate Inside Dimensions Given"
click at [1206, 350] on rect at bounding box center [791, 357] width 834 height 78
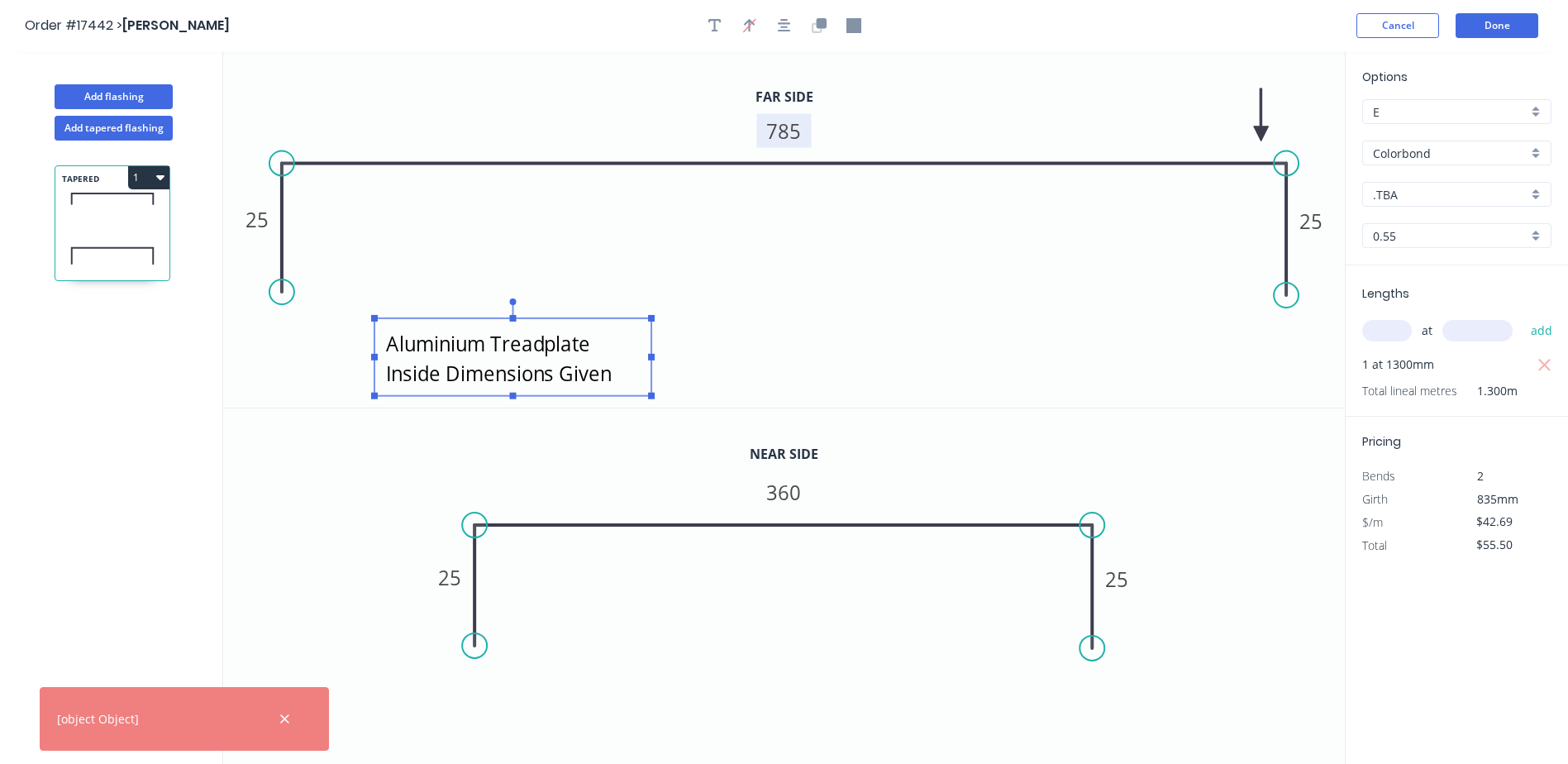
drag, startPoint x: 1212, startPoint y: 357, endPoint x: 654, endPoint y: 384, distance: 558.7
click at [654, 384] on g "Aluminium Treadplate Inside Dimensions Given" at bounding box center [789, 348] width 838 height 101
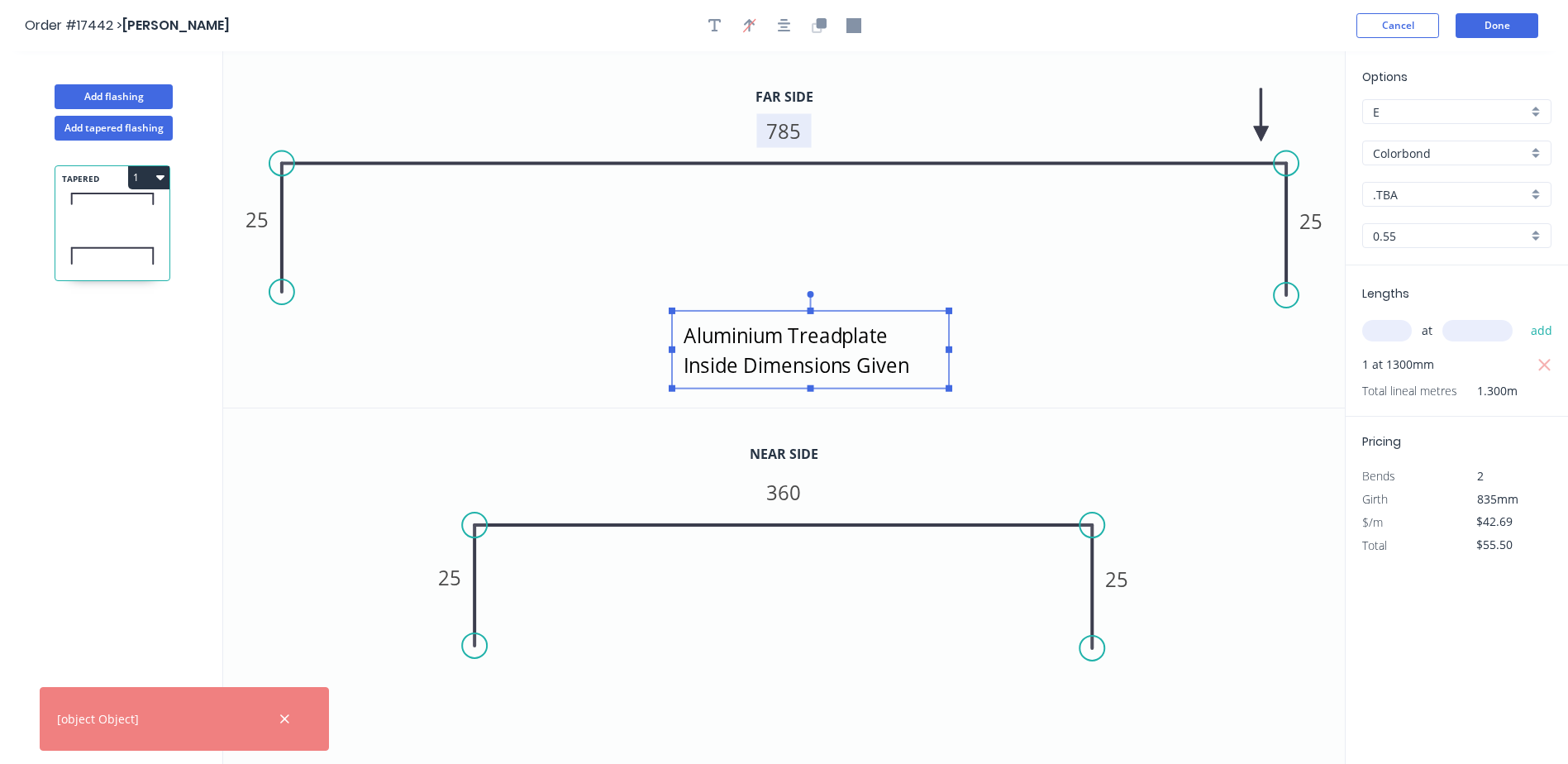
drag, startPoint x: 505, startPoint y: 392, endPoint x: 802, endPoint y: 389, distance: 297.0
click at [802, 389] on g "Aluminium Treadplate Inside Dimensions Given" at bounding box center [810, 341] width 283 height 101
click at [906, 415] on icon "0 25 360 25" at bounding box center [784, 587] width 1122 height 357
click at [785, 28] on icon "button" at bounding box center [784, 25] width 14 height 14
click at [1511, 23] on button "Done" at bounding box center [1497, 25] width 83 height 25
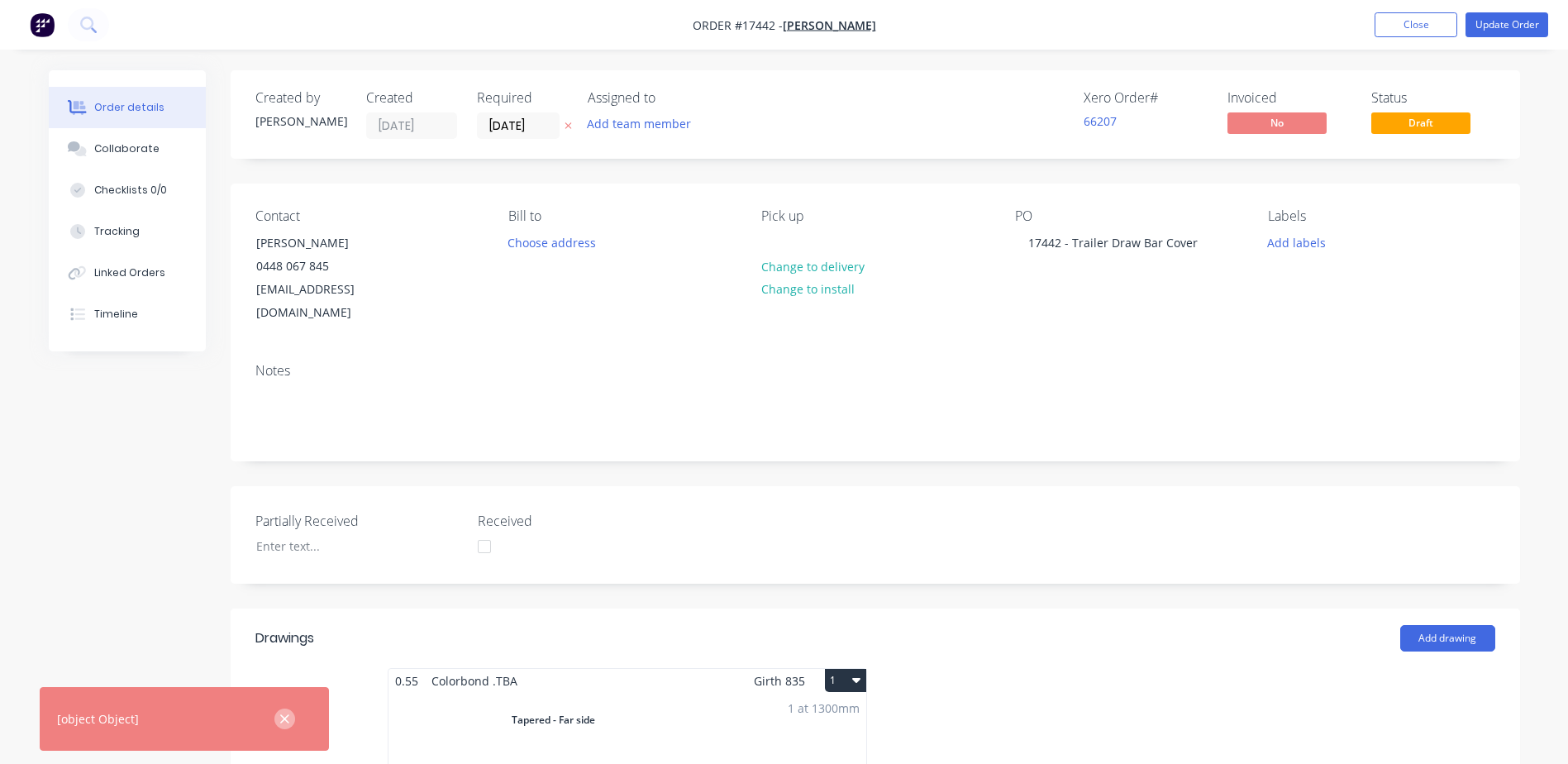
click at [285, 715] on icon "button" at bounding box center [285, 719] width 11 height 15
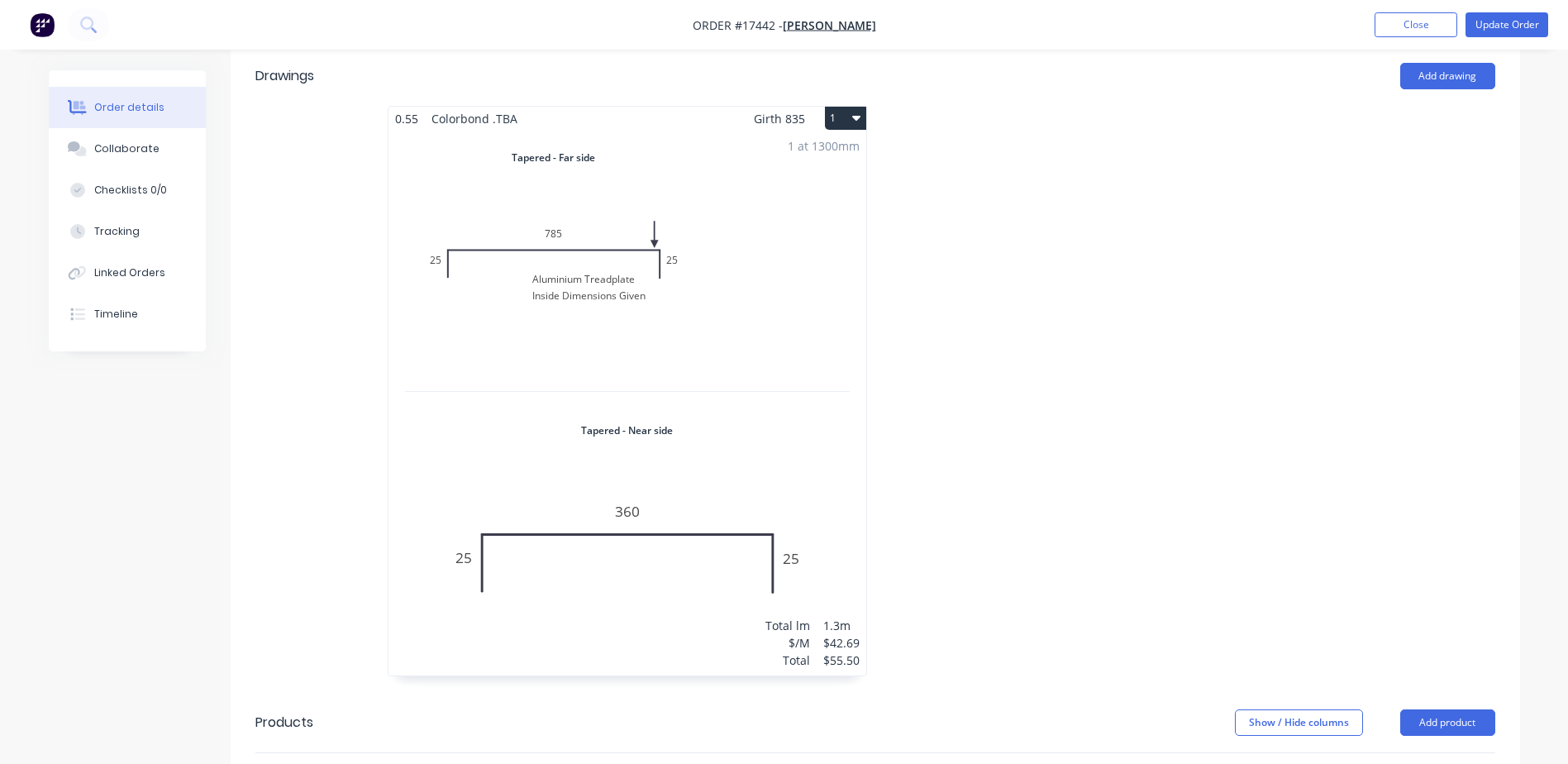
scroll to position [578, 0]
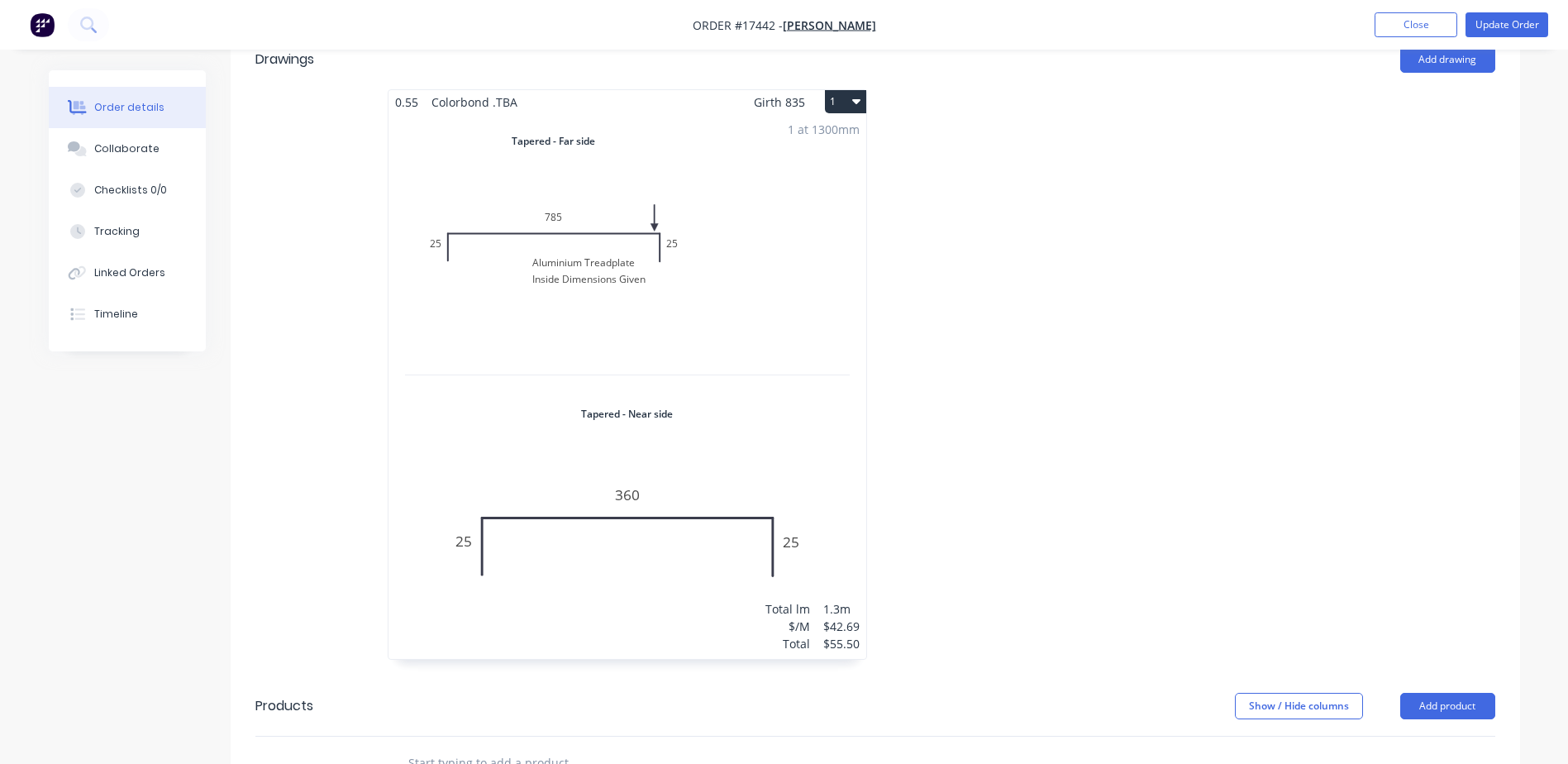
click at [740, 325] on div "1 at 1300mm Total lm $/M Total 1.3m $42.69 $55.50" at bounding box center [627, 386] width 478 height 544
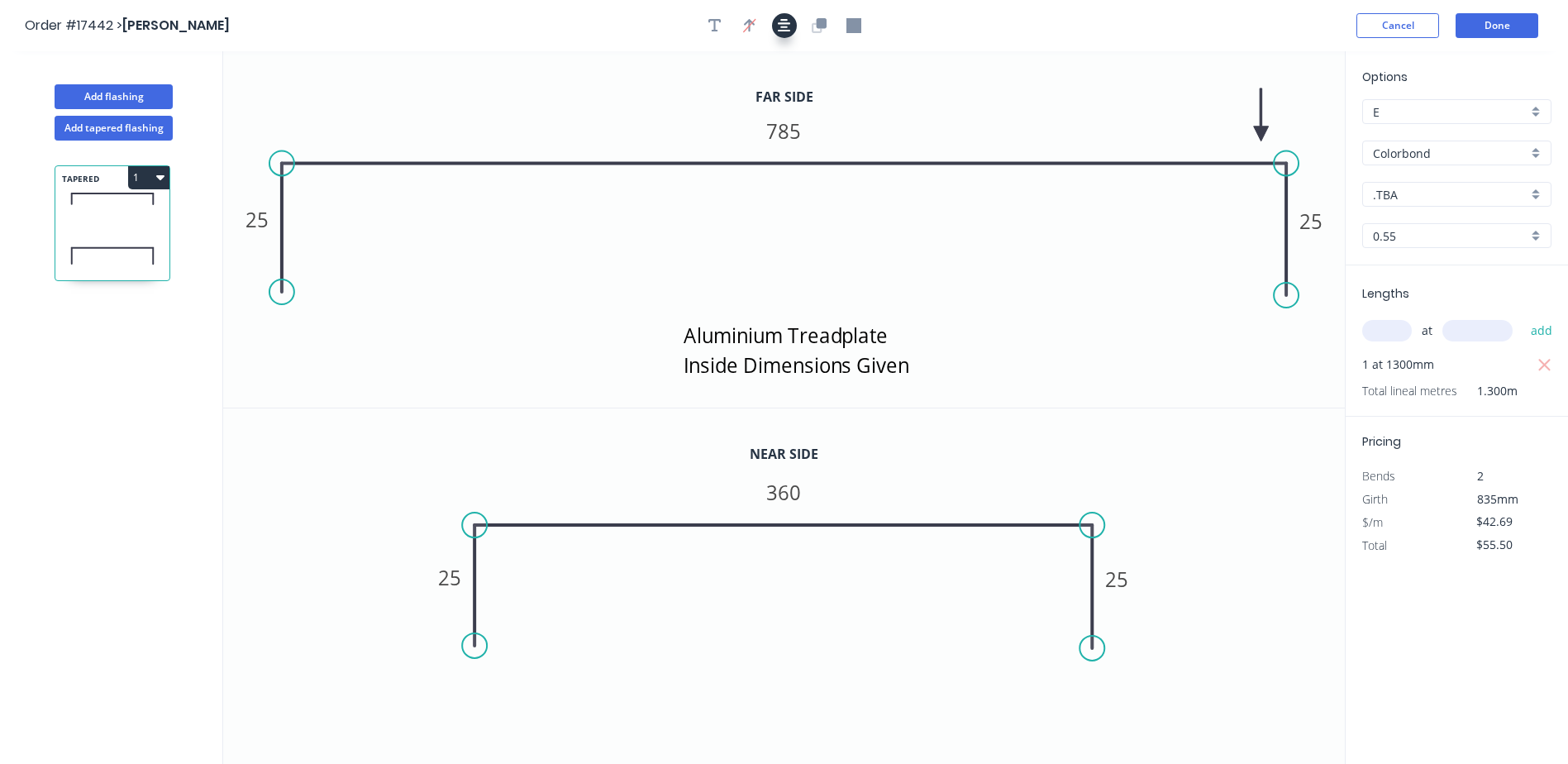
click at [783, 30] on icon "button" at bounding box center [784, 25] width 14 height 14
click at [1513, 29] on button "Done" at bounding box center [1497, 25] width 83 height 25
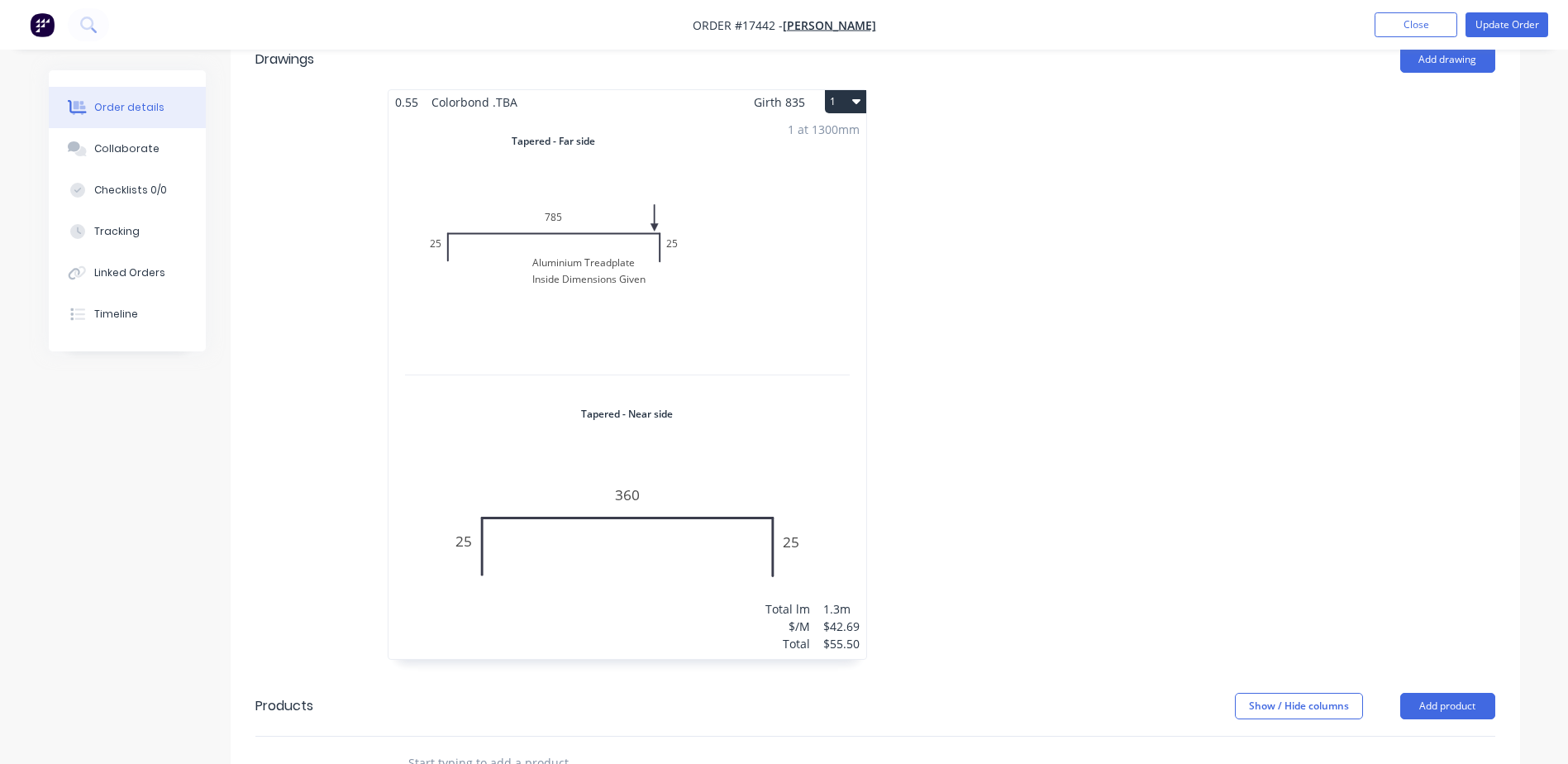
scroll to position [661, 0]
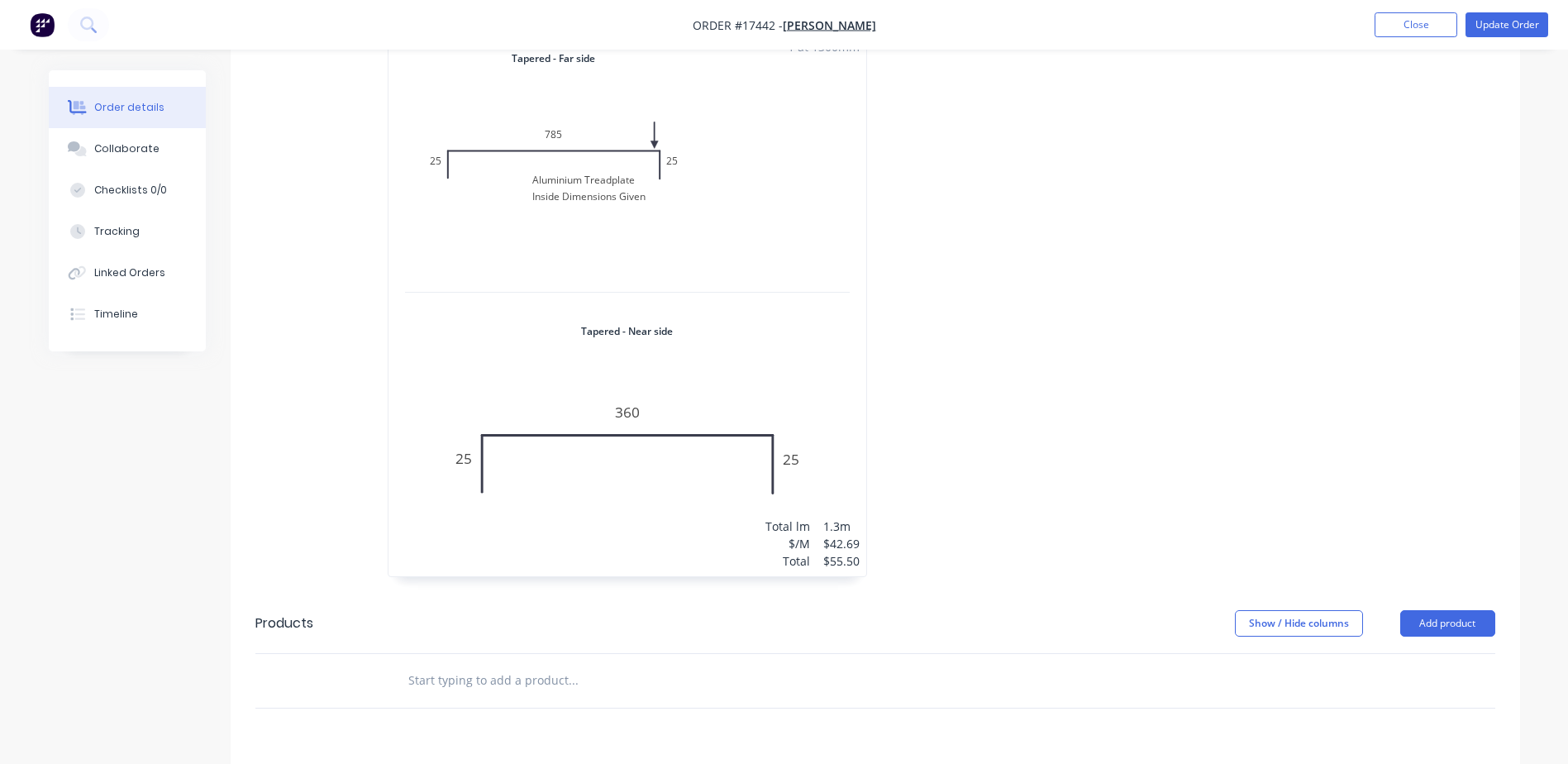
click at [653, 489] on div "1 at 1300mm Total lm $/M Total 1.3m $42.69 $55.50" at bounding box center [627, 303] width 478 height 544
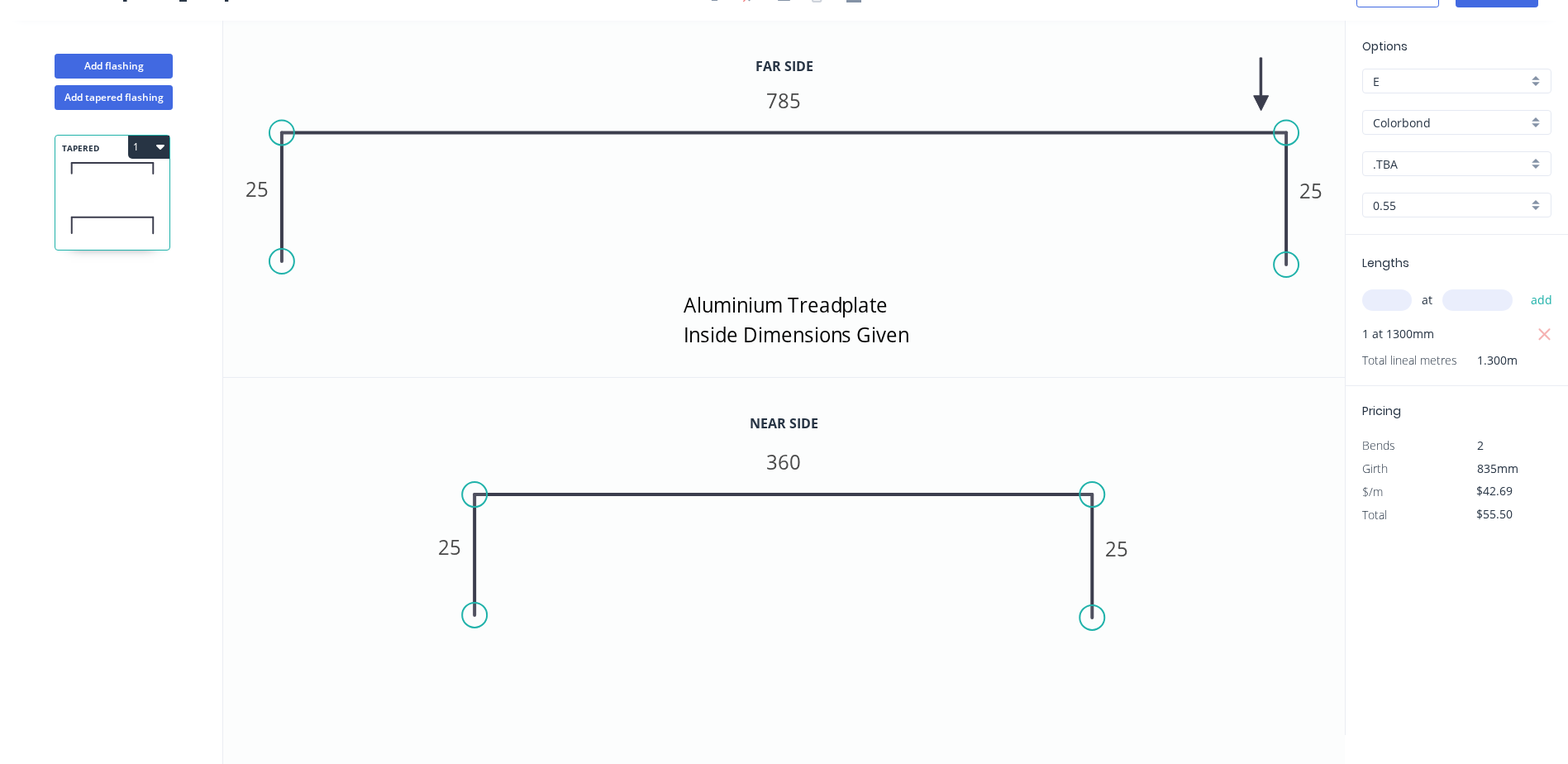
scroll to position [30, 0]
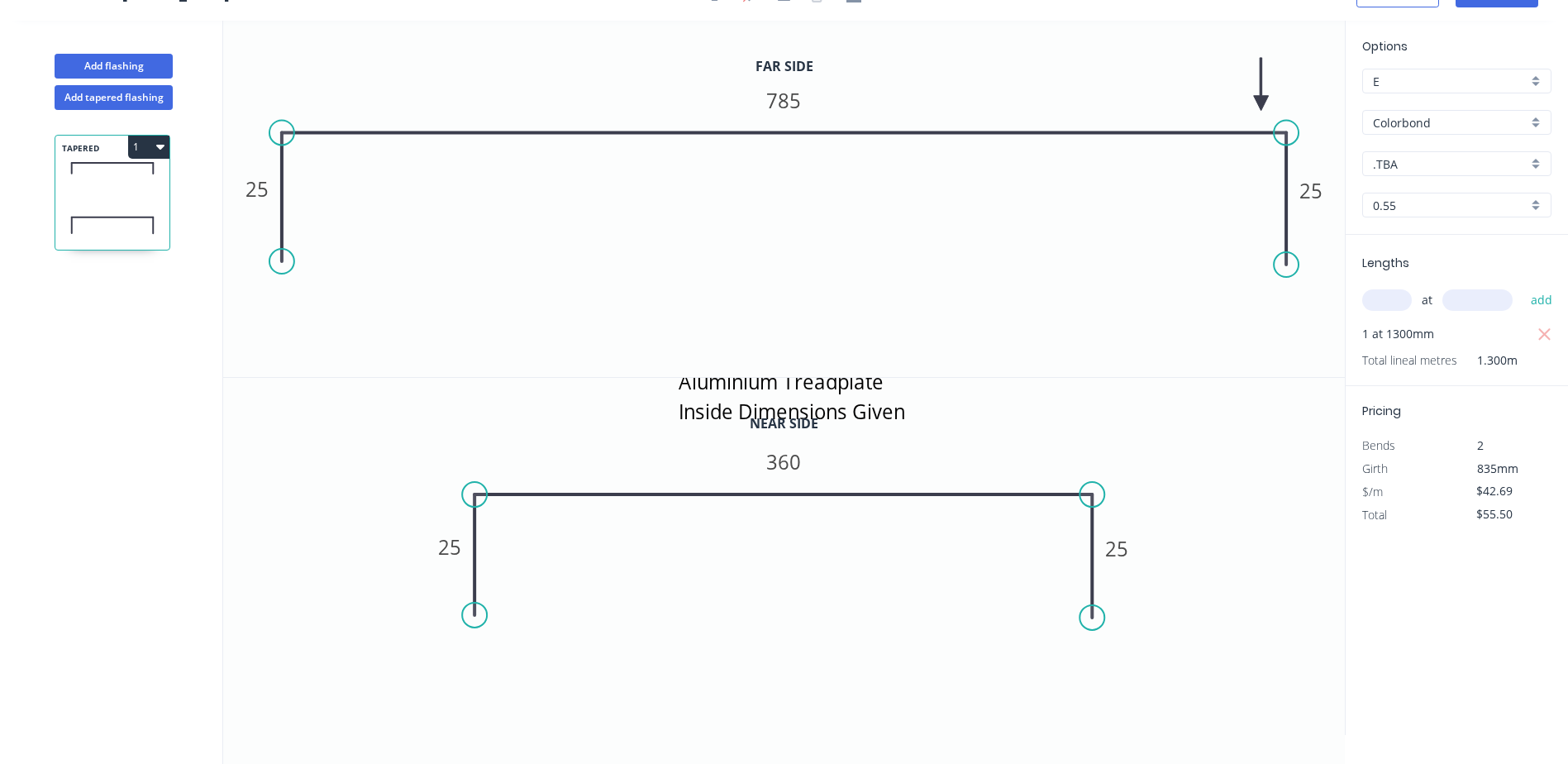
drag, startPoint x: 802, startPoint y: 336, endPoint x: 791, endPoint y: 543, distance: 207.3
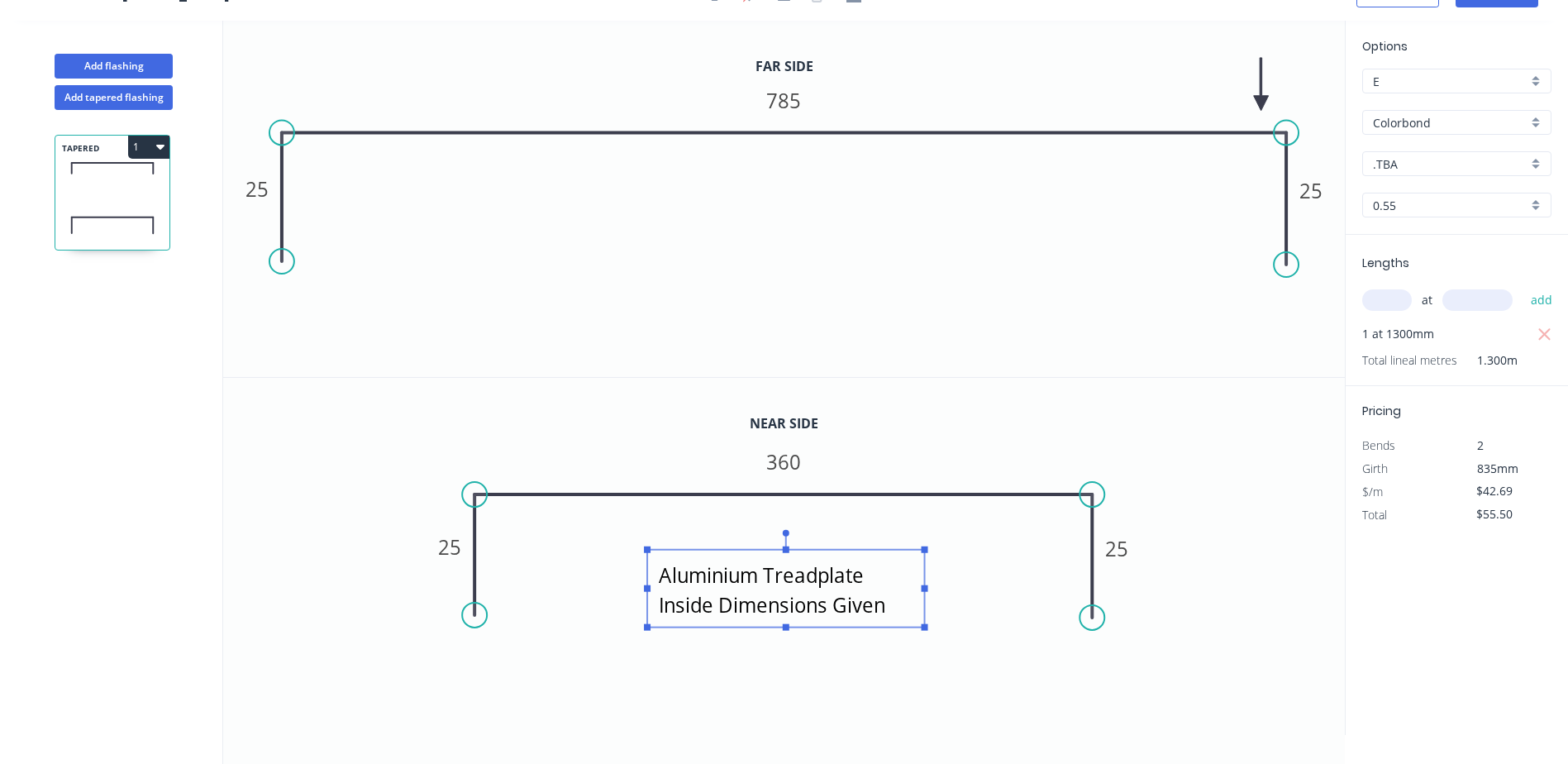
drag, startPoint x: 882, startPoint y: 416, endPoint x: 866, endPoint y: 608, distance: 192.7
click at [866, 608] on textarea "Aluminium Treadplate Inside Dimensions Given" at bounding box center [786, 588] width 261 height 61
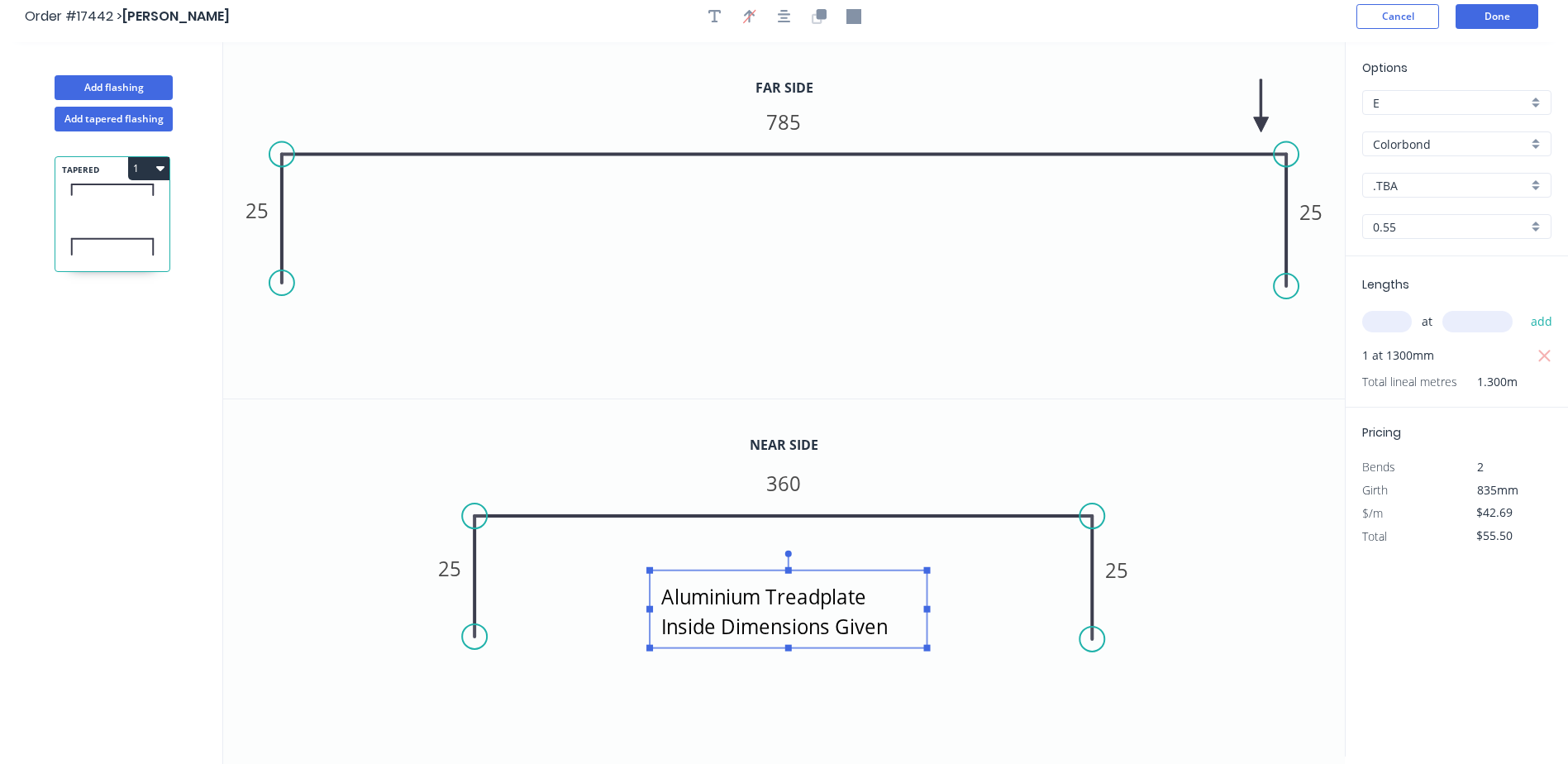
scroll to position [0, 0]
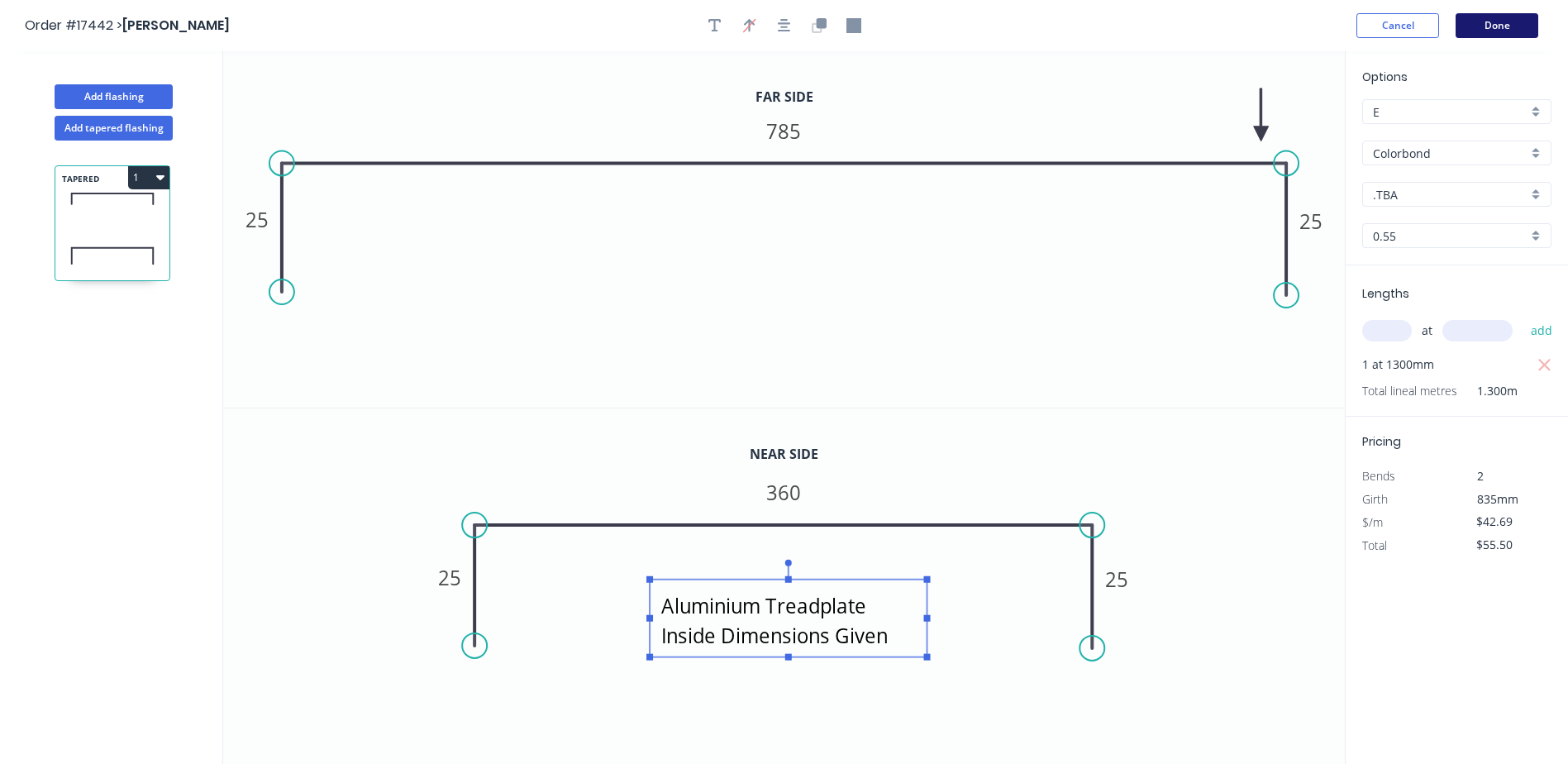
click at [1502, 26] on button "Done" at bounding box center [1497, 25] width 83 height 25
click at [1501, 25] on button "Done" at bounding box center [1497, 25] width 83 height 25
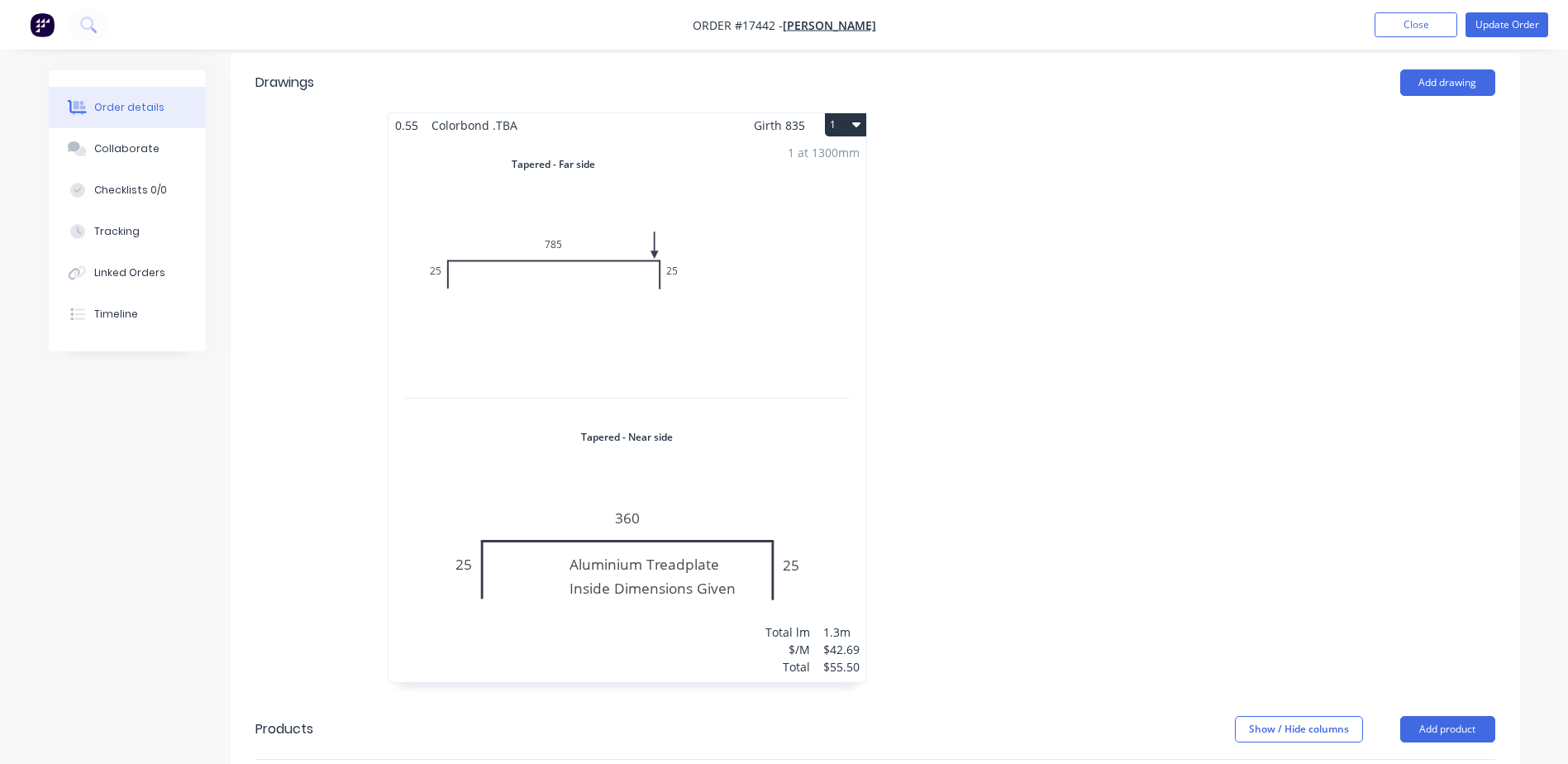
scroll to position [578, 0]
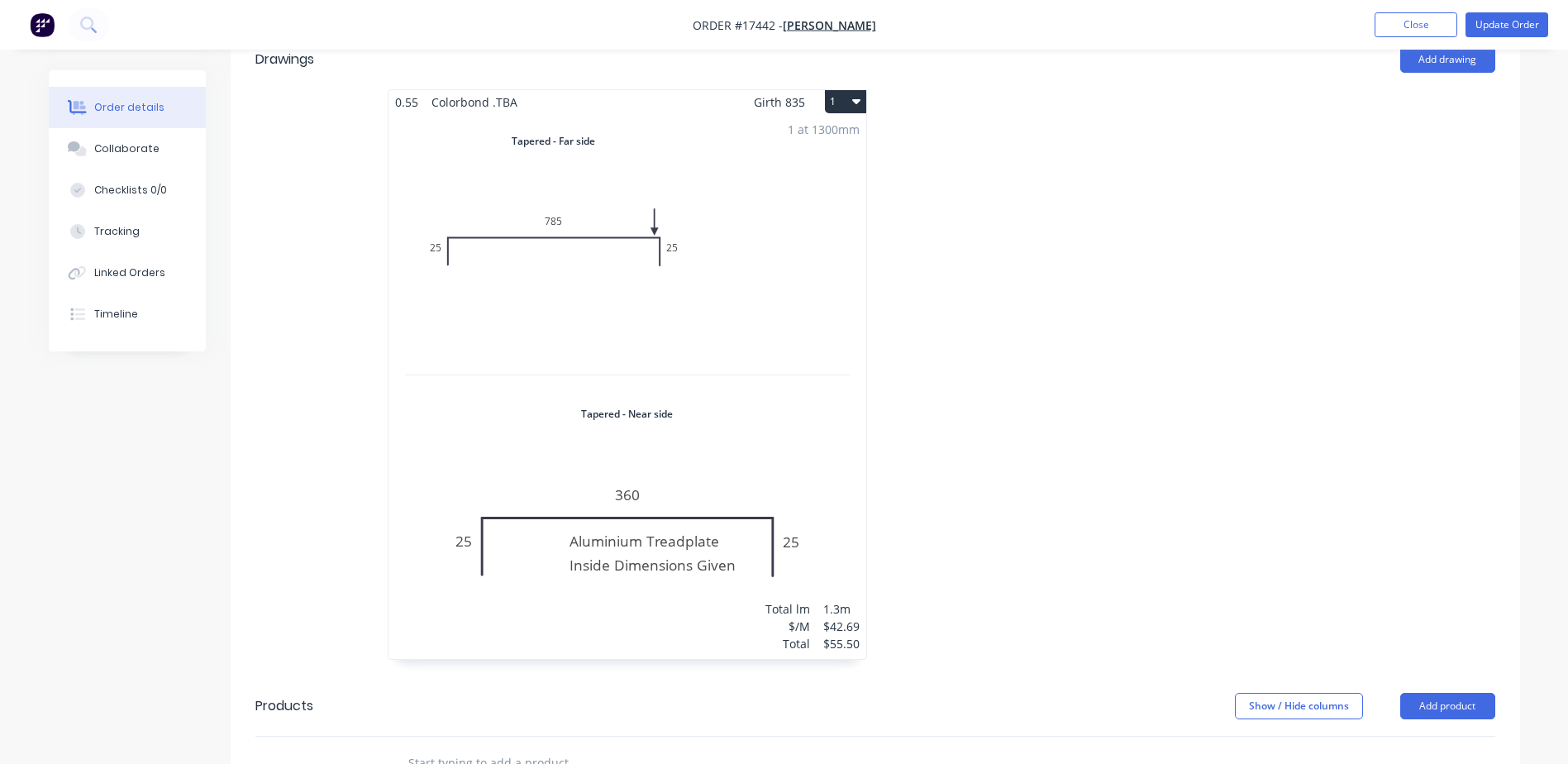
click at [613, 235] on div "1 at 1300mm Total lm $/M Total 1.3m $42.69 $55.50" at bounding box center [627, 386] width 478 height 544
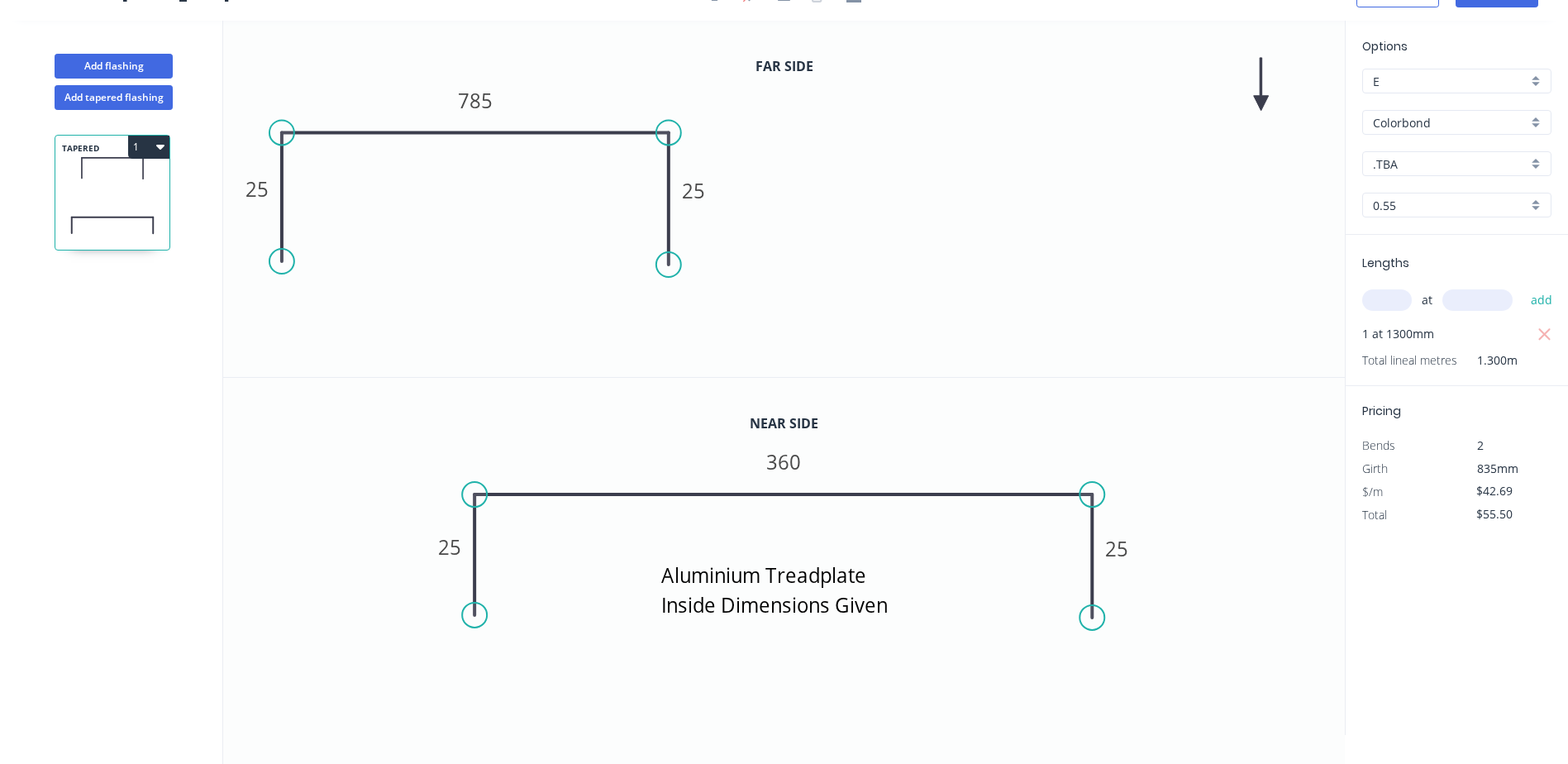
drag, startPoint x: 1287, startPoint y: 166, endPoint x: 664, endPoint y: 166, distance: 623.0
click at [664, 166] on icon "0 25 785 25" at bounding box center [784, 198] width 1122 height 356
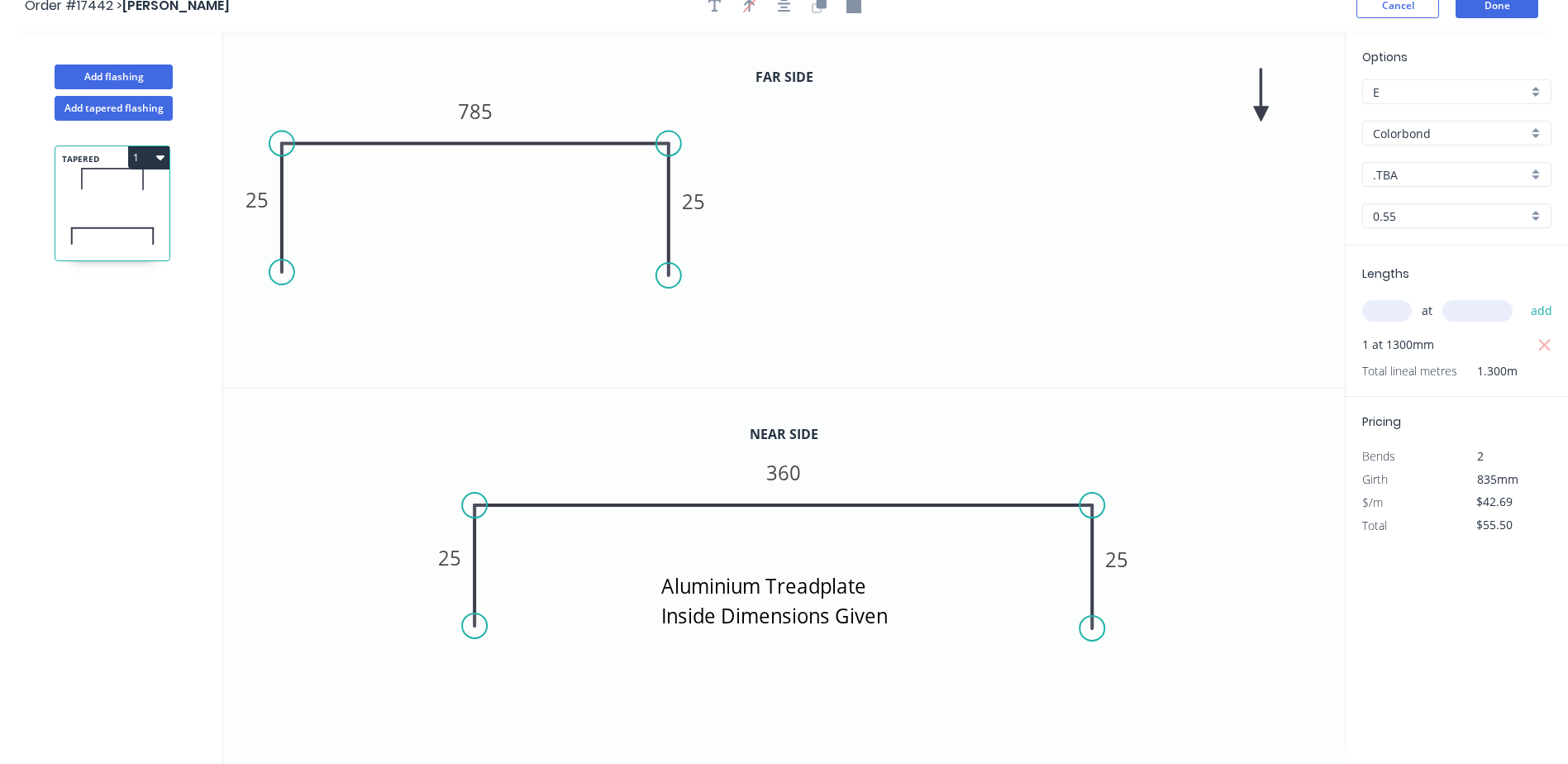
scroll to position [0, 0]
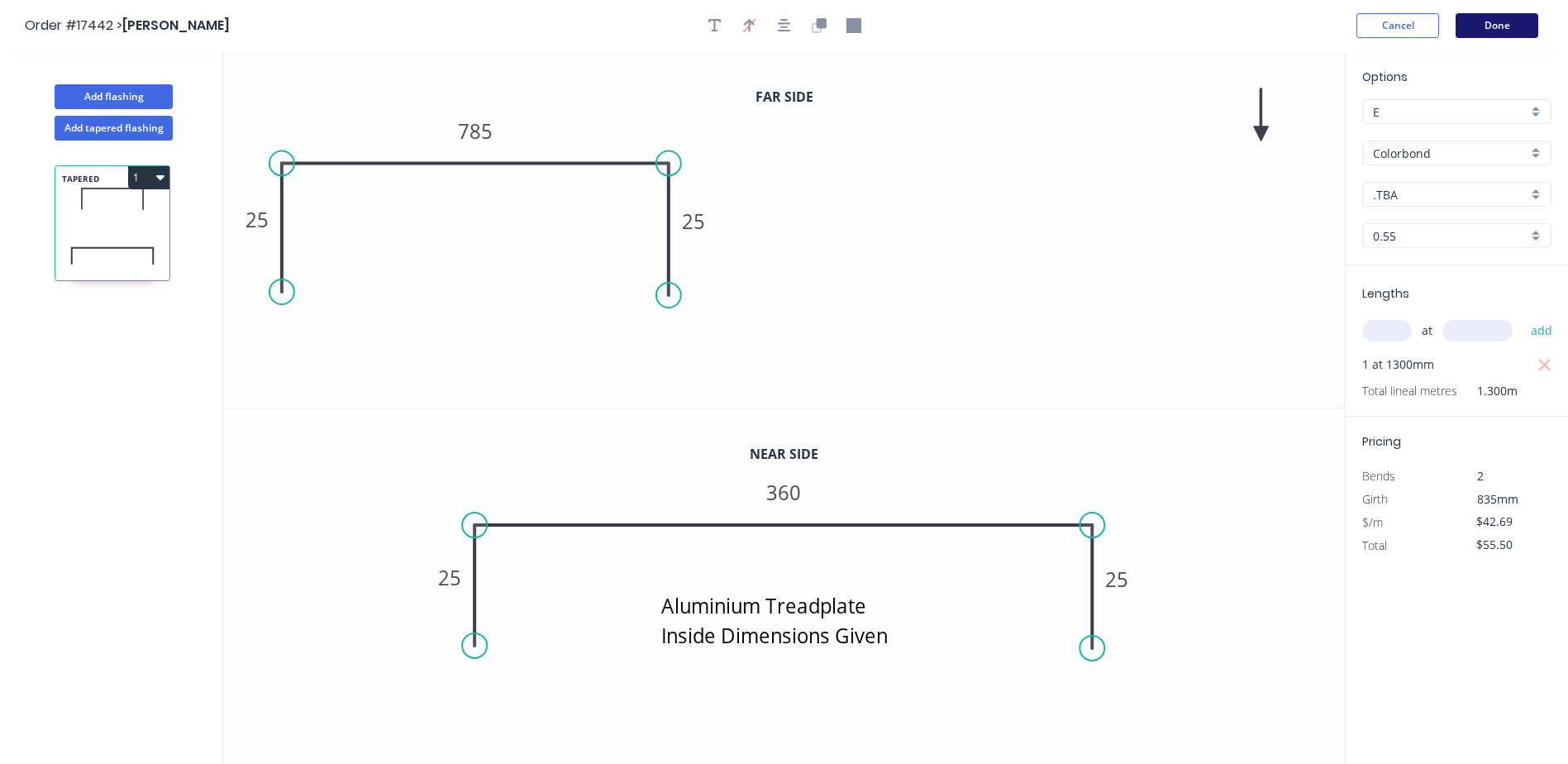
click at [1487, 27] on button "Done" at bounding box center [1497, 25] width 83 height 25
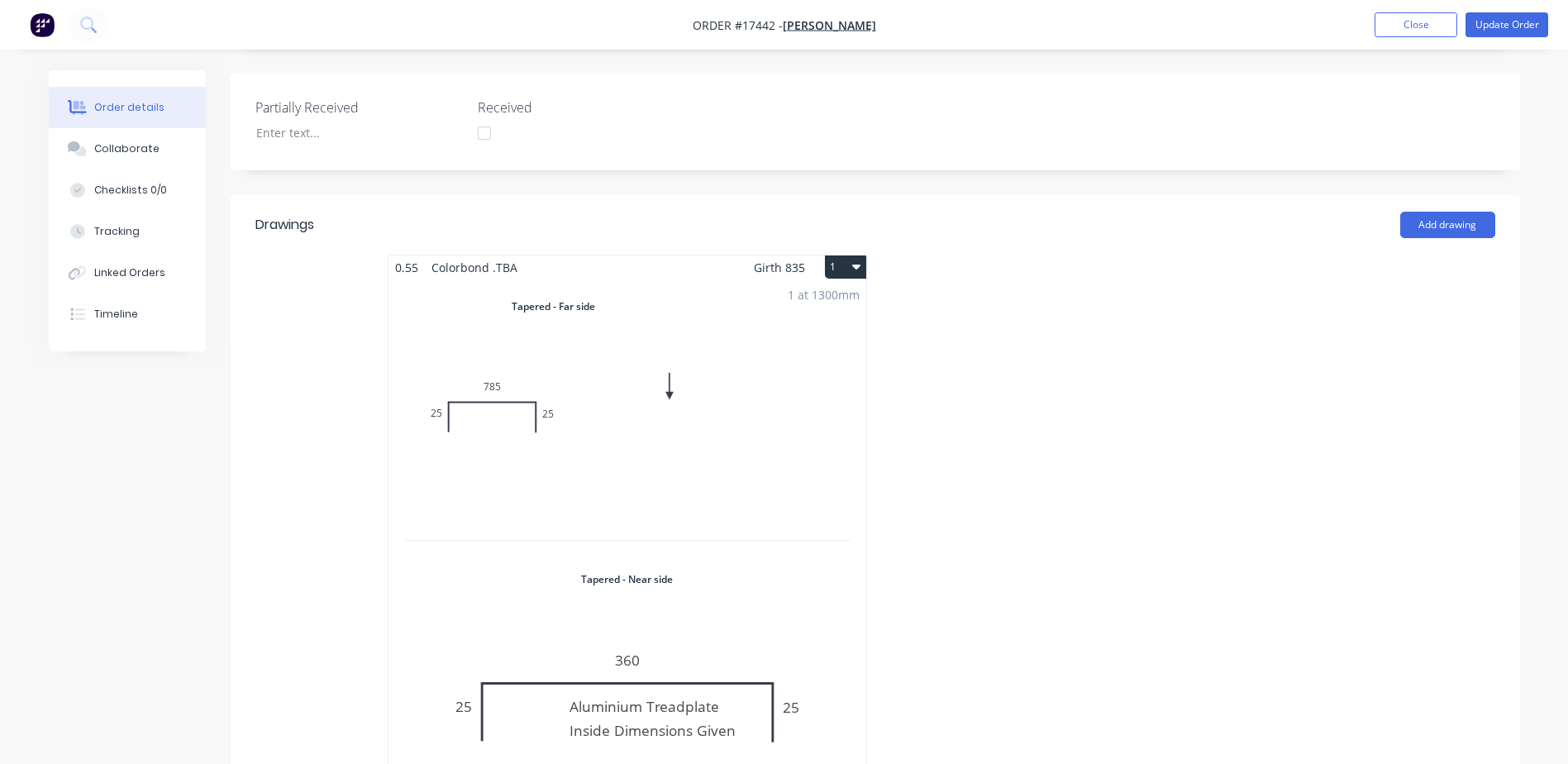
click at [598, 397] on div "1 at 1300mm Total lm $/M Total 1.3m $42.69 $55.50" at bounding box center [627, 552] width 478 height 544
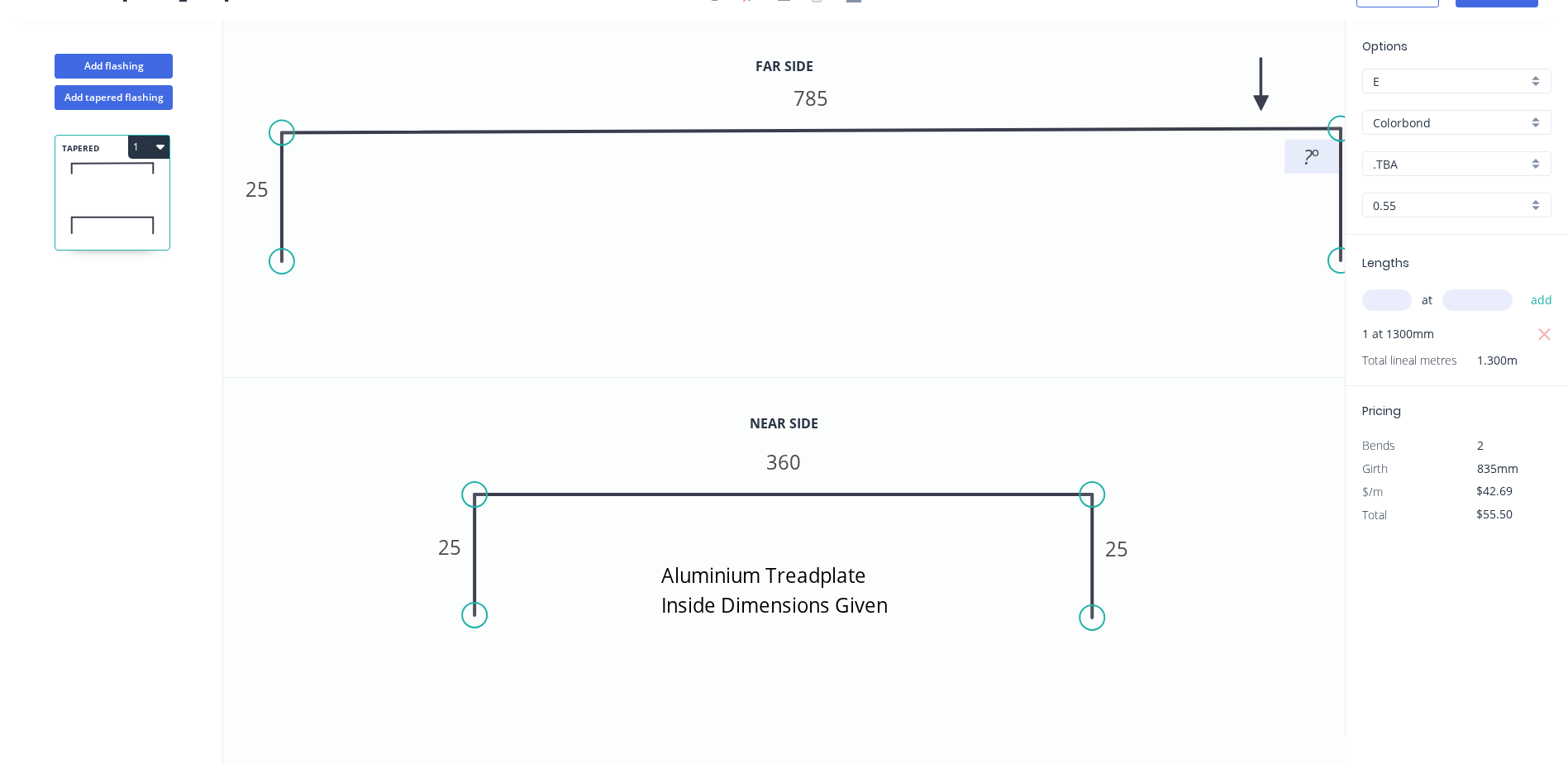
drag, startPoint x: 668, startPoint y: 163, endPoint x: 1312, endPoint y: 160, distance: 644.0
click at [1312, 160] on icon "0 25 785 25 ? º" at bounding box center [784, 198] width 1122 height 356
drag, startPoint x: 1342, startPoint y: 191, endPoint x: 1330, endPoint y: 191, distance: 12.0
click at [1330, 191] on rect at bounding box center [1352, 186] width 54 height 34
drag, startPoint x: 1341, startPoint y: 210, endPoint x: 1287, endPoint y: 215, distance: 54.2
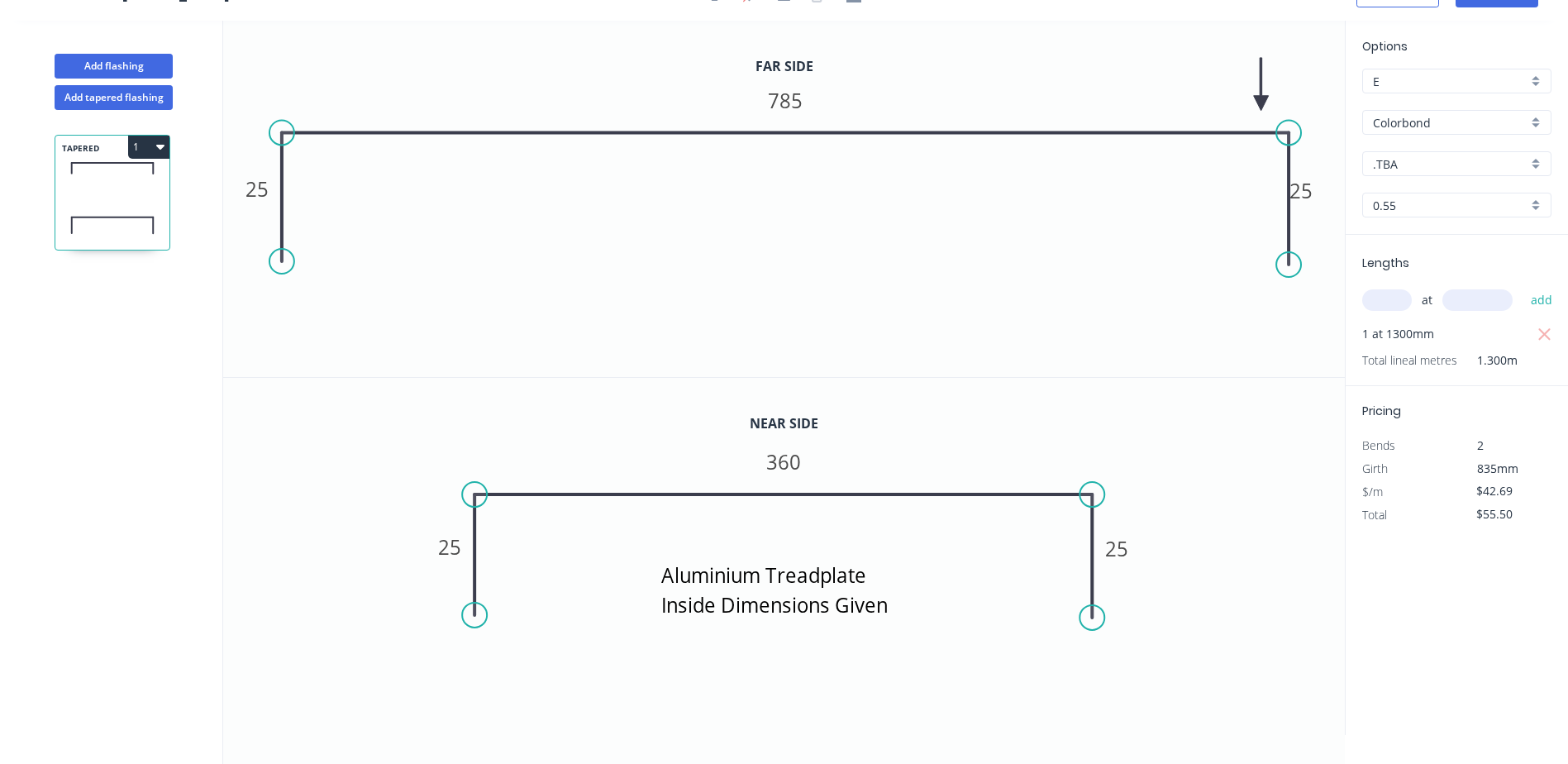
click at [1287, 215] on icon "0 25 785 25" at bounding box center [784, 198] width 1122 height 356
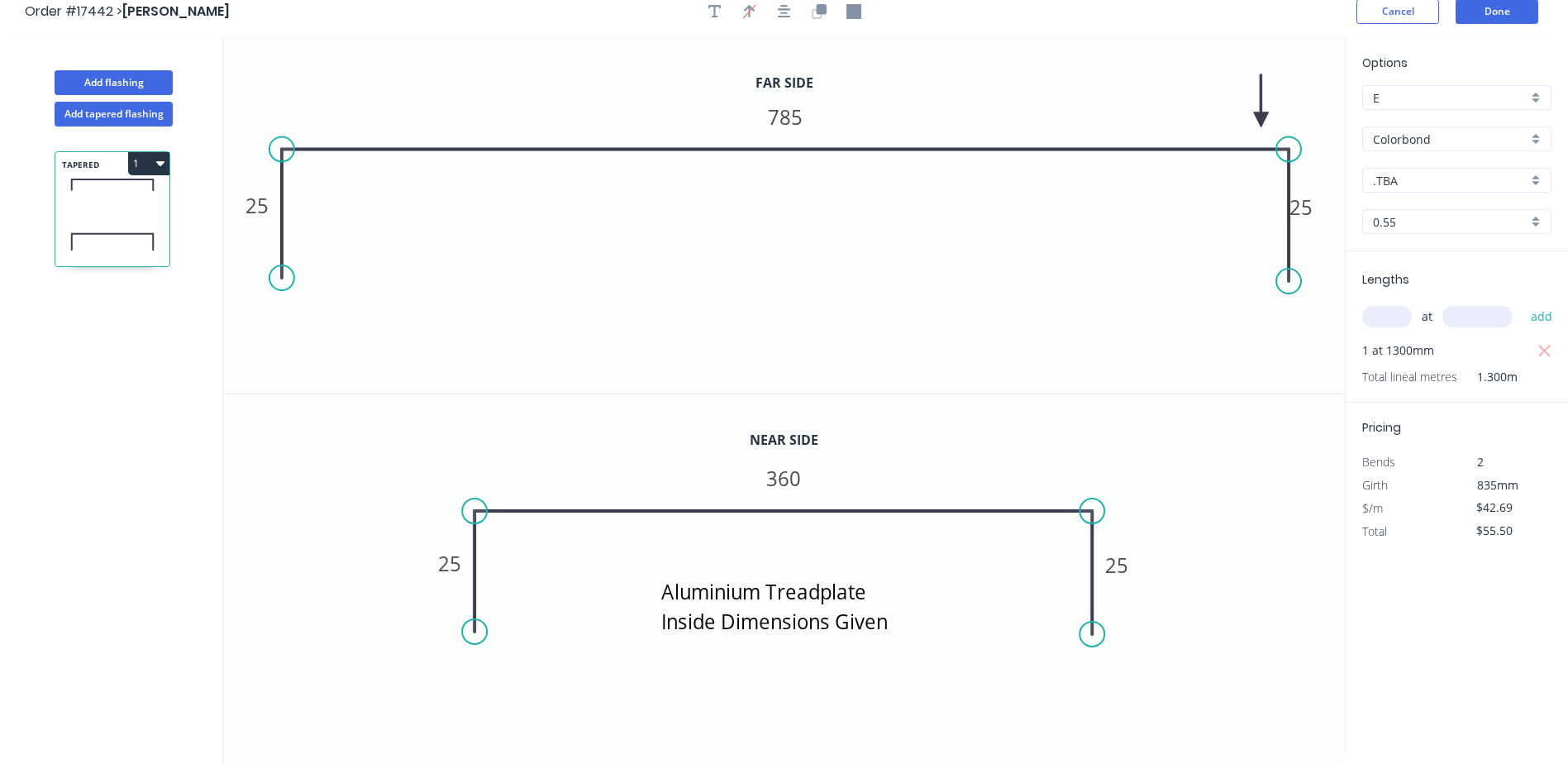
scroll to position [0, 0]
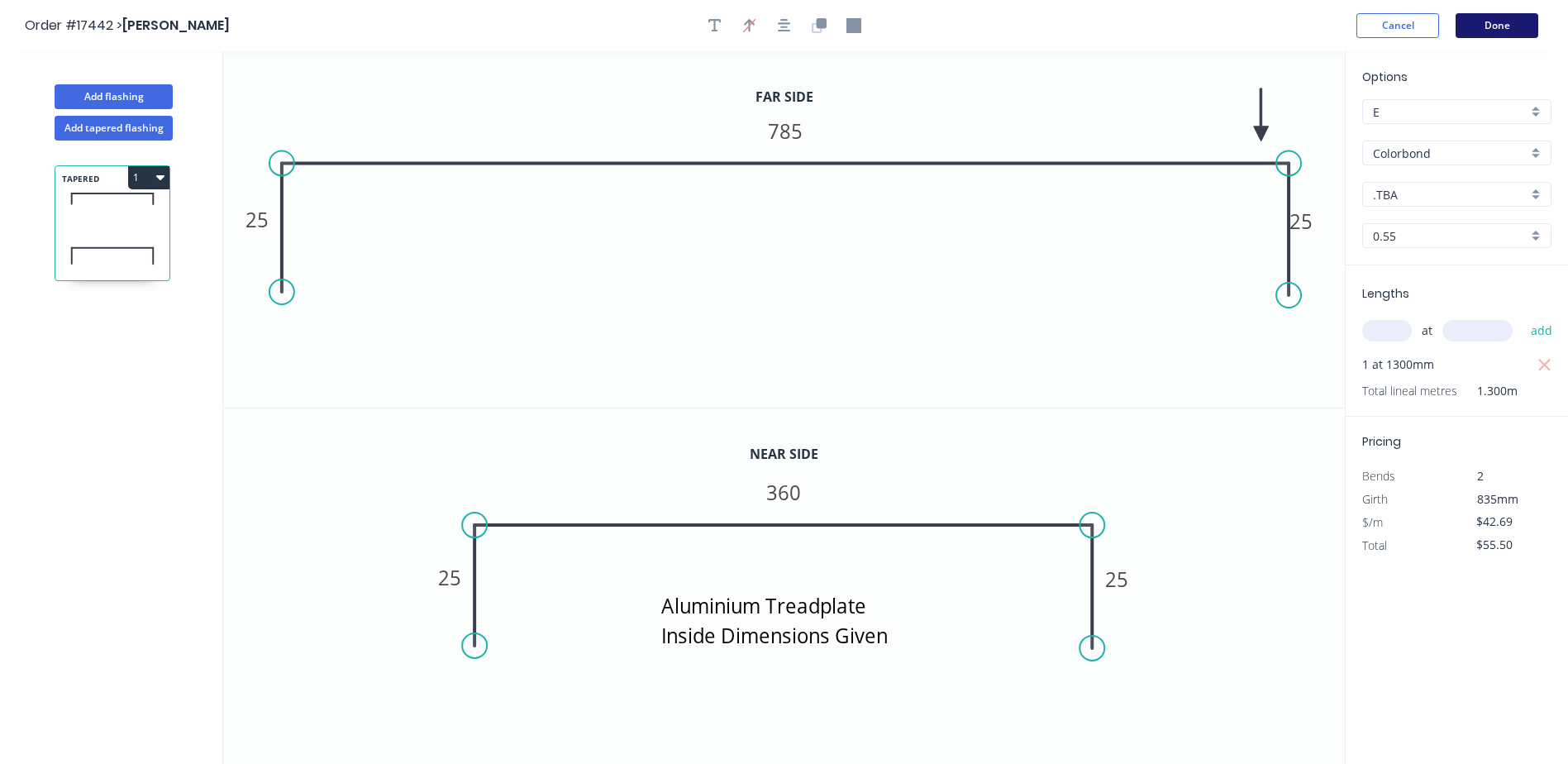
click at [1496, 23] on button "Done" at bounding box center [1497, 25] width 83 height 25
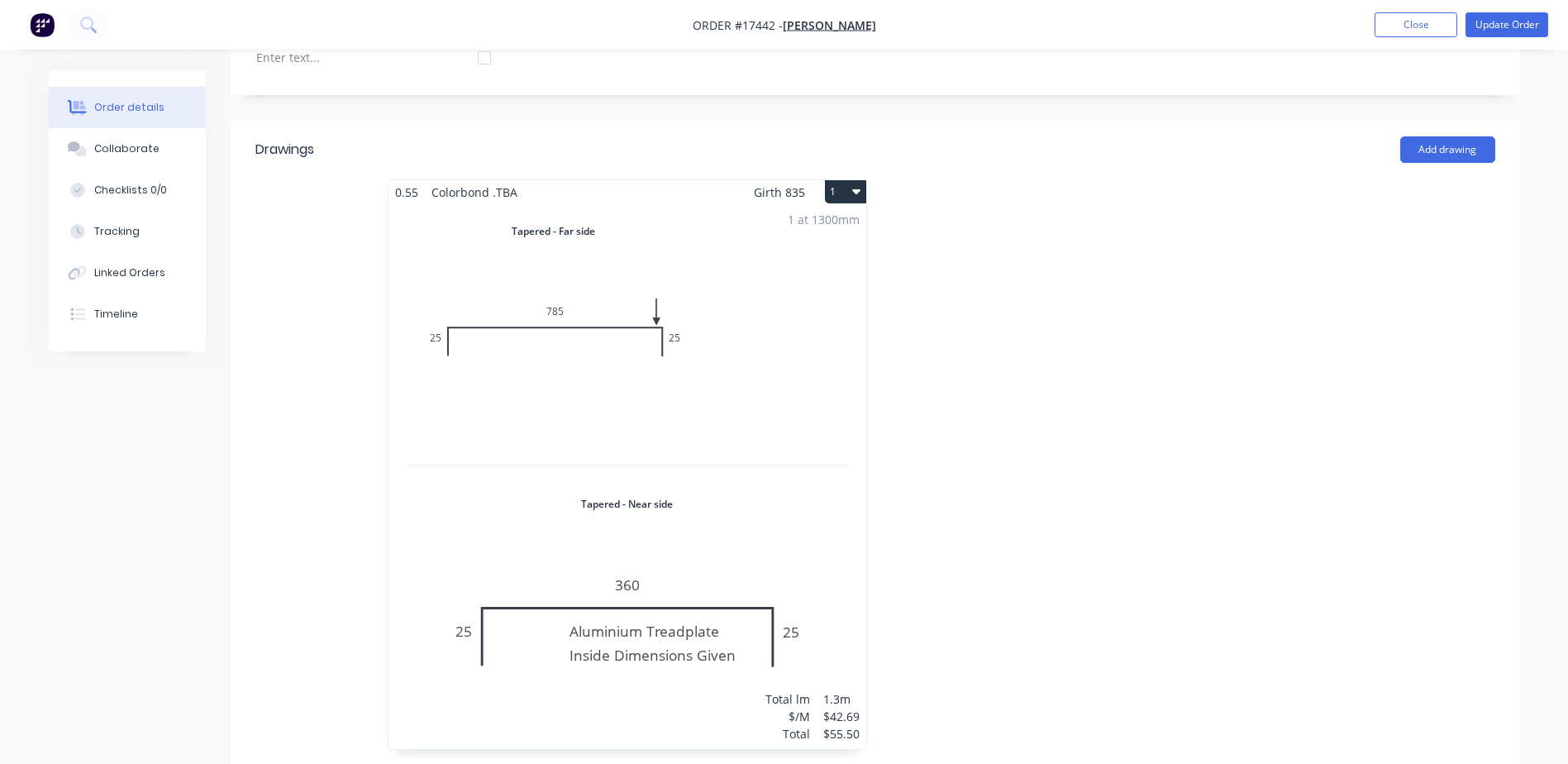
scroll to position [496, 0]
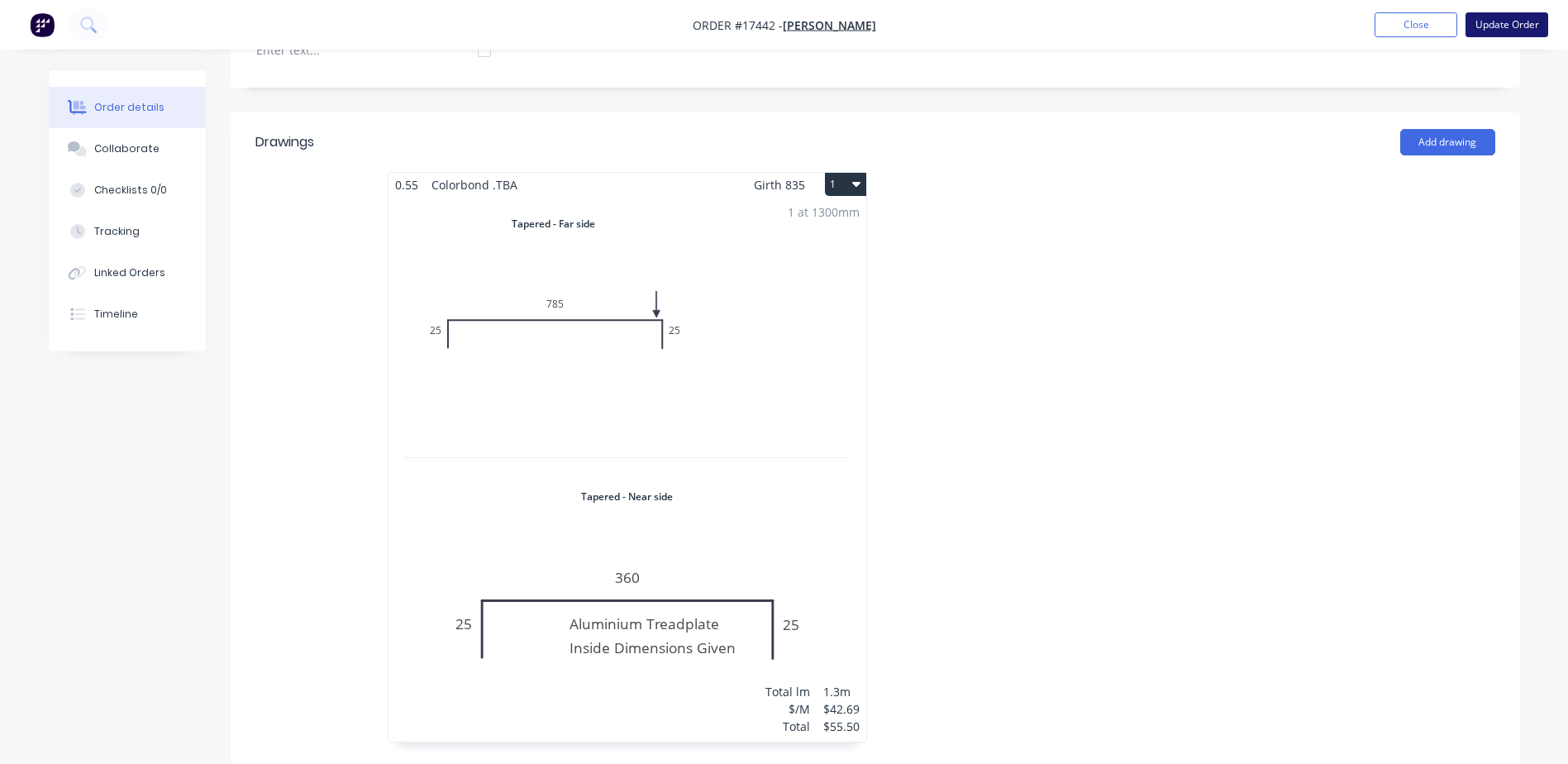
click at [1500, 28] on button "Update Order" at bounding box center [1507, 25] width 83 height 25
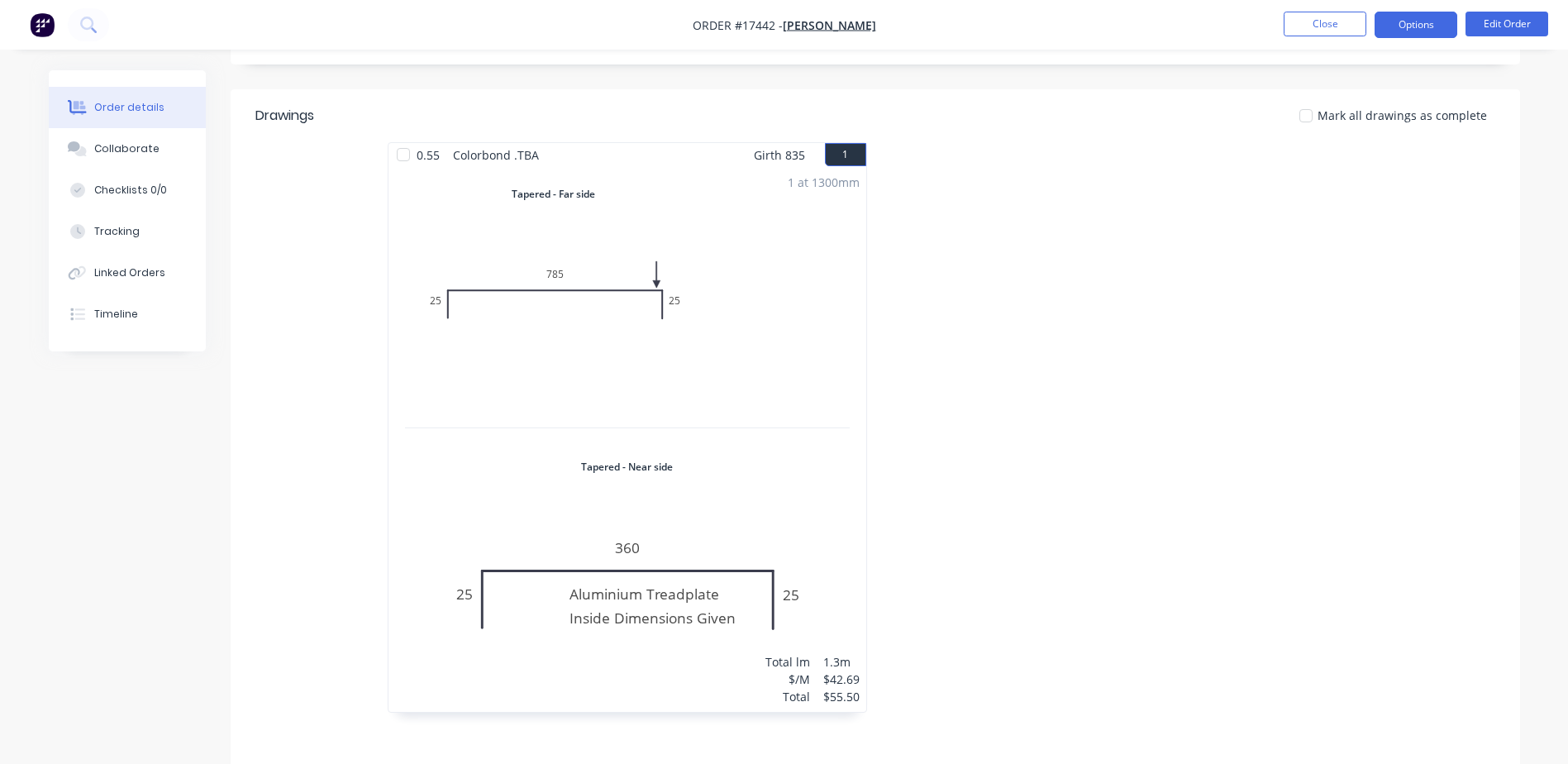
click at [1412, 22] on button "Options" at bounding box center [1416, 25] width 83 height 26
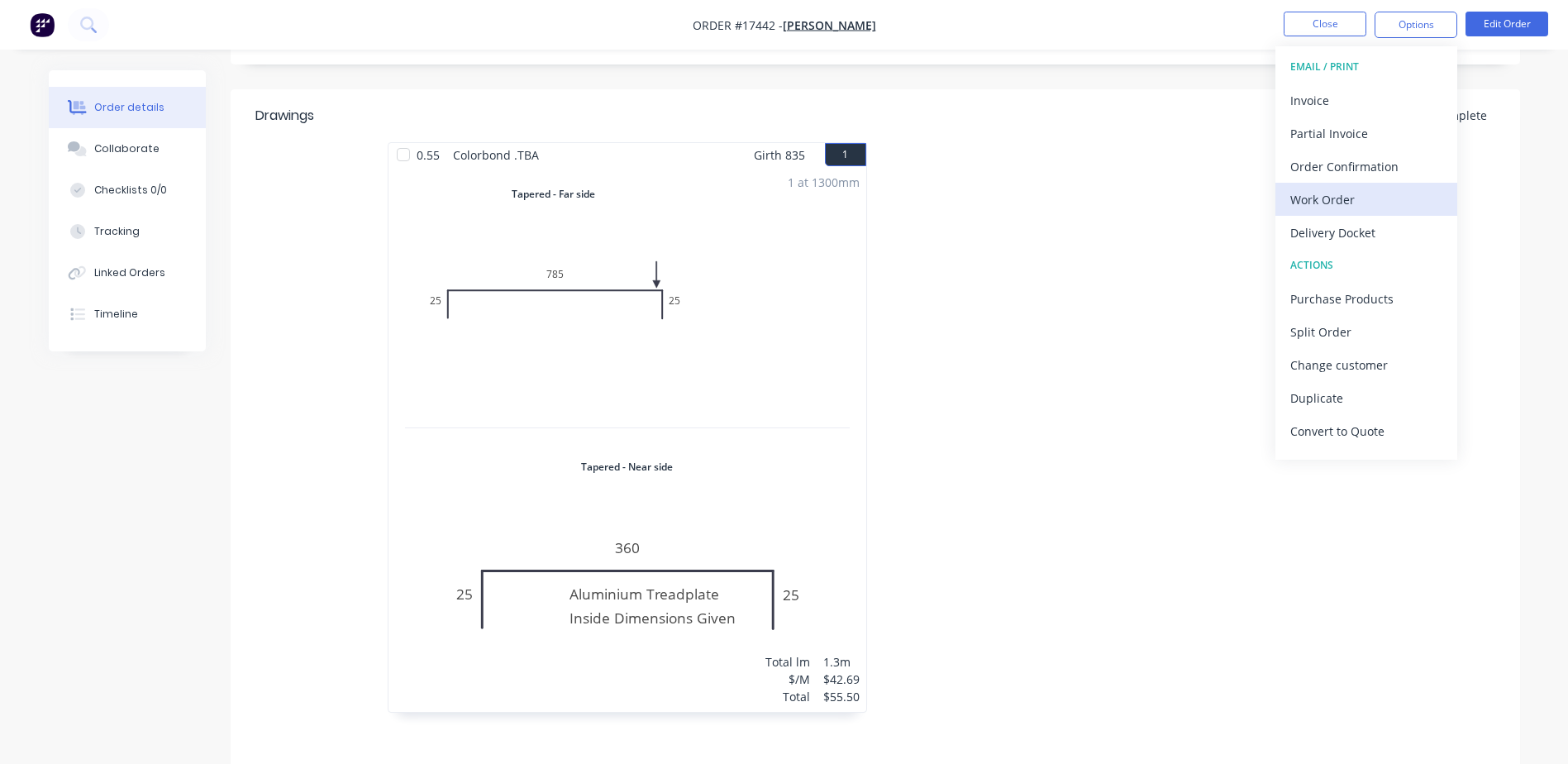
click at [1334, 202] on div "Work Order" at bounding box center [1366, 199] width 152 height 24
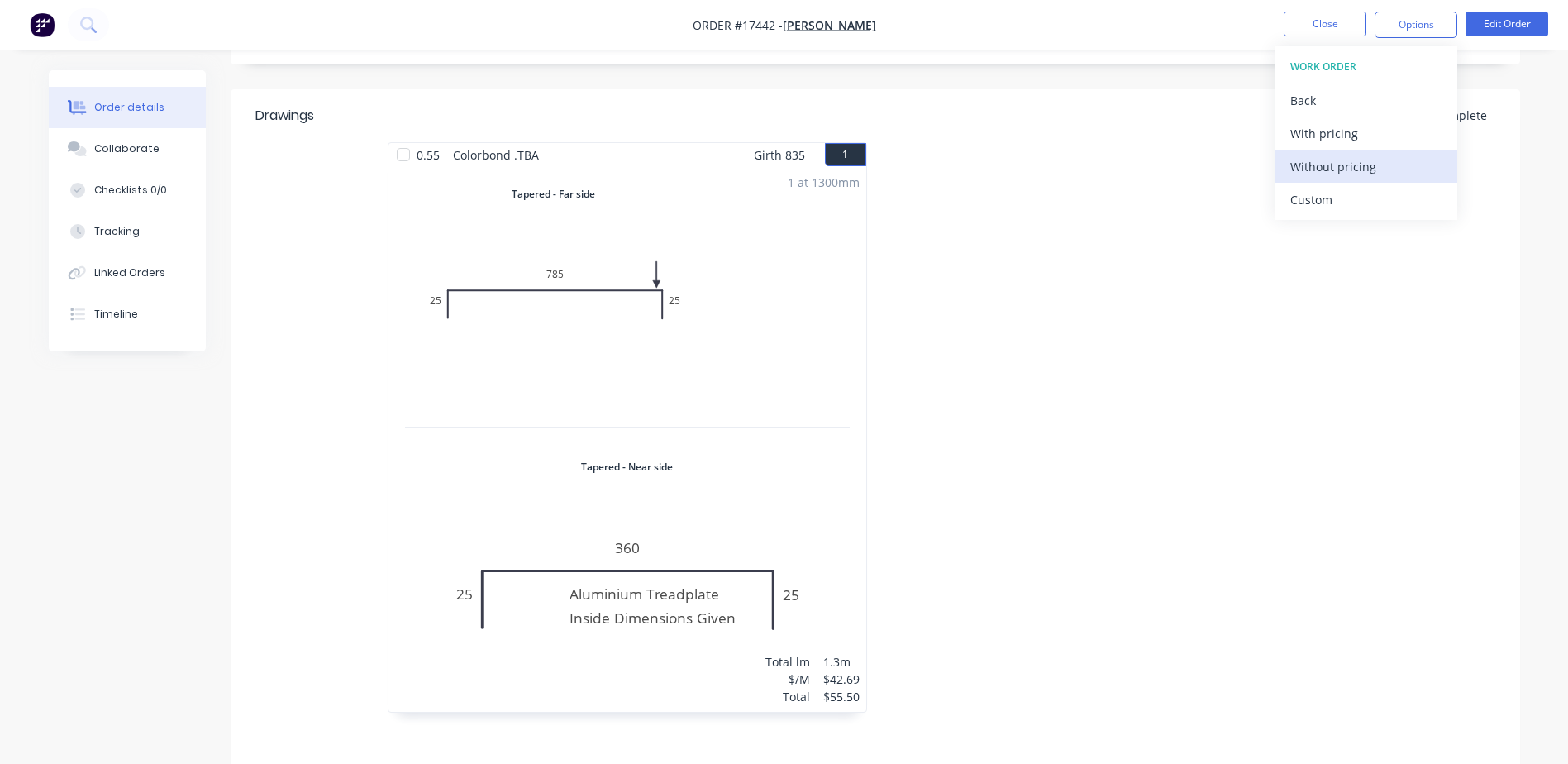
click at [1328, 167] on div "Without pricing" at bounding box center [1366, 166] width 152 height 24
